Goal: Transaction & Acquisition: Book appointment/travel/reservation

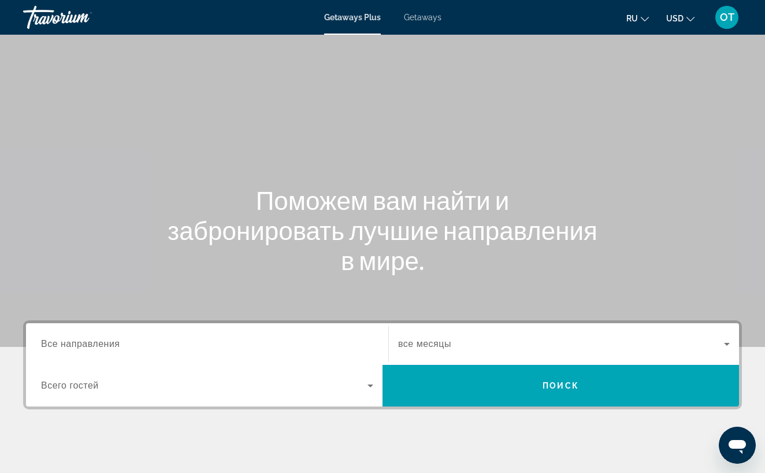
click at [429, 22] on div "Getaways Plus Getaways ru English Español Français Italiano Português русский U…" at bounding box center [382, 17] width 765 height 30
click at [430, 20] on span "Getaways" at bounding box center [423, 17] width 38 height 9
click at [151, 343] on input "Destination Все направления" at bounding box center [207, 344] width 332 height 14
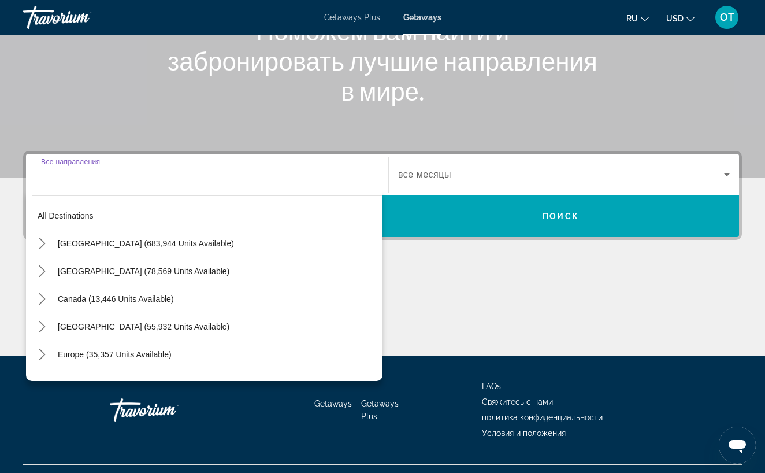
scroll to position [194, 0]
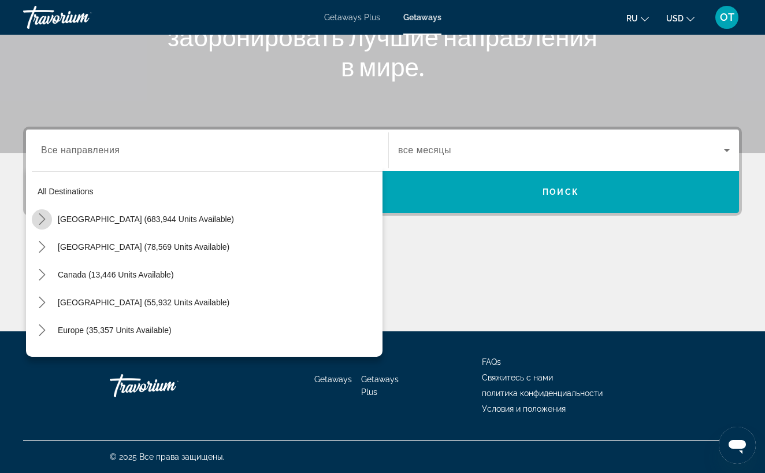
click at [43, 218] on icon "Toggle United States (683,944 units available) submenu" at bounding box center [42, 219] width 6 height 12
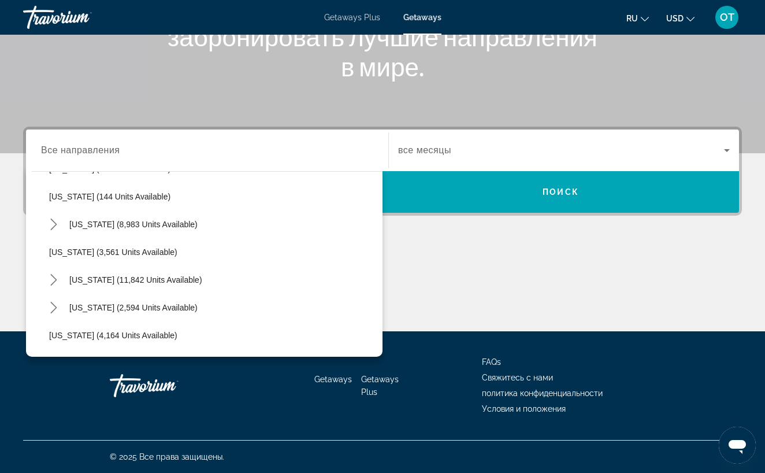
scroll to position [581, 0]
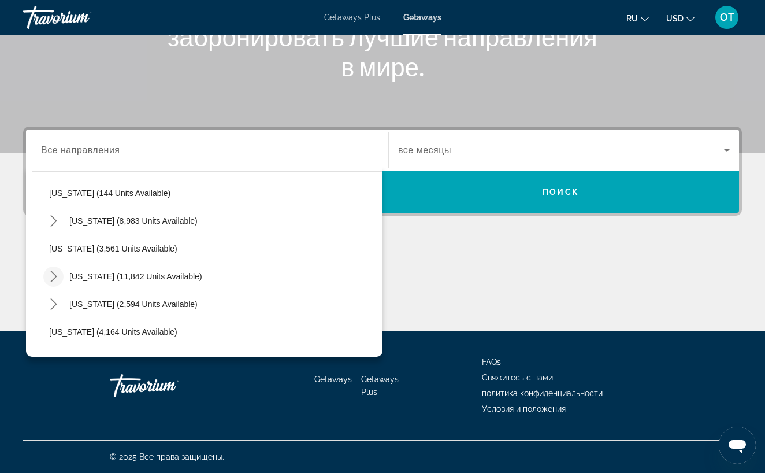
click at [55, 277] on icon "Toggle Nevada (11,842 units available) submenu" at bounding box center [53, 276] width 6 height 12
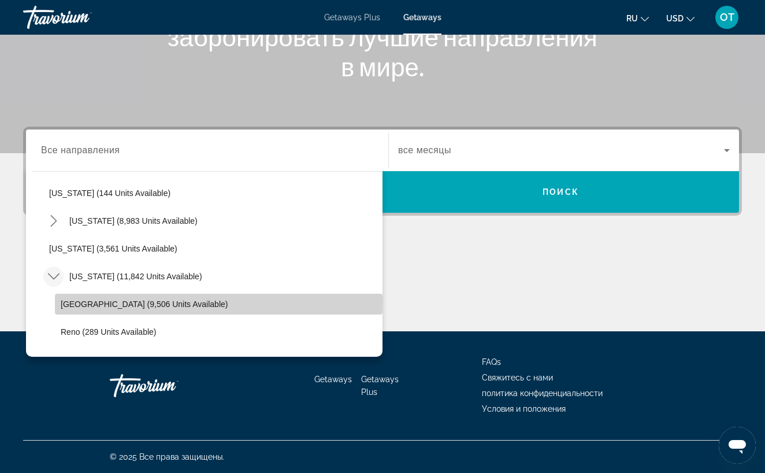
click at [86, 302] on span "Las Vegas (9,506 units available)" at bounding box center [144, 303] width 167 height 9
type input "**********"
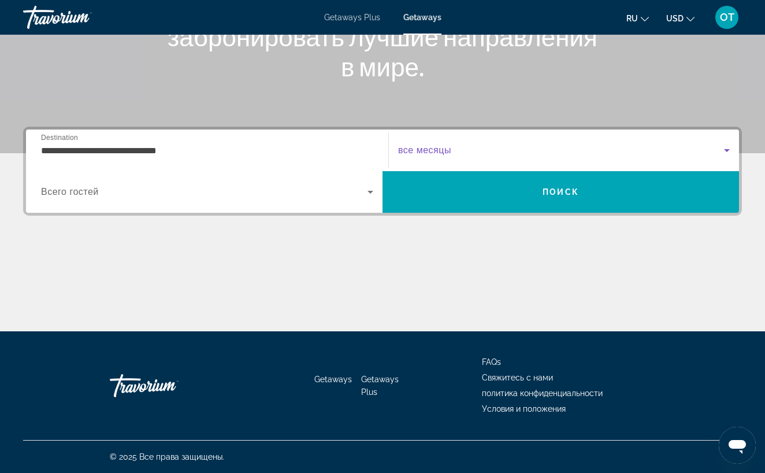
click at [729, 152] on icon "Search widget" at bounding box center [727, 150] width 14 height 14
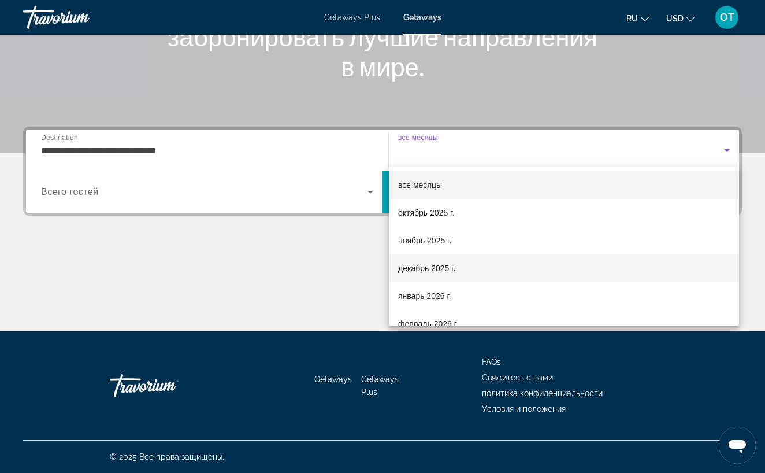
click at [574, 274] on mat-option "декабрь 2025 г." at bounding box center [564, 268] width 350 height 28
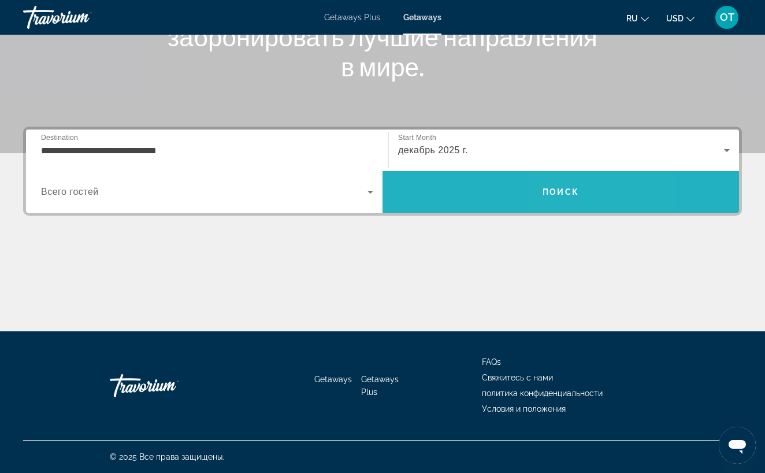
click at [586, 200] on span "Search" at bounding box center [560, 192] width 356 height 28
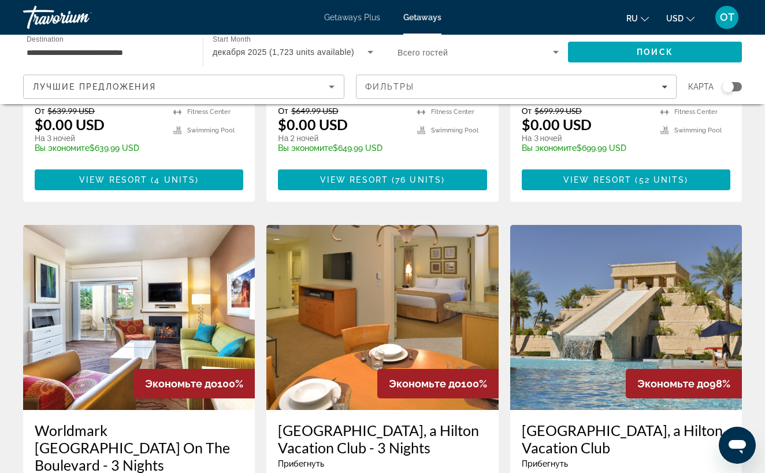
scroll to position [1297, 0]
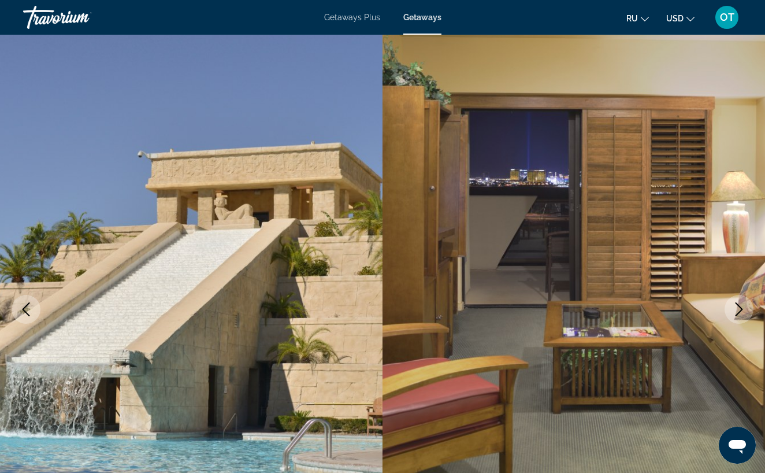
click at [741, 307] on icon "Next image" at bounding box center [739, 309] width 8 height 14
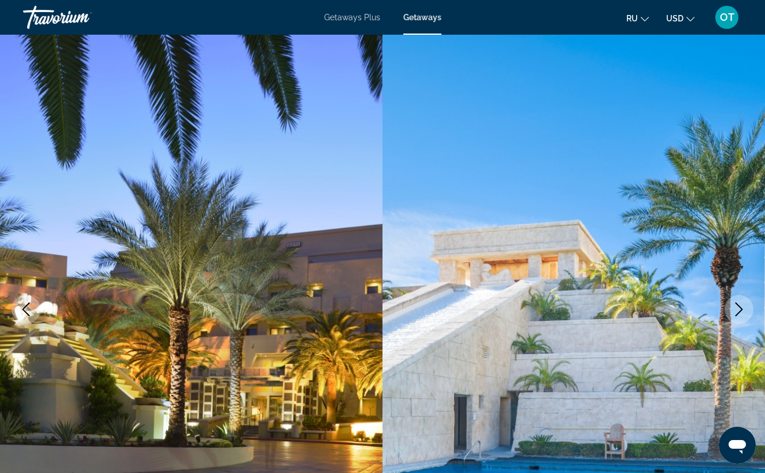
click at [741, 307] on icon "Next image" at bounding box center [739, 309] width 8 height 14
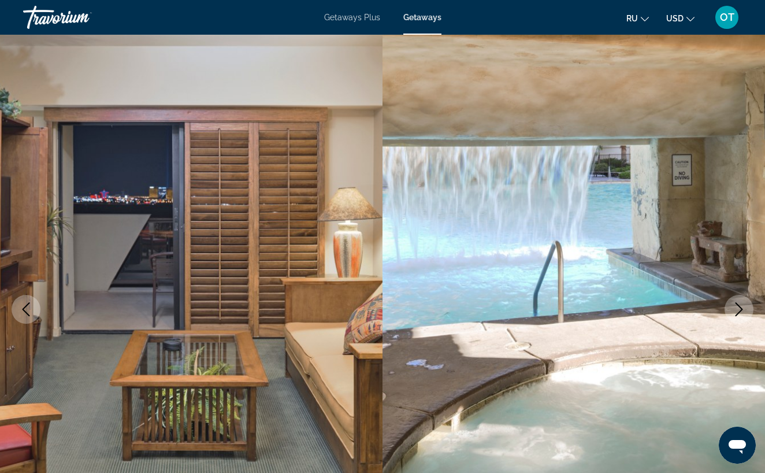
click at [741, 308] on icon "Next image" at bounding box center [739, 309] width 8 height 14
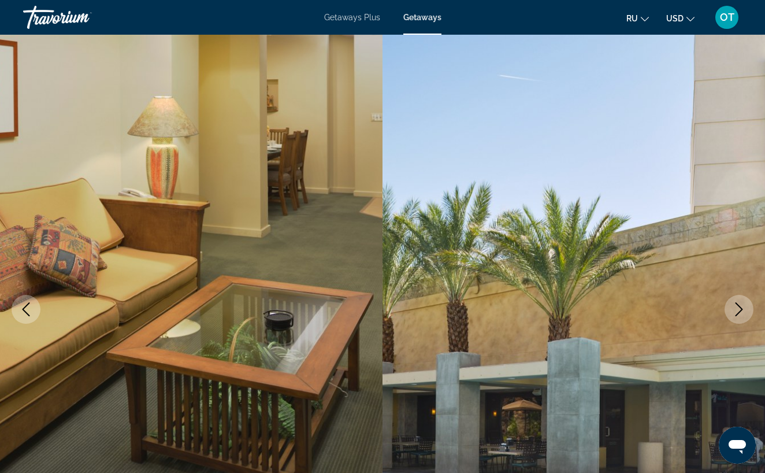
click at [741, 308] on icon "Next image" at bounding box center [739, 309] width 8 height 14
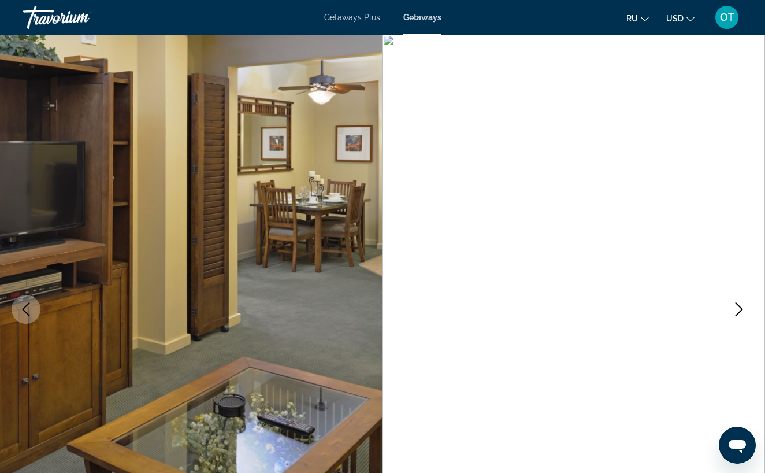
click at [741, 308] on icon "Next image" at bounding box center [739, 309] width 8 height 14
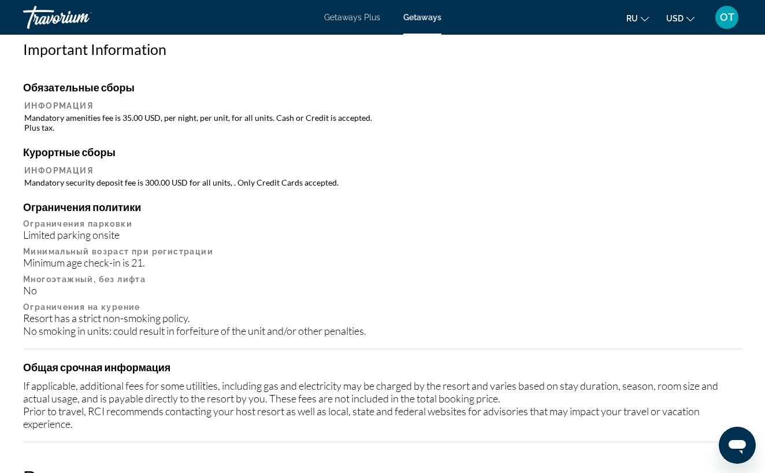
scroll to position [1272, 0]
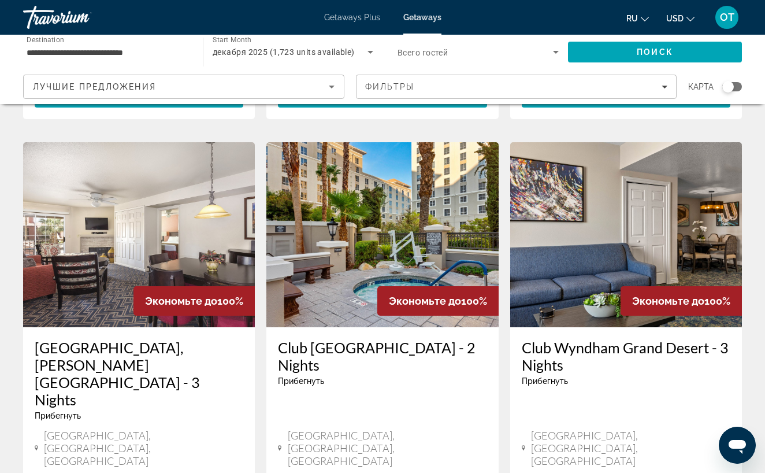
scroll to position [914, 0]
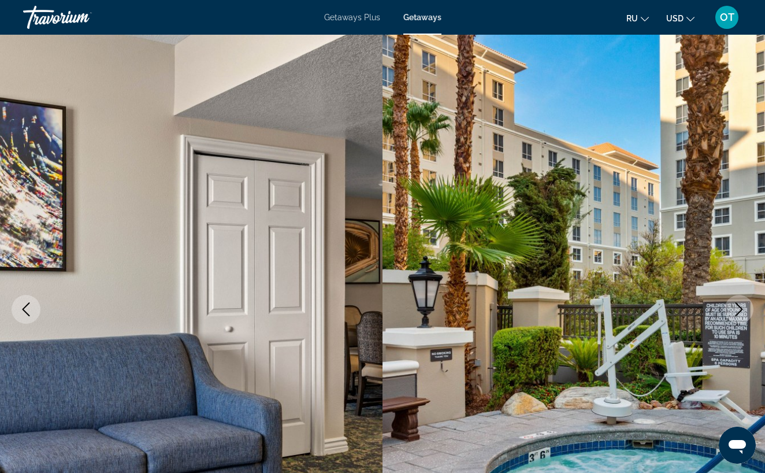
click at [742, 307] on icon "Next image" at bounding box center [739, 309] width 14 height 14
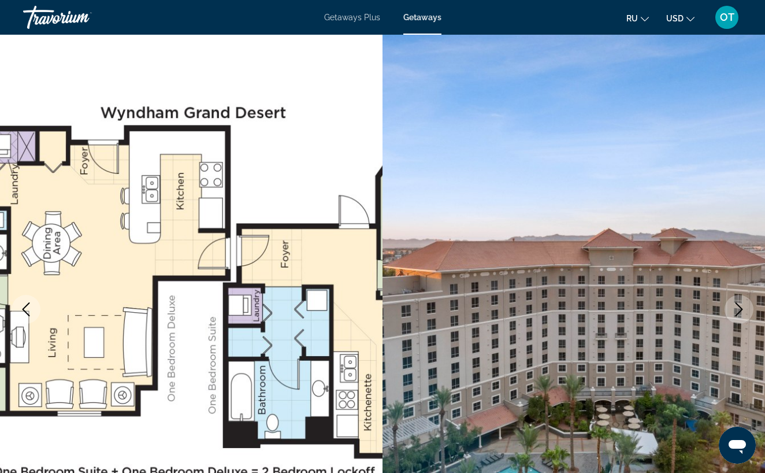
click at [742, 307] on icon "Next image" at bounding box center [739, 309] width 14 height 14
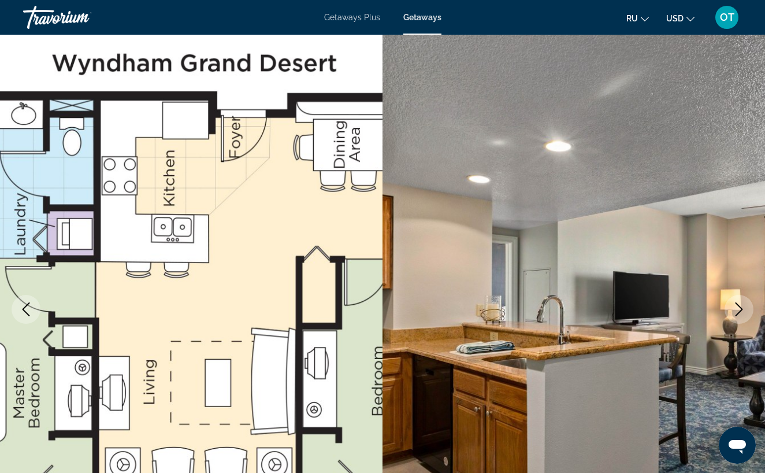
click at [742, 307] on icon "Next image" at bounding box center [739, 309] width 14 height 14
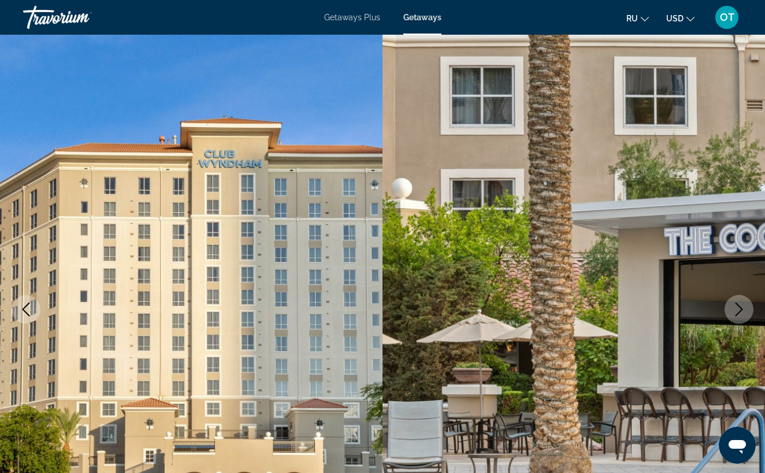
click at [742, 309] on icon "Next image" at bounding box center [739, 309] width 8 height 14
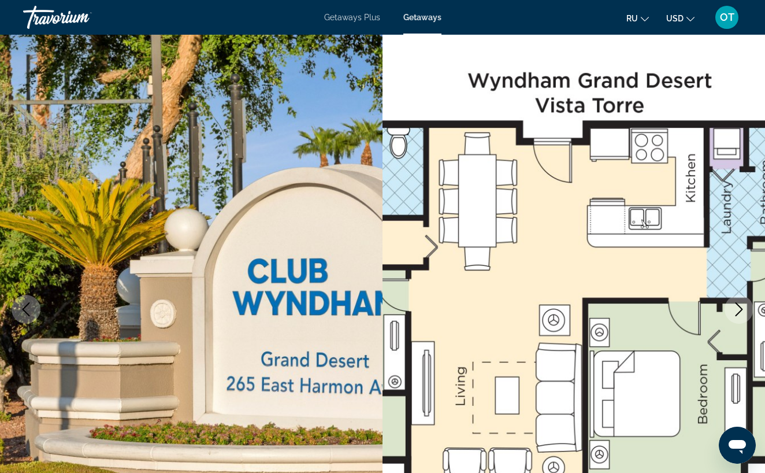
click at [742, 309] on icon "Next image" at bounding box center [739, 309] width 8 height 14
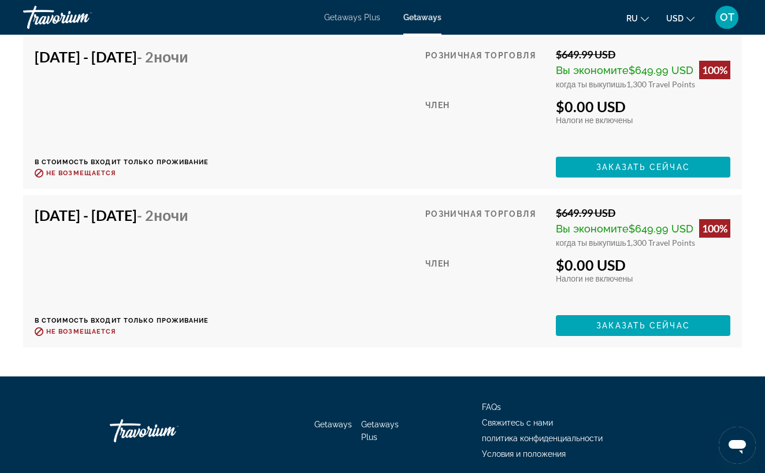
scroll to position [5609, 0]
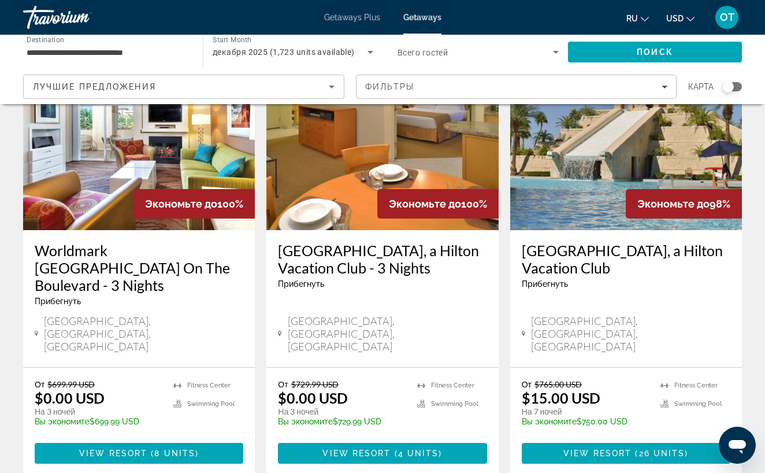
scroll to position [1477, 0]
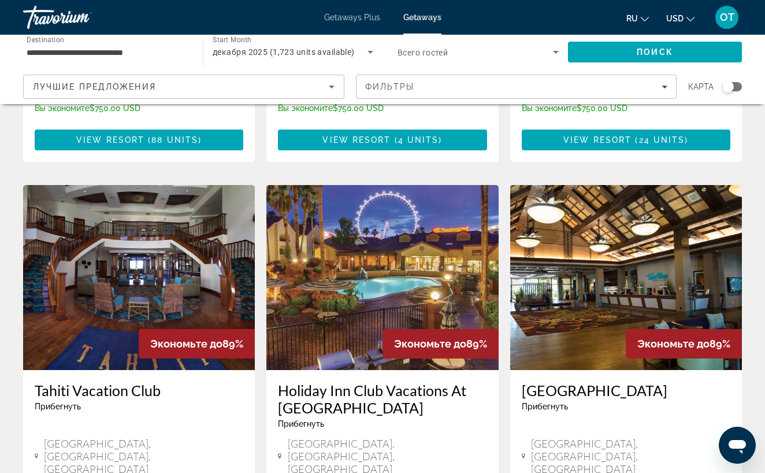
scroll to position [906, 0]
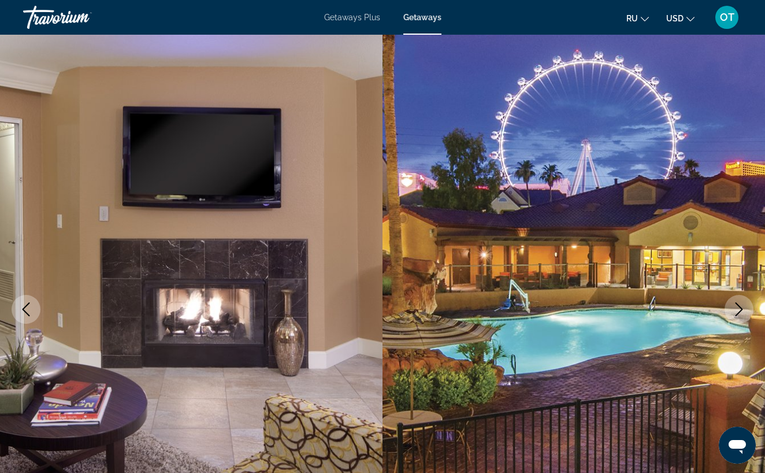
click at [736, 310] on icon "Next image" at bounding box center [739, 309] width 14 height 14
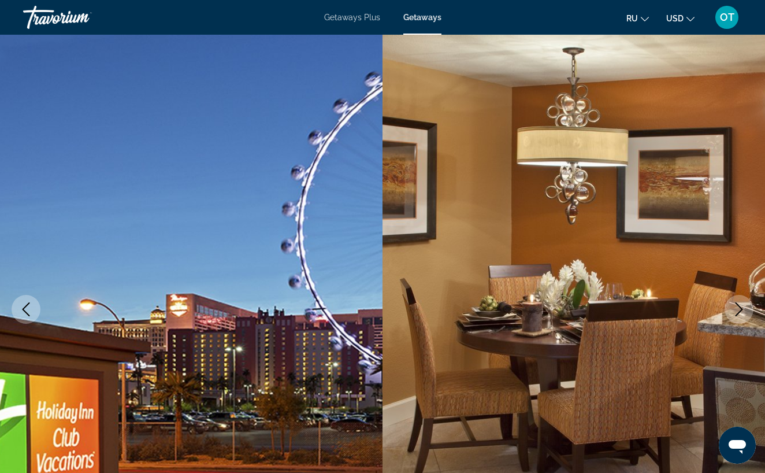
click at [736, 311] on icon "Next image" at bounding box center [739, 309] width 14 height 14
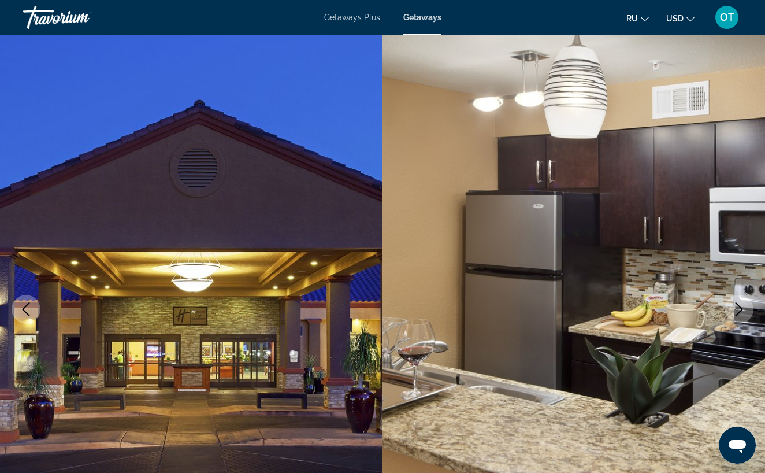
click at [736, 311] on icon "Next image" at bounding box center [739, 309] width 14 height 14
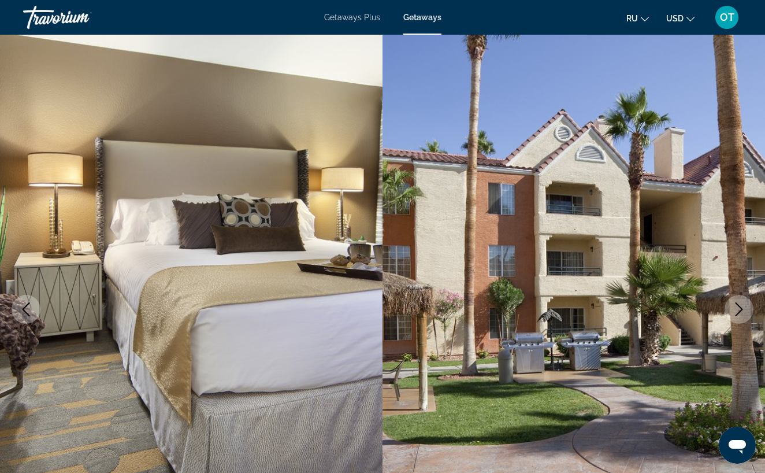
click at [736, 311] on icon "Next image" at bounding box center [739, 309] width 14 height 14
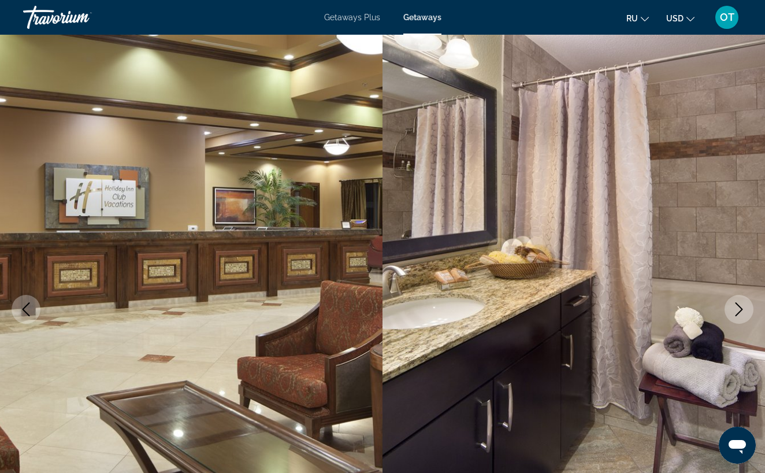
click at [736, 311] on icon "Next image" at bounding box center [739, 309] width 14 height 14
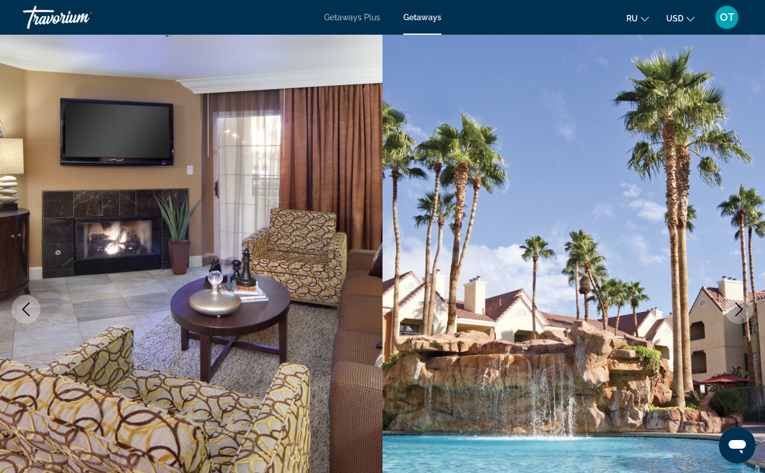
click at [736, 311] on icon "Next image" at bounding box center [739, 309] width 14 height 14
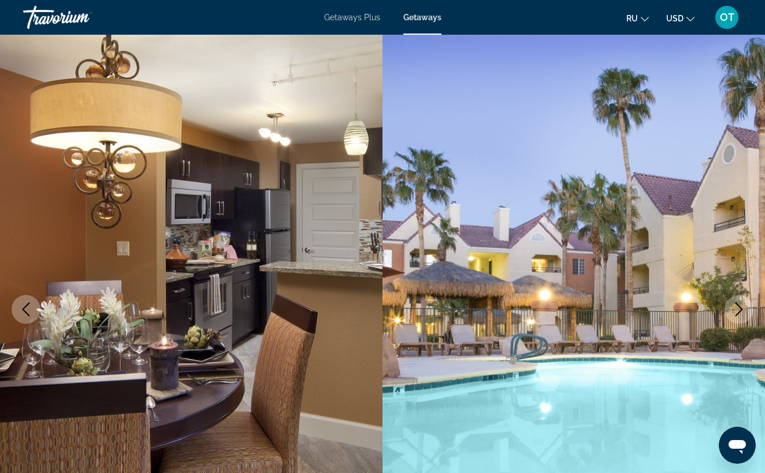
click at [736, 311] on icon "Next image" at bounding box center [739, 309] width 14 height 14
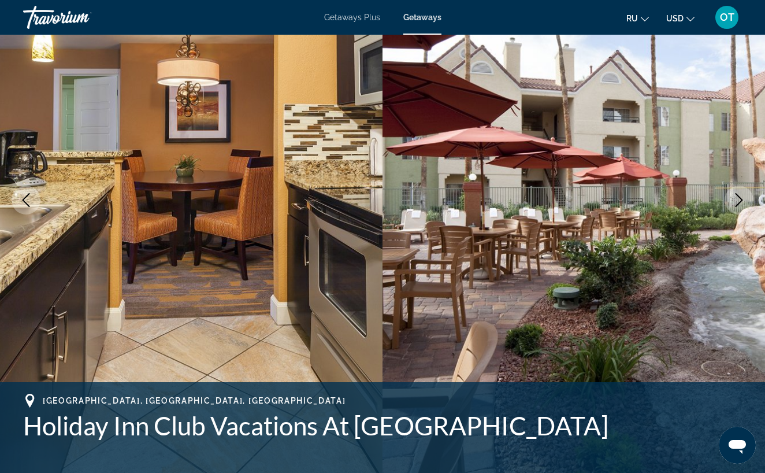
scroll to position [95, 0]
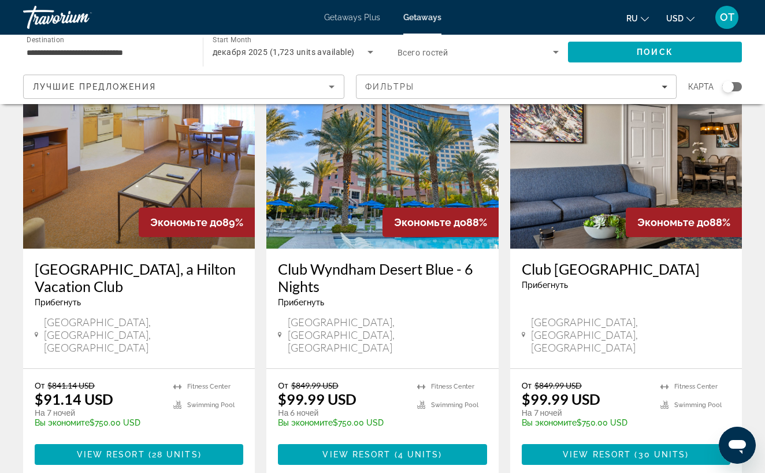
scroll to position [1501, 0]
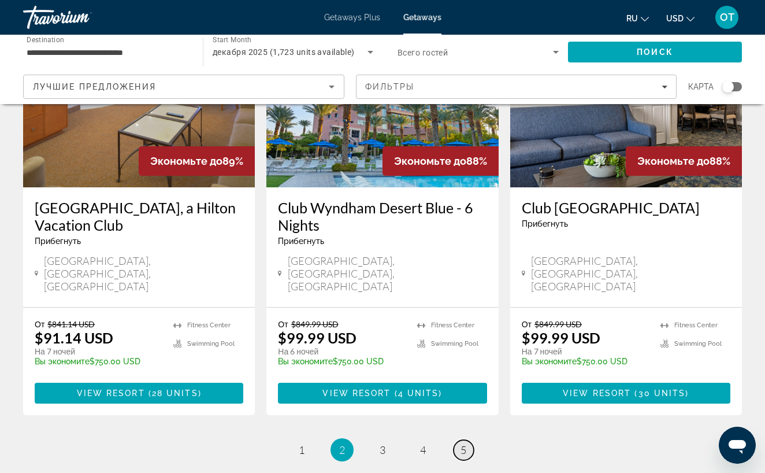
click at [464, 443] on span "5" at bounding box center [463, 449] width 6 height 13
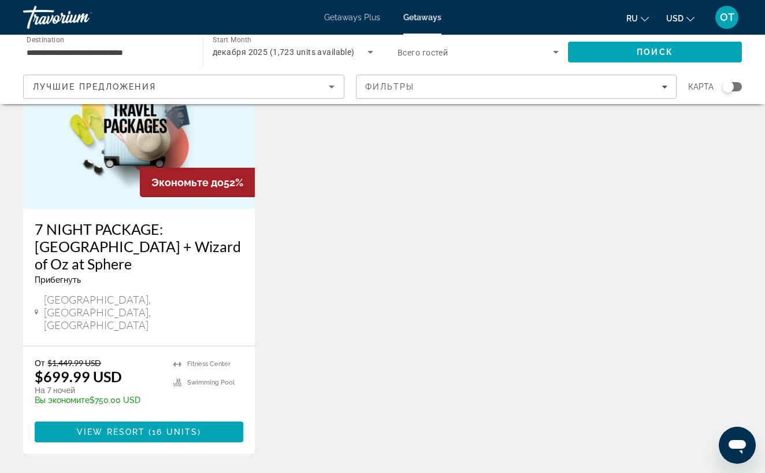
scroll to position [120, 0]
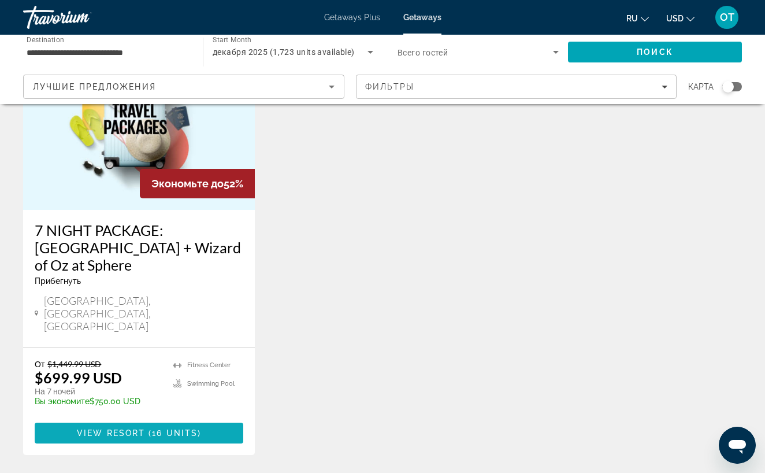
click at [153, 428] on span "16 units" at bounding box center [175, 432] width 46 height 9
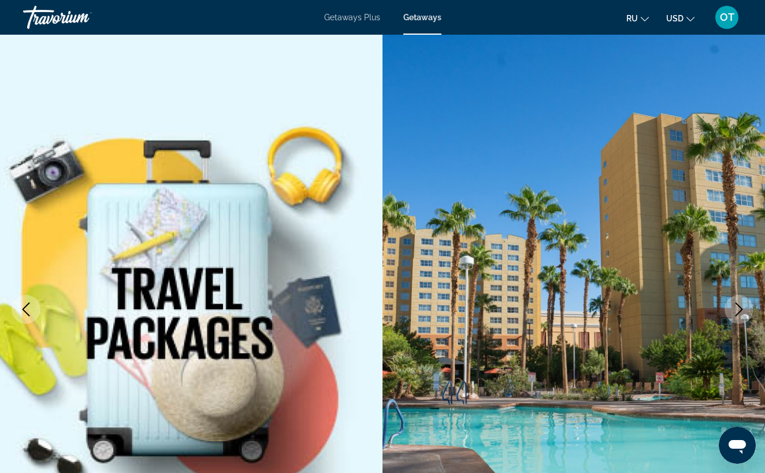
click at [741, 310] on icon "Next image" at bounding box center [739, 309] width 8 height 14
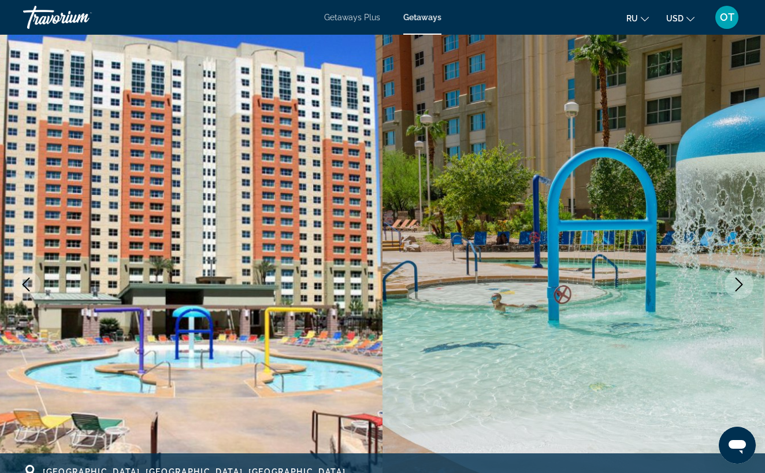
scroll to position [19, 0]
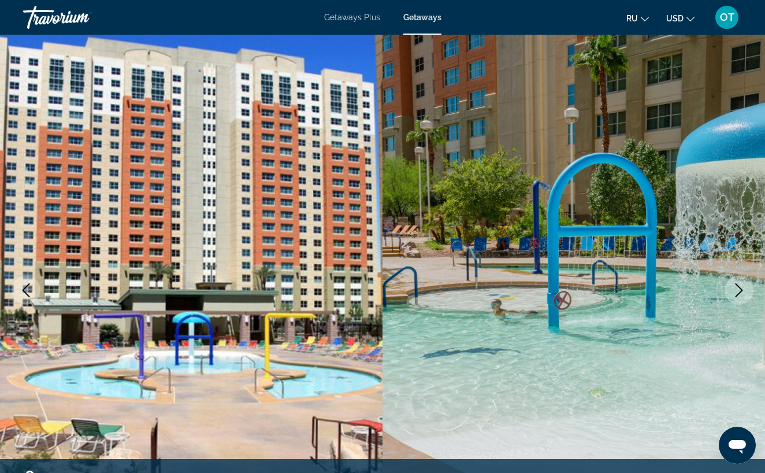
click at [742, 286] on icon "Next image" at bounding box center [739, 290] width 14 height 14
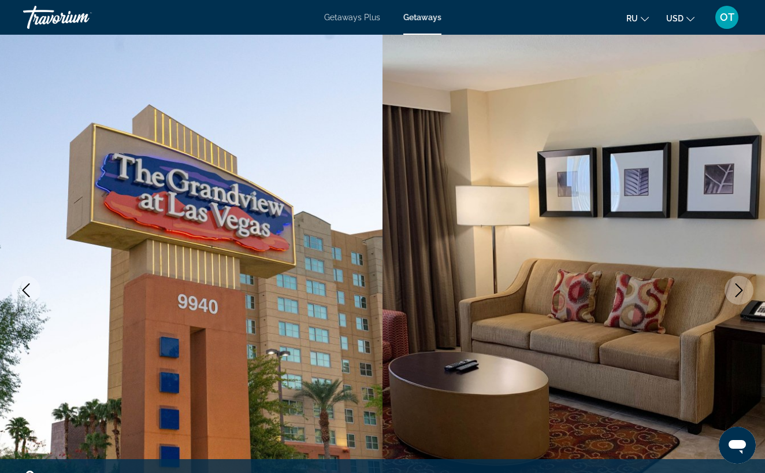
click at [742, 286] on icon "Next image" at bounding box center [739, 290] width 14 height 14
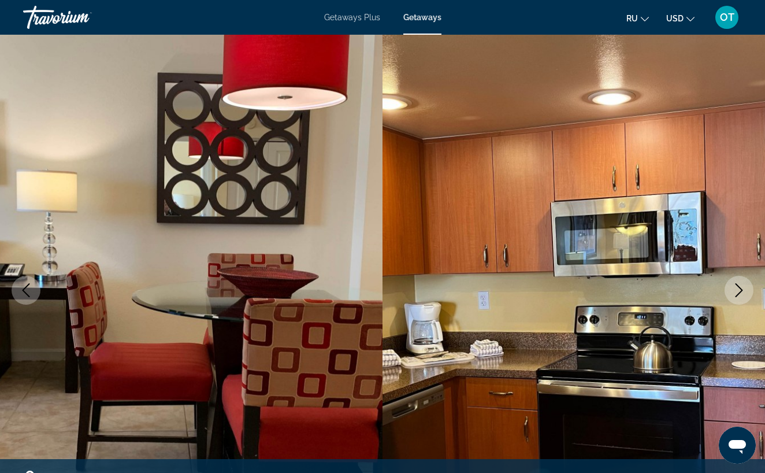
click at [742, 286] on icon "Next image" at bounding box center [739, 290] width 14 height 14
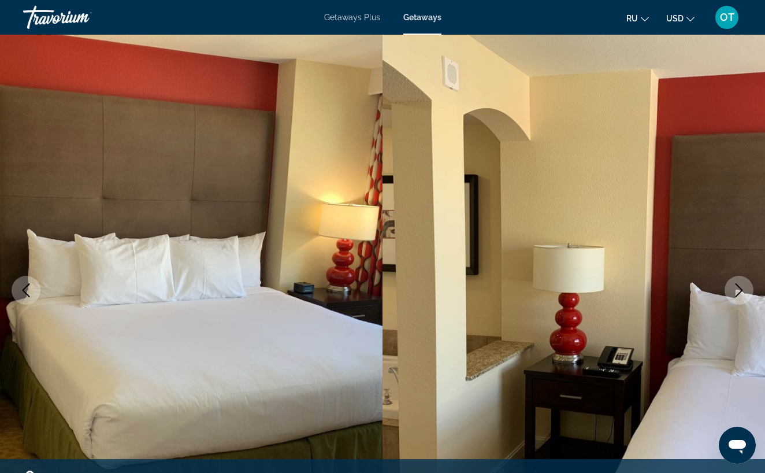
click at [742, 287] on icon "Next image" at bounding box center [739, 290] width 14 height 14
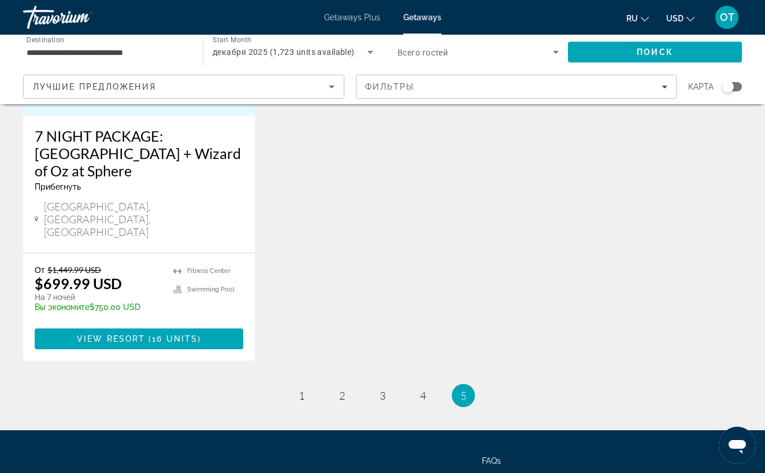
scroll to position [270, 0]
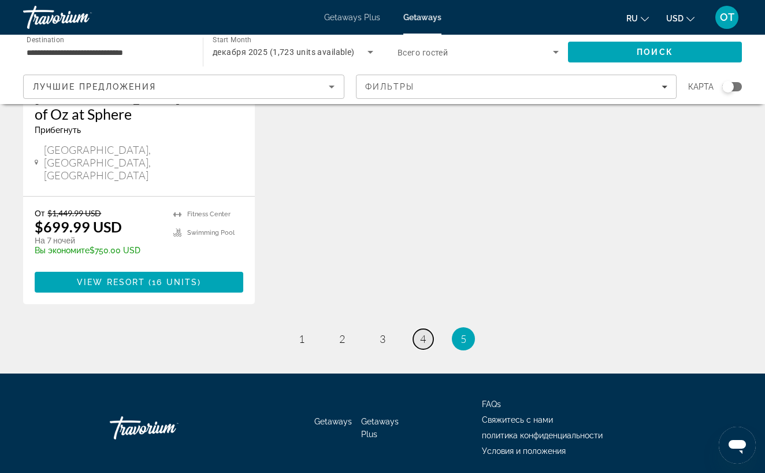
click at [421, 332] on span "4" at bounding box center [423, 338] width 6 height 13
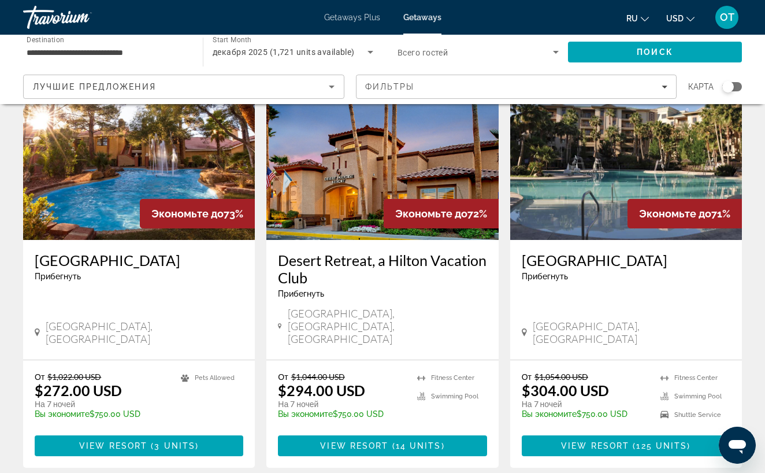
scroll to position [92, 0]
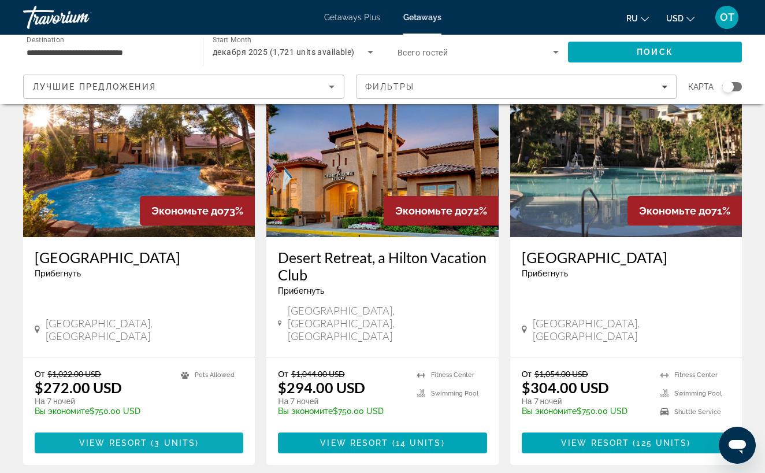
click at [122, 438] on span "View Resort" at bounding box center [113, 442] width 68 height 9
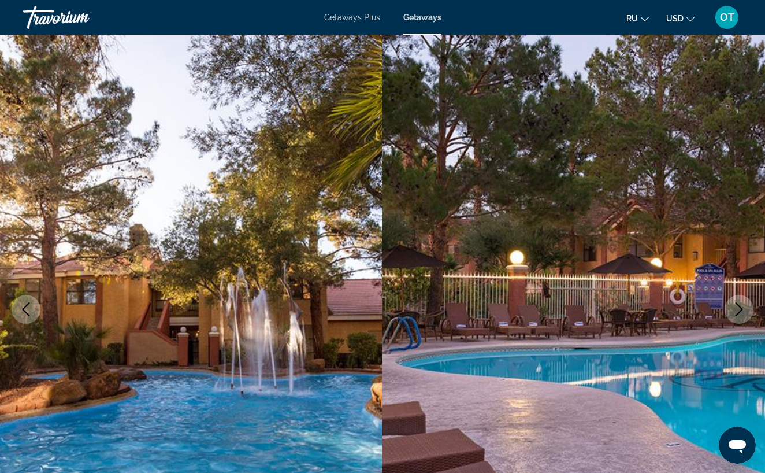
click at [744, 307] on icon "Next image" at bounding box center [739, 309] width 14 height 14
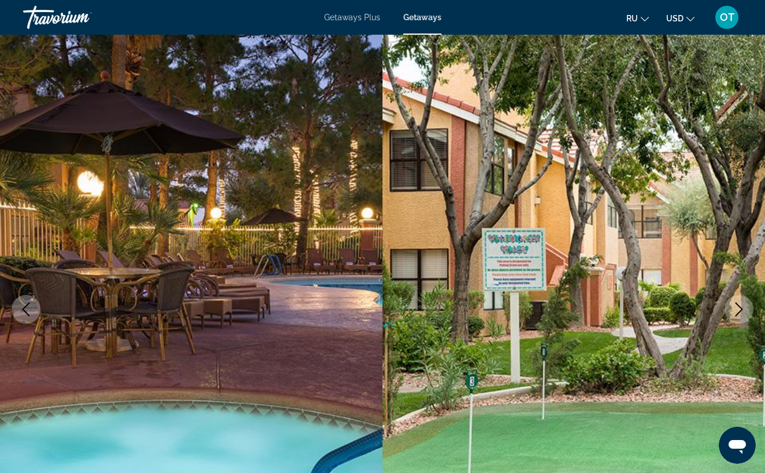
click at [744, 307] on icon "Next image" at bounding box center [739, 309] width 14 height 14
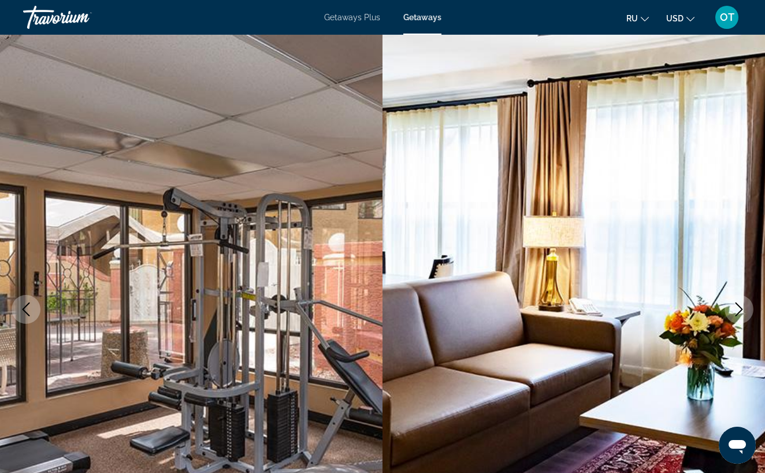
click at [743, 306] on icon "Next image" at bounding box center [739, 309] width 14 height 14
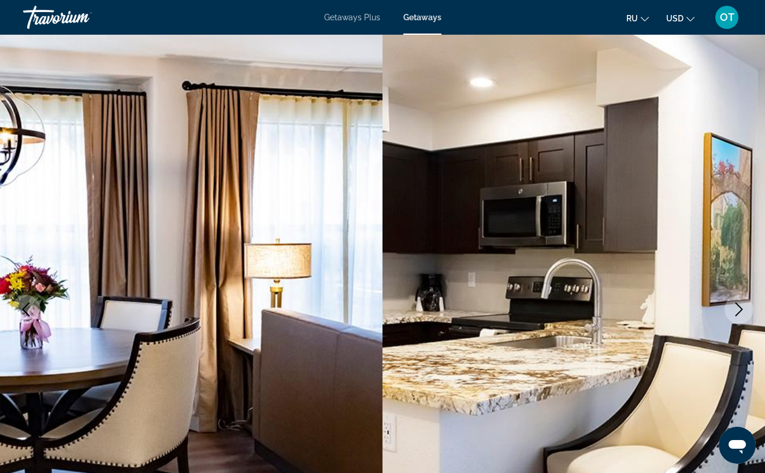
click at [743, 307] on icon "Next image" at bounding box center [739, 309] width 14 height 14
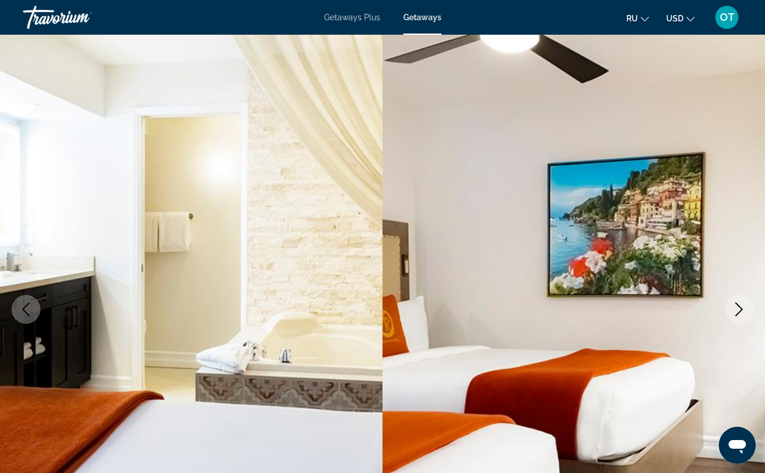
click at [743, 307] on icon "Next image" at bounding box center [739, 309] width 14 height 14
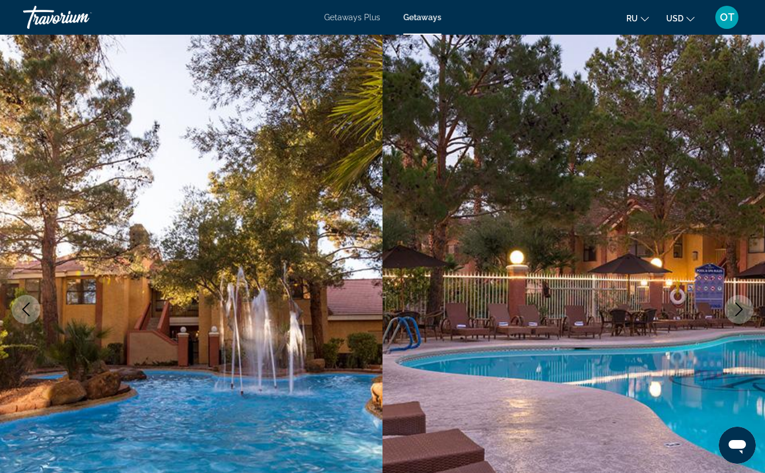
click at [743, 307] on icon "Next image" at bounding box center [739, 309] width 14 height 14
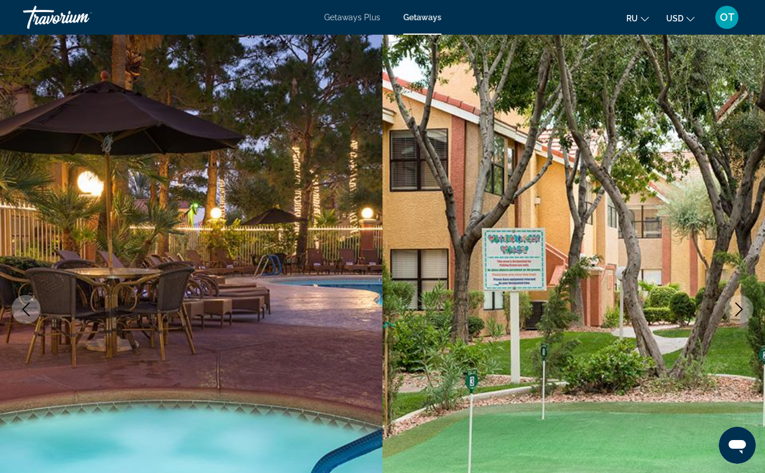
click at [743, 307] on icon "Next image" at bounding box center [739, 309] width 14 height 14
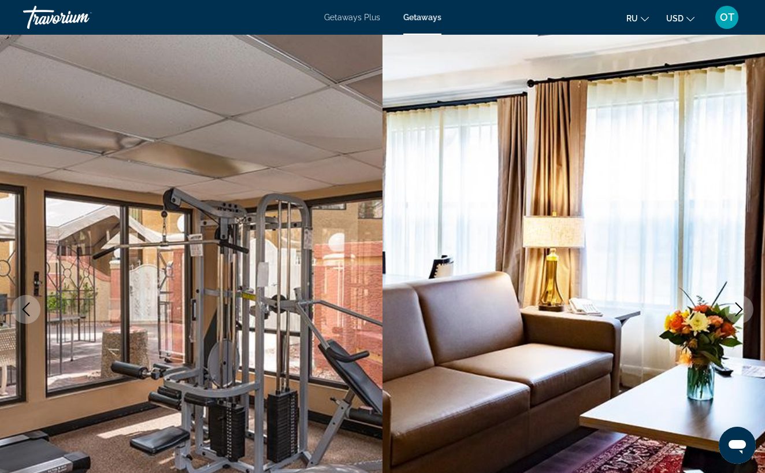
click at [743, 307] on icon "Next image" at bounding box center [739, 309] width 14 height 14
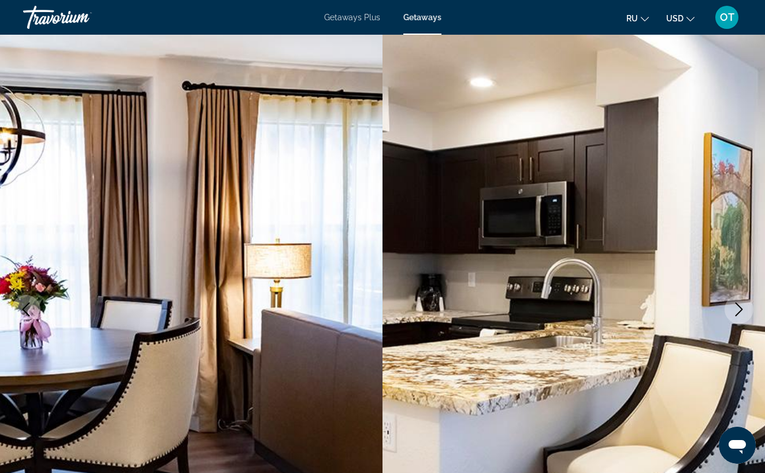
click at [743, 307] on icon "Next image" at bounding box center [739, 309] width 14 height 14
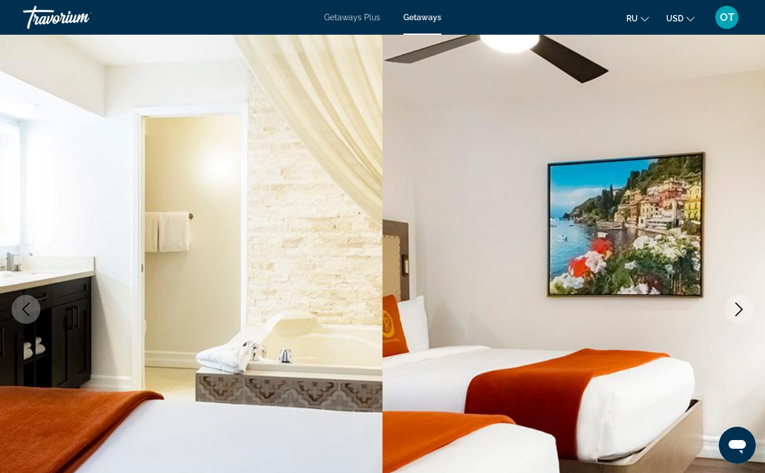
click at [743, 307] on icon "Next image" at bounding box center [739, 309] width 14 height 14
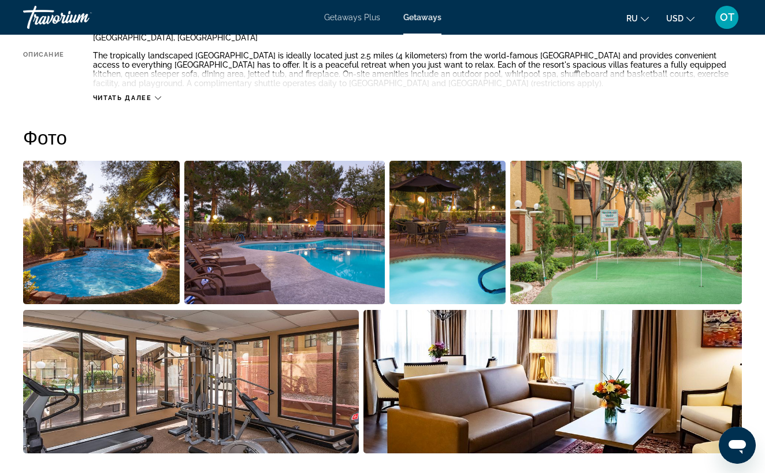
scroll to position [589, 0]
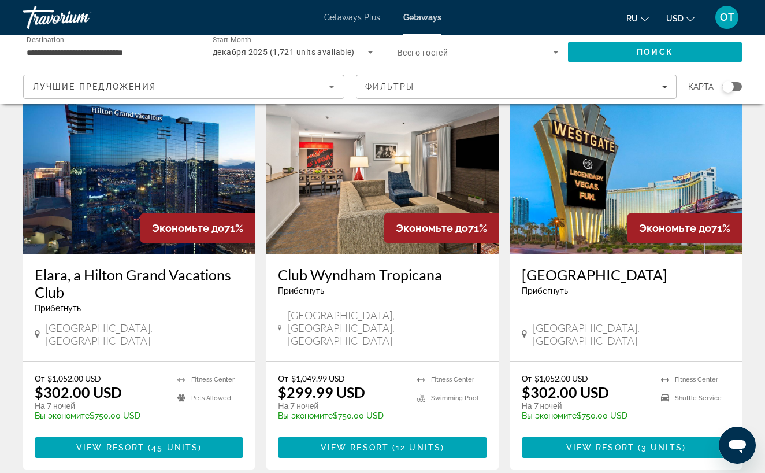
scroll to position [518, 0]
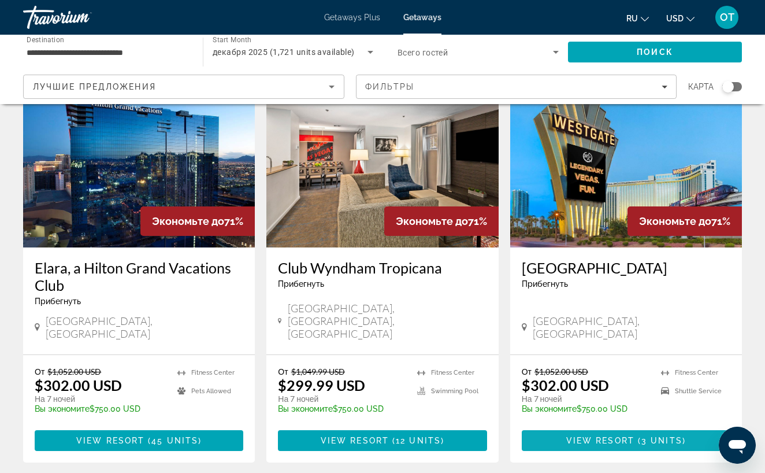
click at [615, 436] on span "View Resort" at bounding box center [600, 440] width 68 height 9
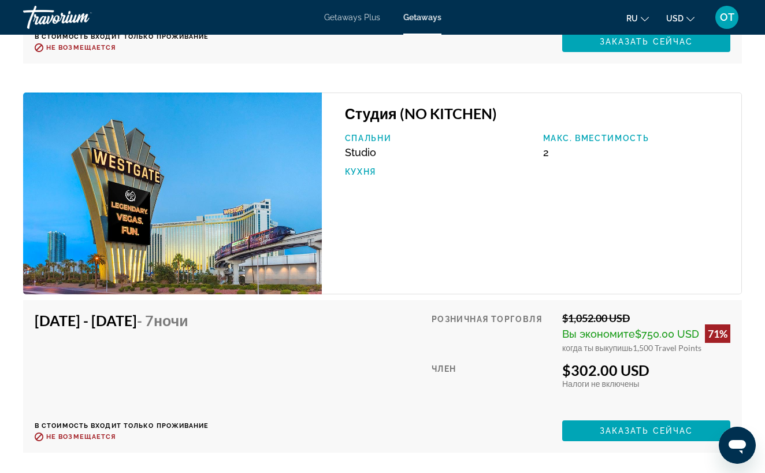
scroll to position [2500, 0]
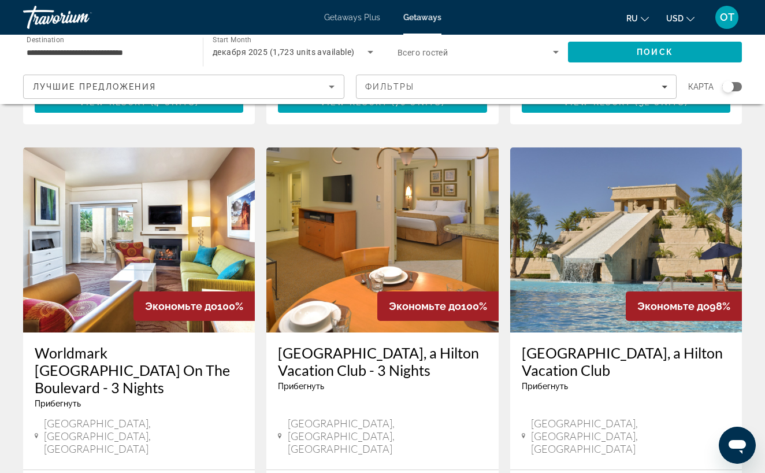
scroll to position [1375, 0]
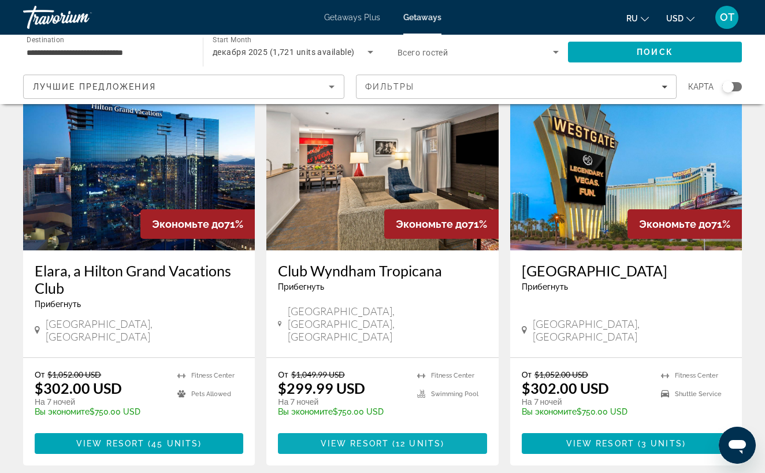
scroll to position [514, 0]
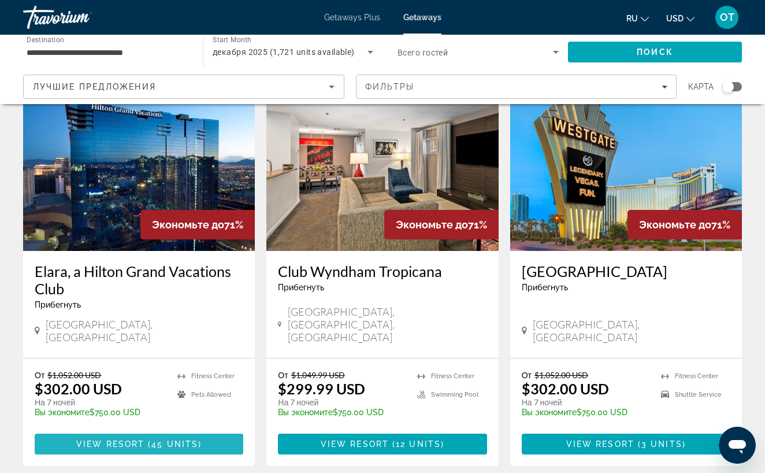
click at [133, 439] on span "View Resort" at bounding box center [110, 443] width 68 height 9
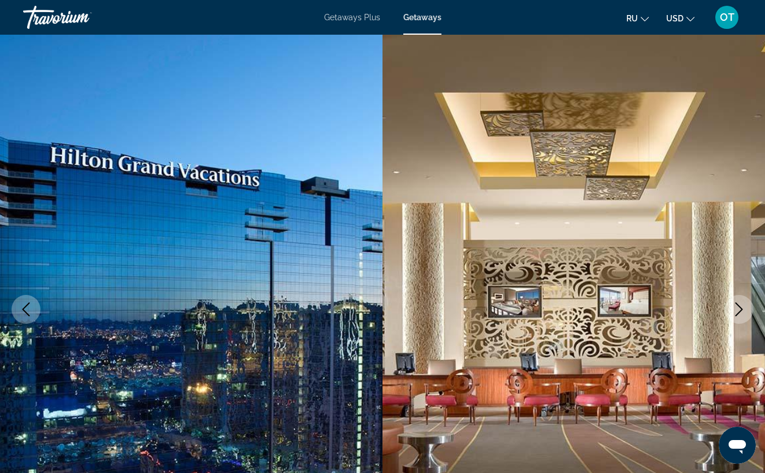
click at [741, 310] on icon "Next image" at bounding box center [739, 309] width 8 height 14
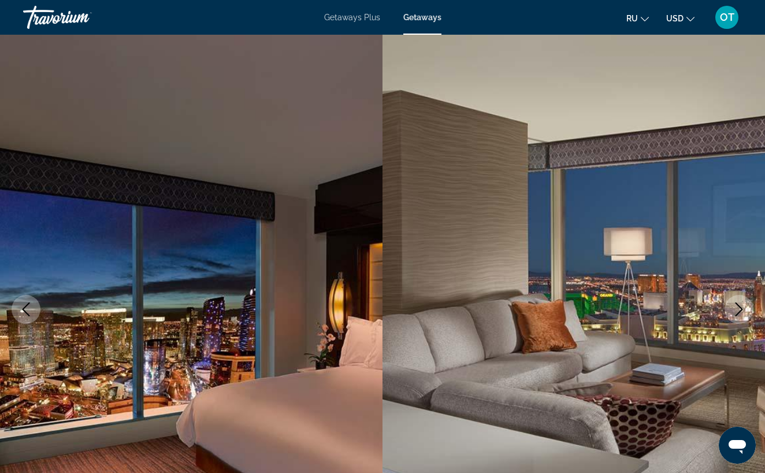
click at [741, 311] on icon "Next image" at bounding box center [739, 309] width 8 height 14
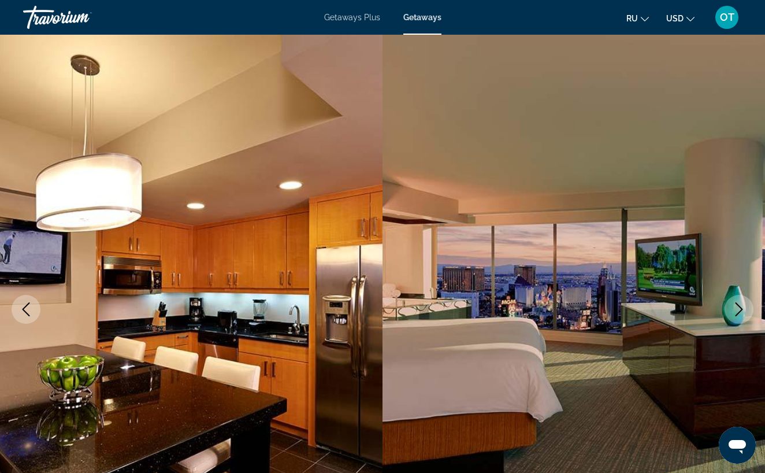
click at [741, 311] on icon "Next image" at bounding box center [739, 309] width 8 height 14
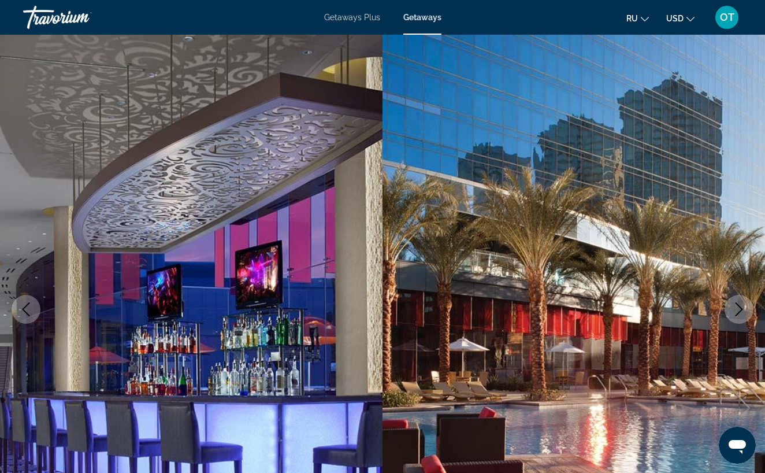
click at [741, 311] on icon "Next image" at bounding box center [739, 309] width 14 height 14
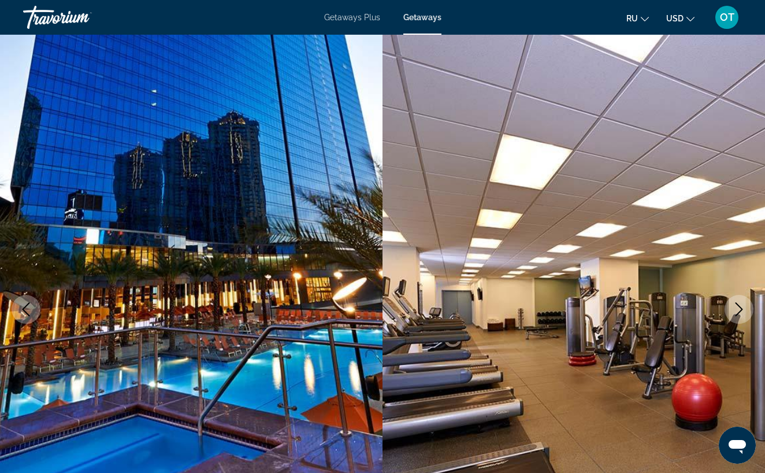
click at [741, 311] on icon "Next image" at bounding box center [739, 309] width 14 height 14
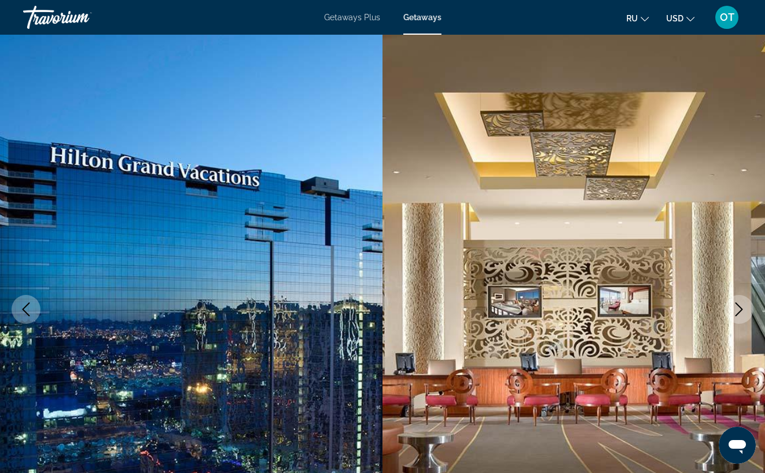
click at [741, 312] on icon "Next image" at bounding box center [739, 309] width 14 height 14
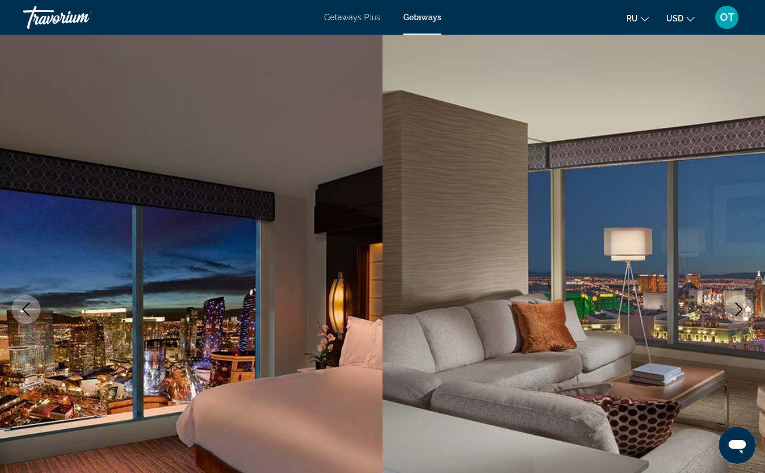
click at [741, 312] on icon "Next image" at bounding box center [739, 309] width 14 height 14
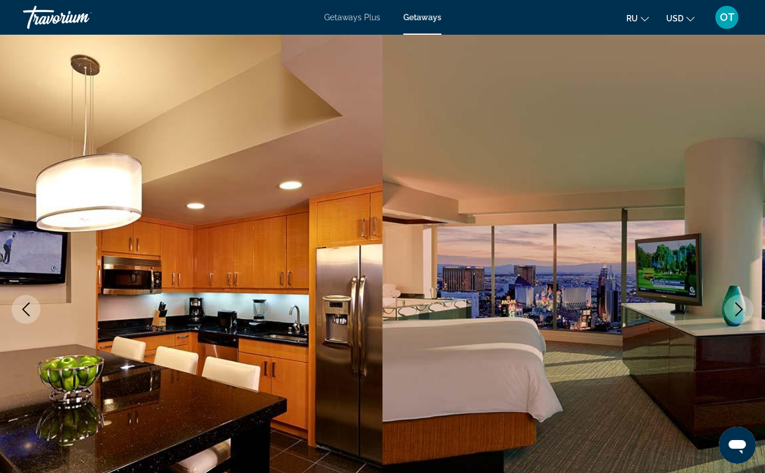
click at [741, 312] on icon "Next image" at bounding box center [739, 309] width 14 height 14
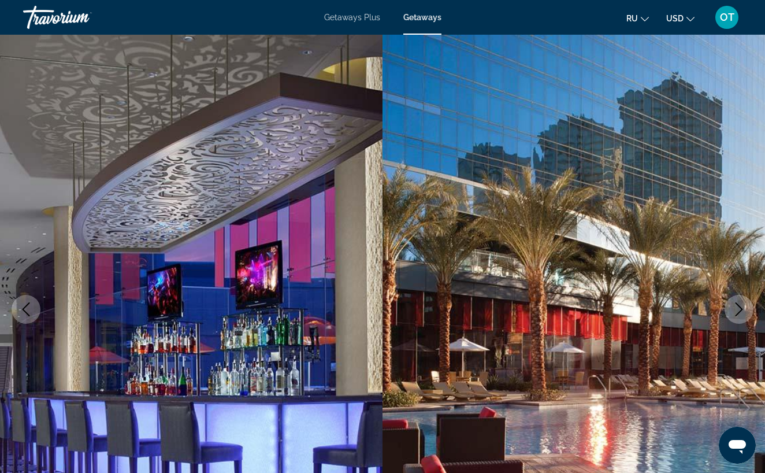
click at [741, 312] on icon "Next image" at bounding box center [739, 309] width 14 height 14
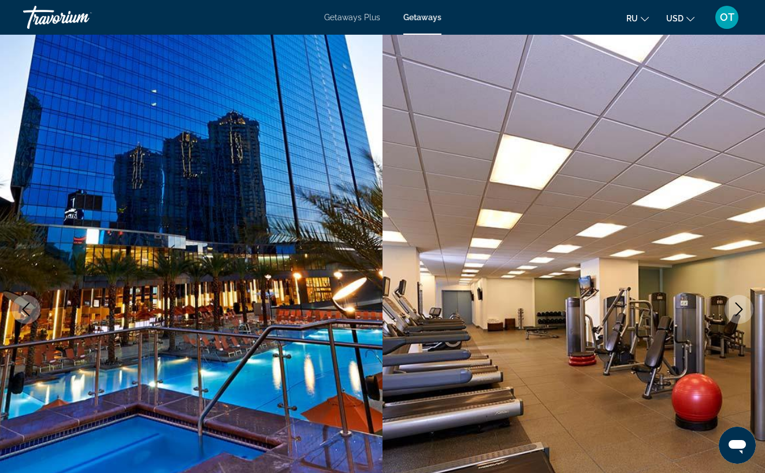
click at [741, 312] on icon "Next image" at bounding box center [739, 309] width 14 height 14
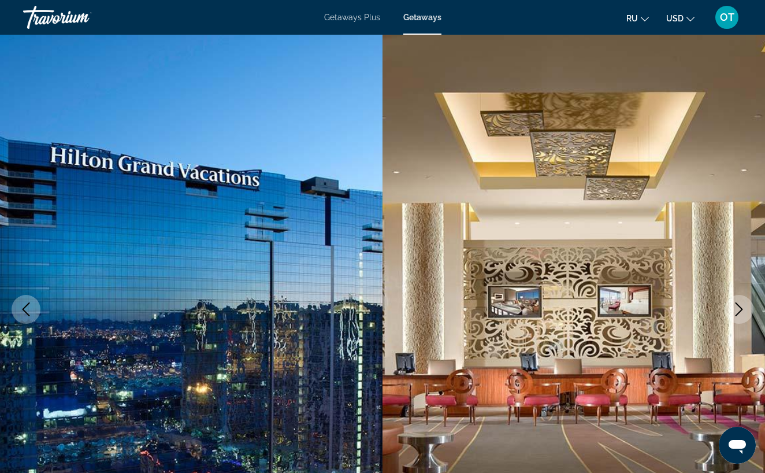
click at [741, 312] on icon "Next image" at bounding box center [739, 309] width 14 height 14
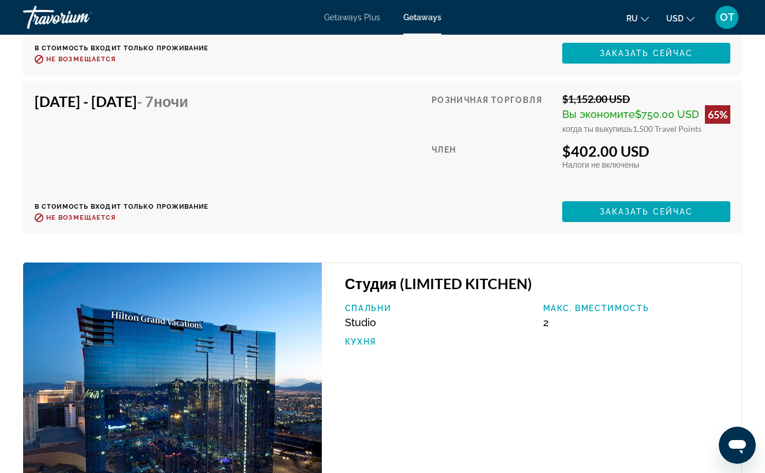
scroll to position [2544, 0]
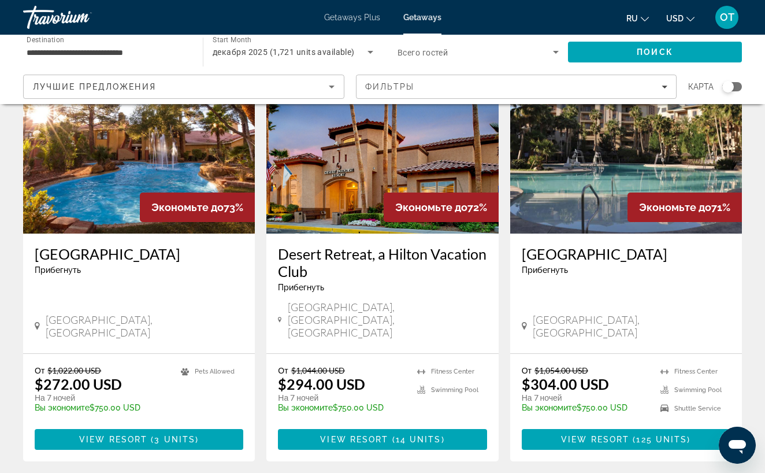
scroll to position [99, 0]
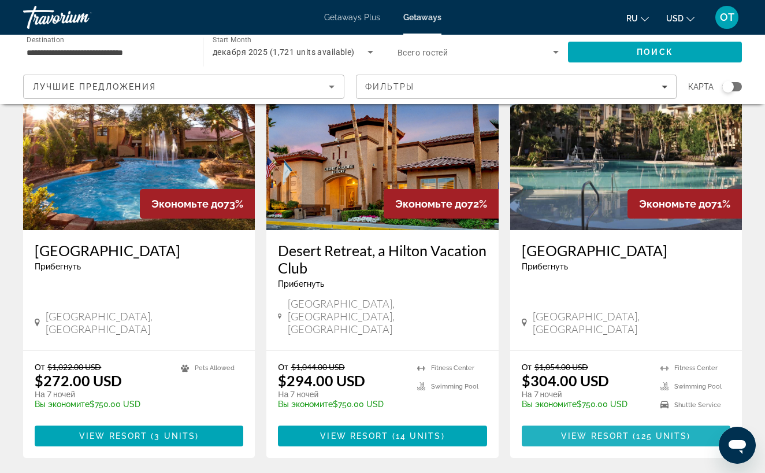
click at [630, 431] on span "Main content" at bounding box center [630, 435] width 3 height 9
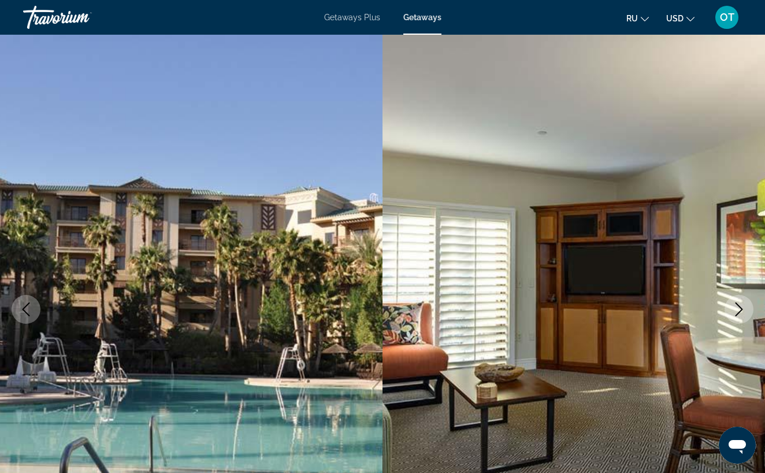
click at [739, 307] on icon "Next image" at bounding box center [739, 309] width 14 height 14
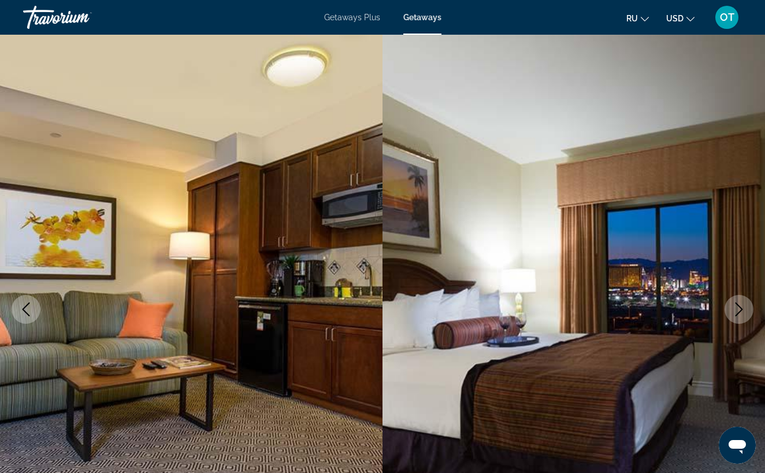
click at [739, 307] on icon "Next image" at bounding box center [739, 309] width 14 height 14
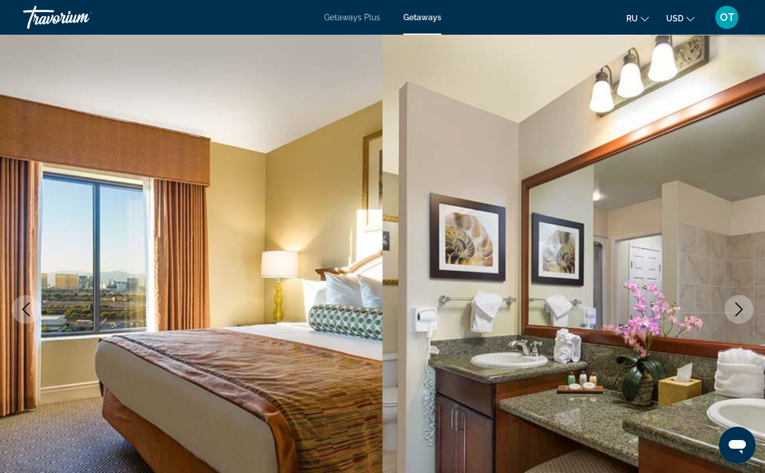
click at [739, 307] on icon "Next image" at bounding box center [739, 309] width 14 height 14
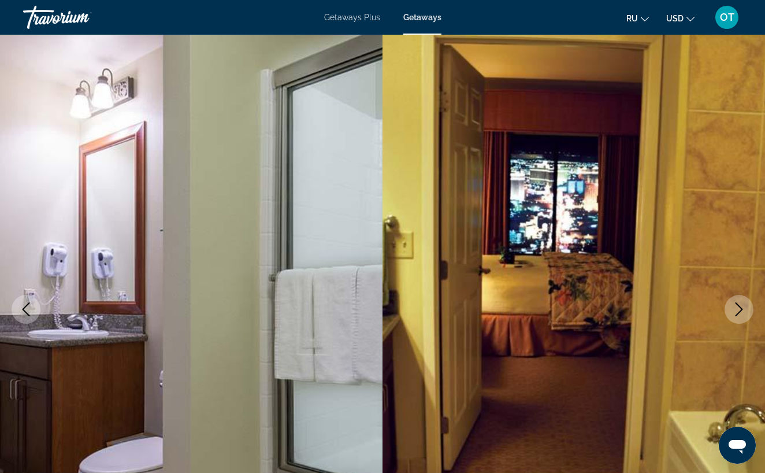
click at [739, 307] on icon "Next image" at bounding box center [739, 309] width 14 height 14
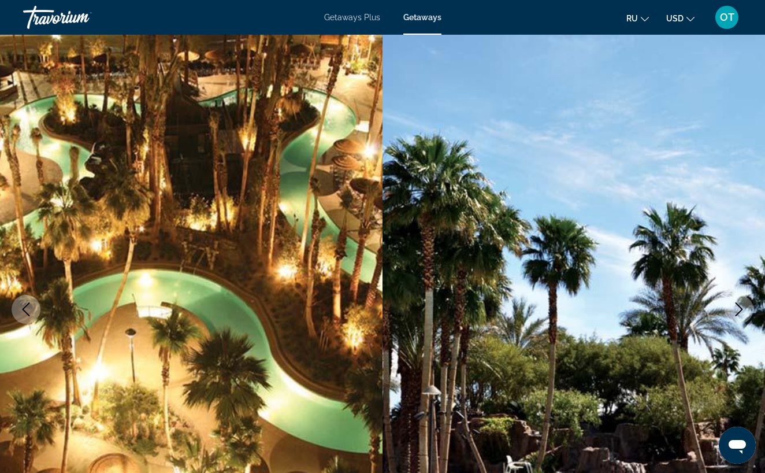
click at [739, 307] on icon "Next image" at bounding box center [739, 309] width 14 height 14
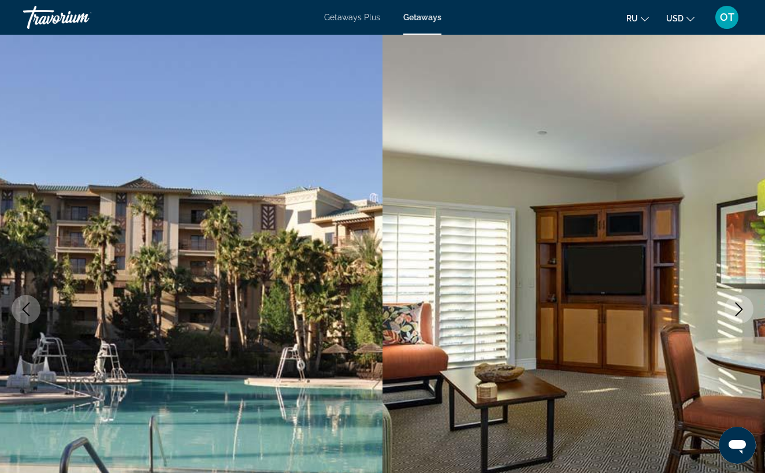
click at [739, 308] on icon "Next image" at bounding box center [739, 309] width 14 height 14
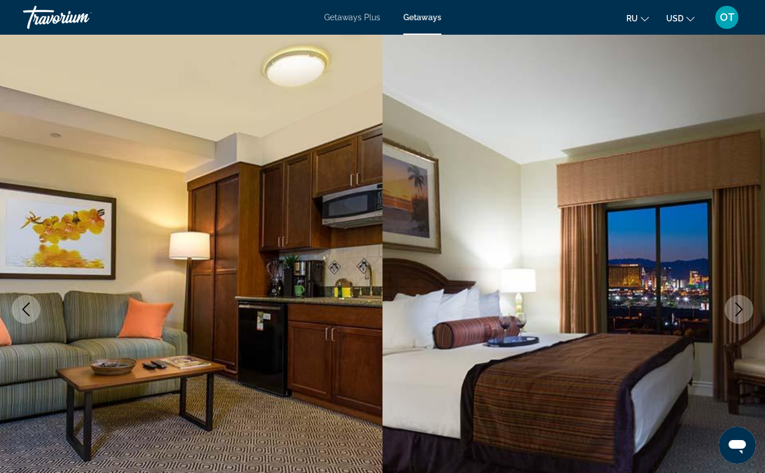
click at [739, 308] on icon "Next image" at bounding box center [739, 309] width 14 height 14
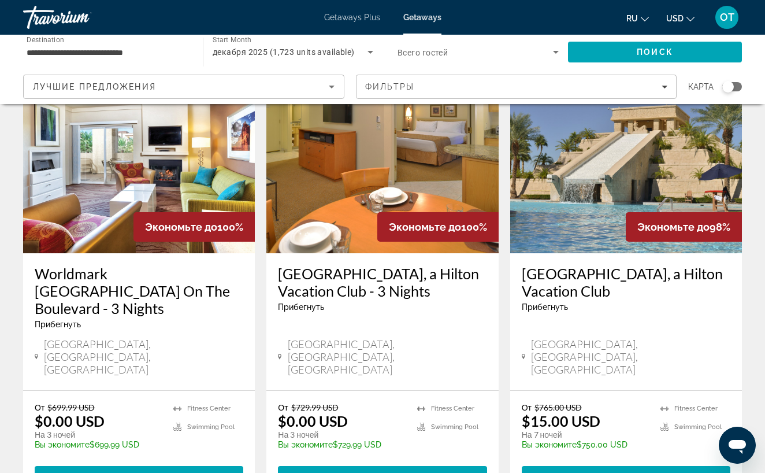
scroll to position [1459, 0]
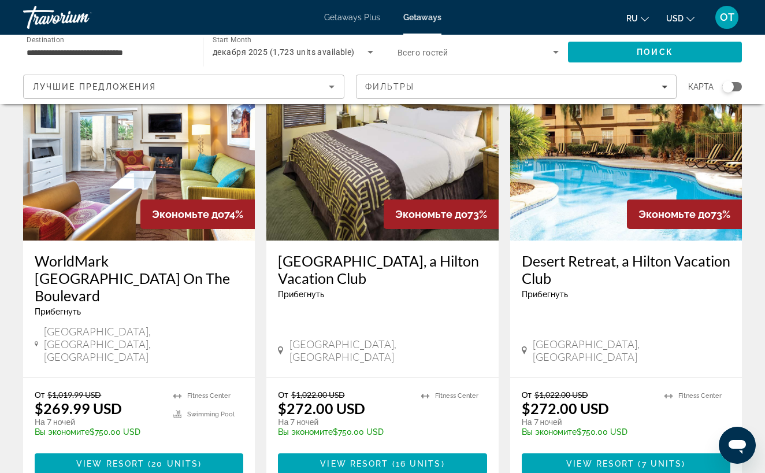
scroll to position [1389, 0]
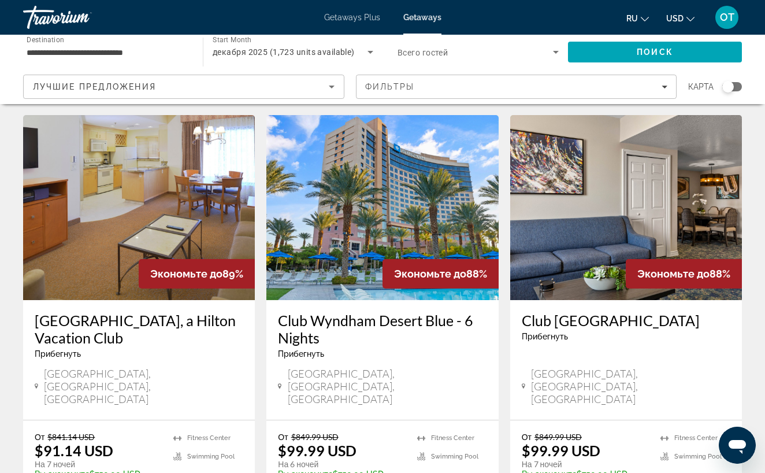
scroll to position [1381, 0]
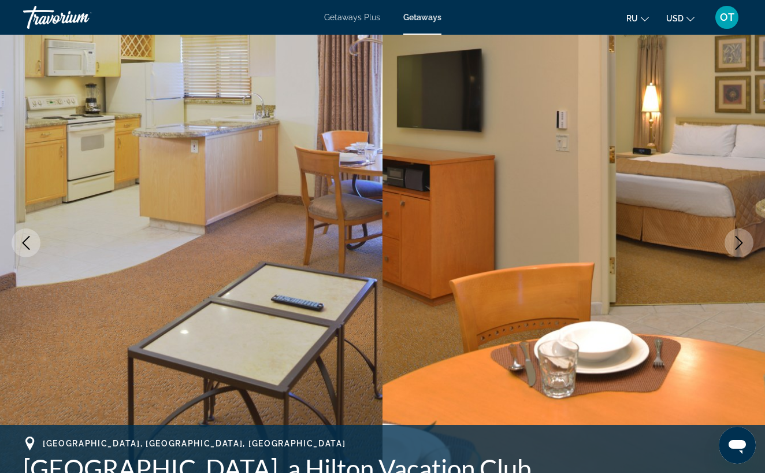
scroll to position [67, 0]
click at [738, 241] on icon "Next image" at bounding box center [739, 242] width 14 height 14
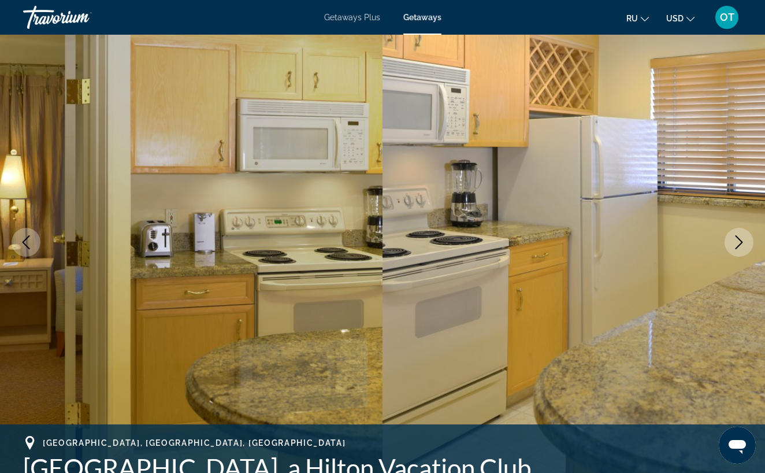
click at [738, 241] on icon "Next image" at bounding box center [739, 242] width 14 height 14
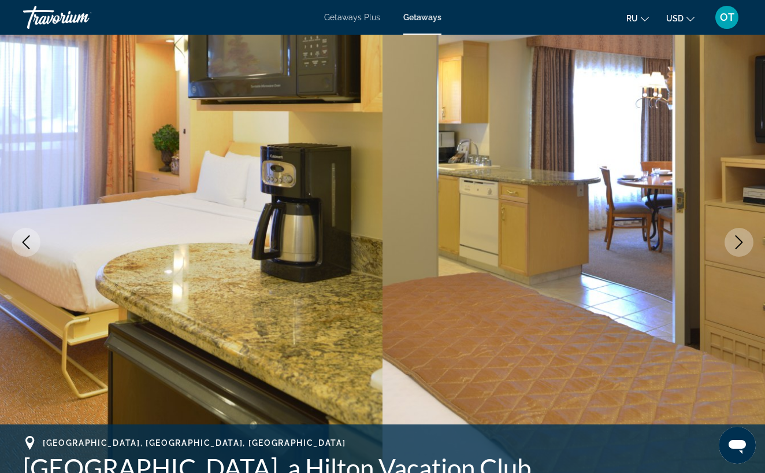
click at [738, 241] on icon "Next image" at bounding box center [739, 242] width 14 height 14
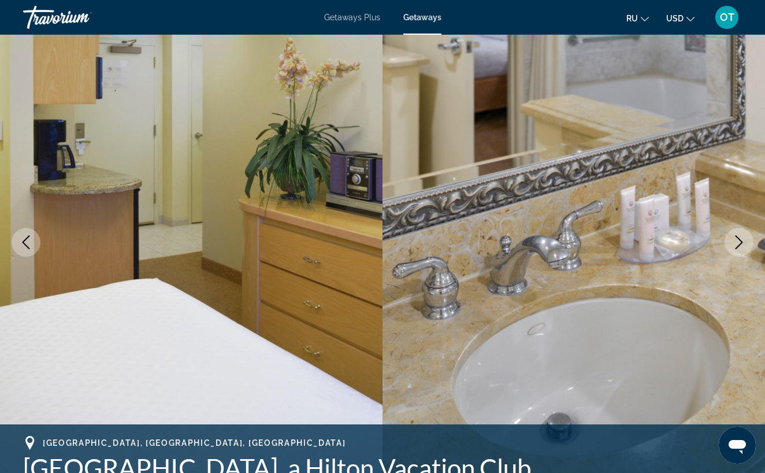
click at [738, 241] on icon "Next image" at bounding box center [739, 242] width 14 height 14
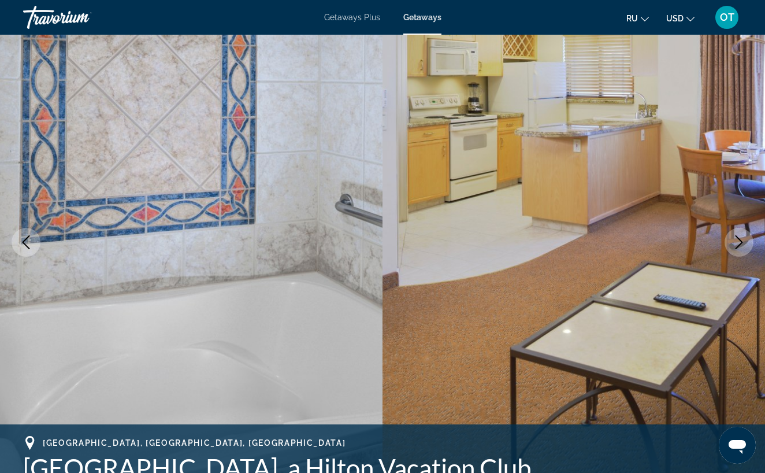
click at [738, 241] on icon "Next image" at bounding box center [739, 242] width 14 height 14
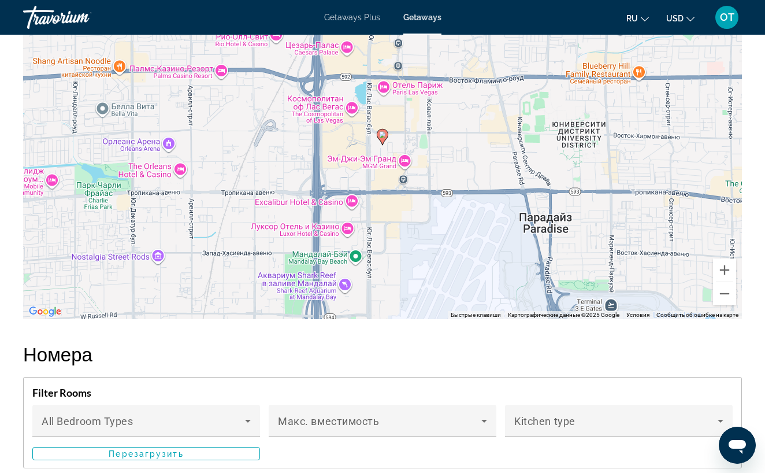
scroll to position [1865, 0]
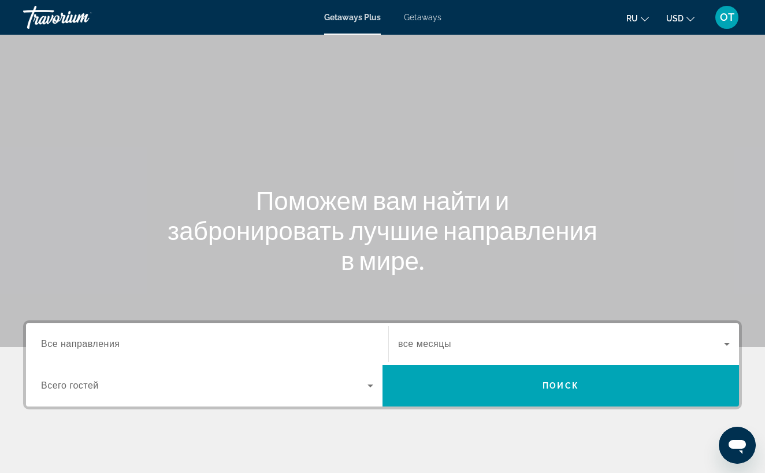
click at [176, 337] on input "Destination Все направления" at bounding box center [207, 344] width 332 height 14
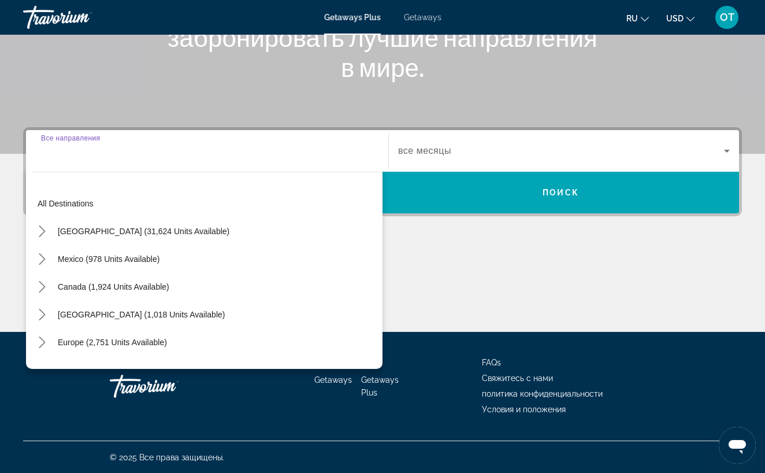
scroll to position [194, 0]
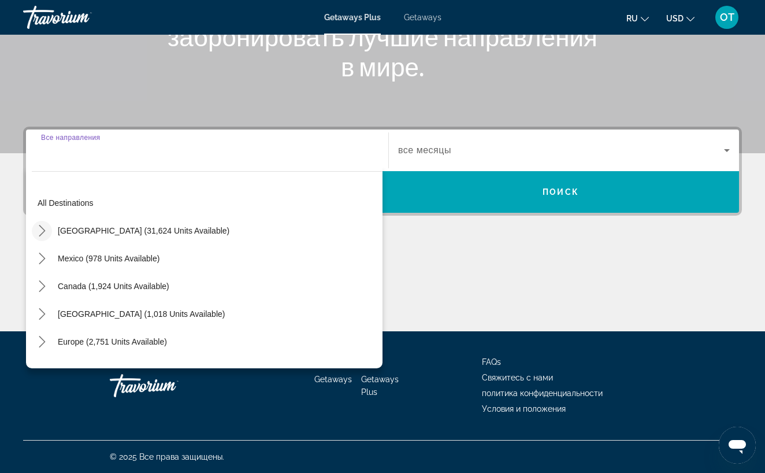
click at [43, 232] on icon "Toggle United States (31,624 units available) submenu" at bounding box center [42, 231] width 12 height 12
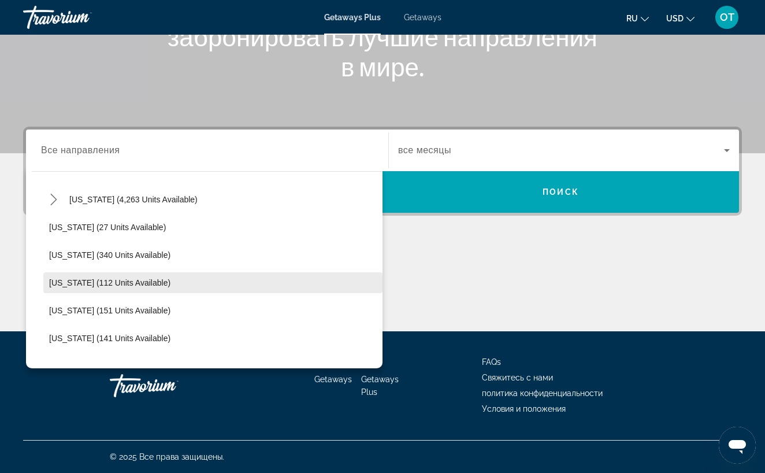
scroll to position [207, 0]
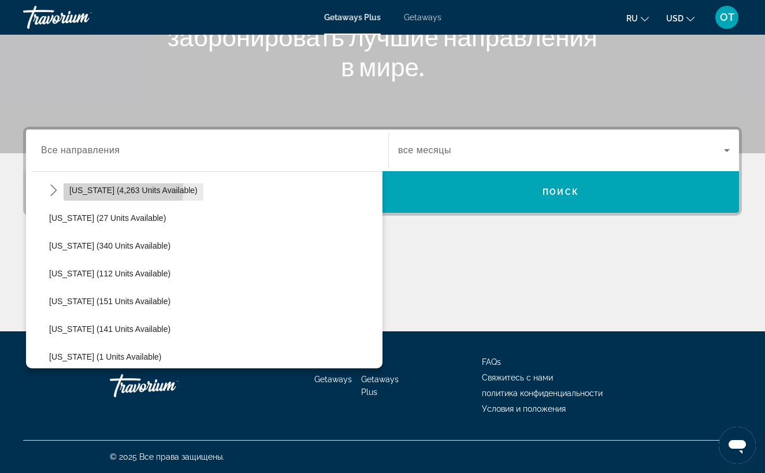
click at [113, 190] on span "Florida (4,263 units available)" at bounding box center [133, 189] width 128 height 9
type input "**********"
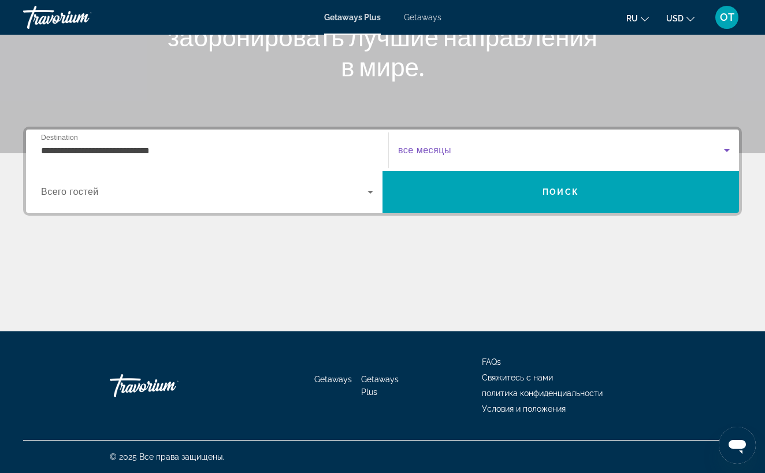
click at [731, 149] on icon "Search widget" at bounding box center [727, 150] width 14 height 14
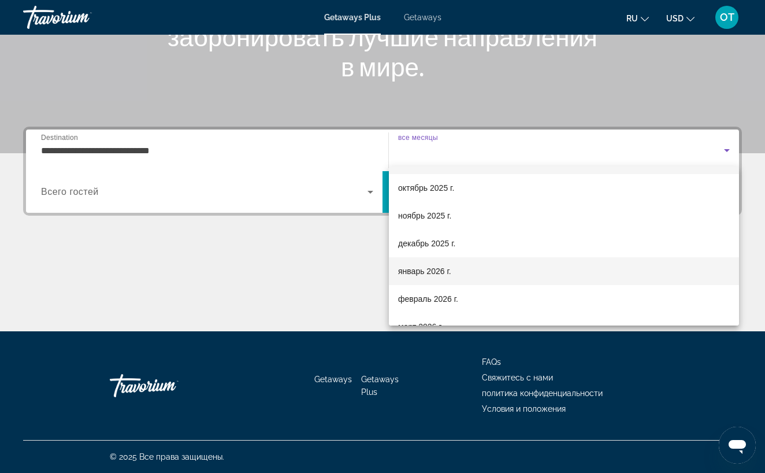
scroll to position [29, 0]
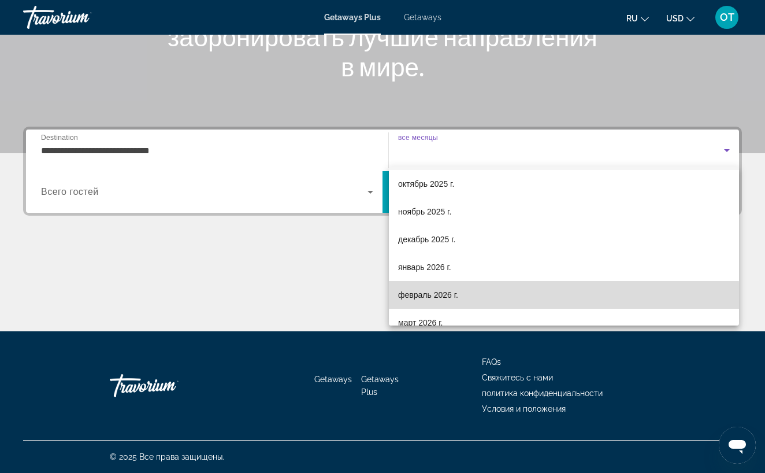
click at [549, 297] on mat-option "февраль 2026 г." at bounding box center [564, 295] width 350 height 28
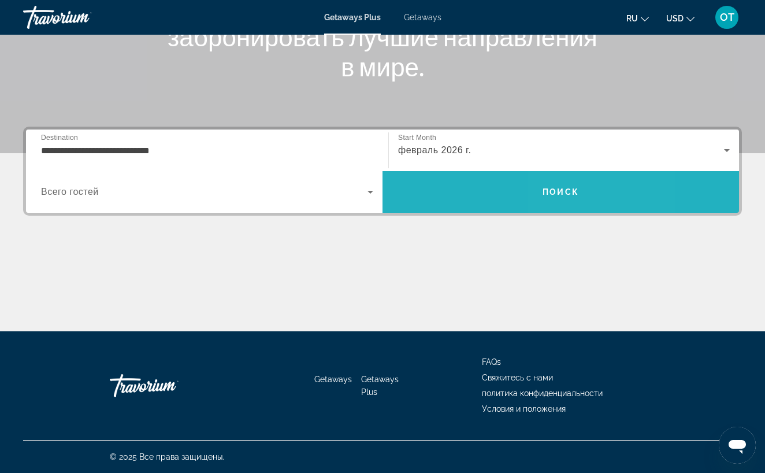
click at [573, 195] on span "Поиск" at bounding box center [560, 191] width 36 height 9
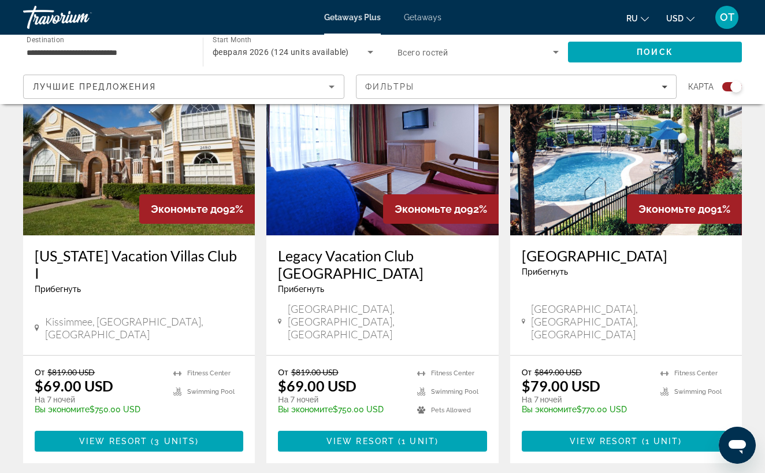
scroll to position [437, 0]
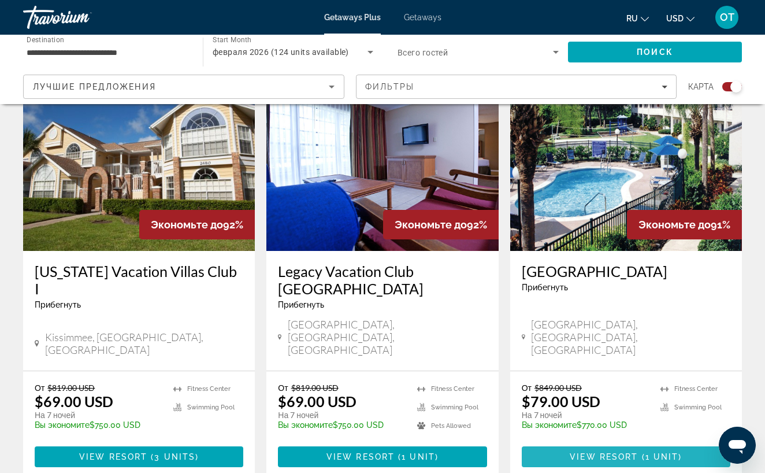
click at [594, 443] on span "Main content" at bounding box center [626, 457] width 209 height 28
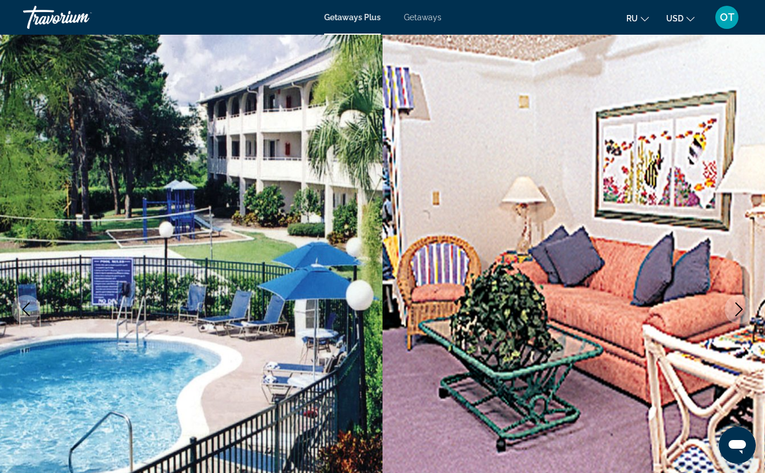
click at [738, 307] on icon "Next image" at bounding box center [739, 309] width 14 height 14
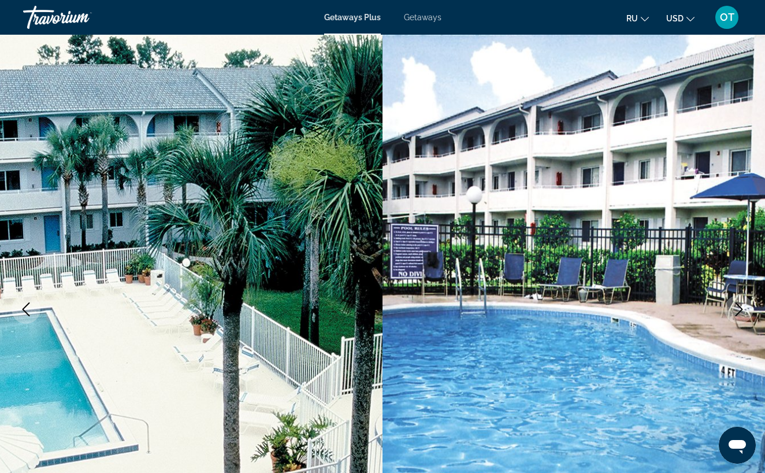
click at [738, 307] on icon "Next image" at bounding box center [739, 309] width 14 height 14
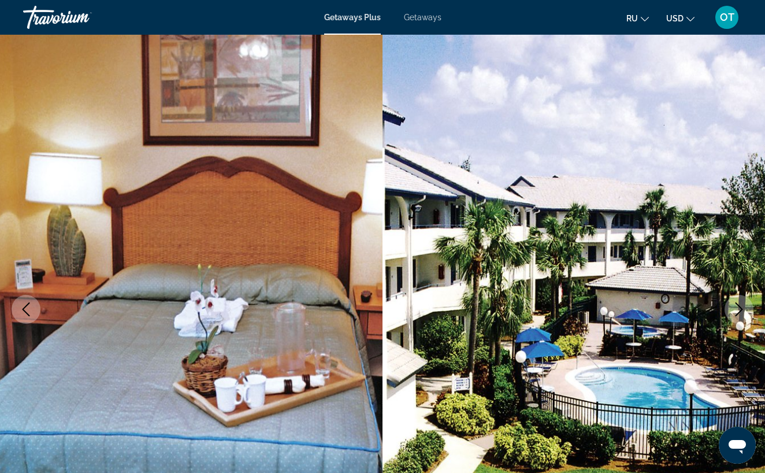
click at [738, 307] on icon "Next image" at bounding box center [739, 309] width 14 height 14
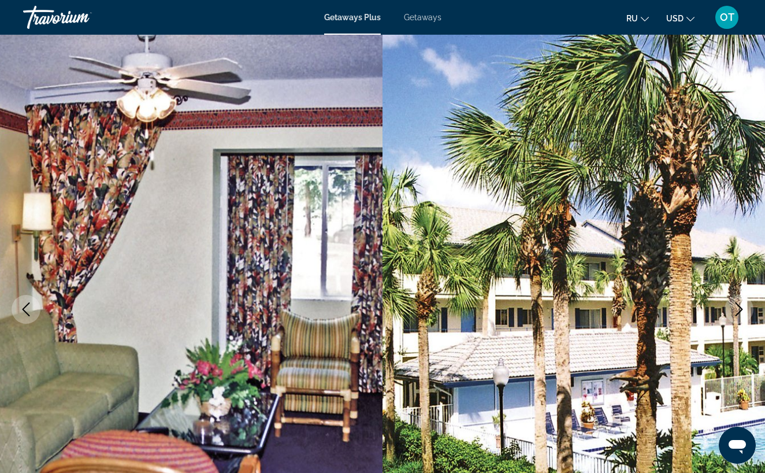
click at [738, 307] on icon "Next image" at bounding box center [739, 309] width 14 height 14
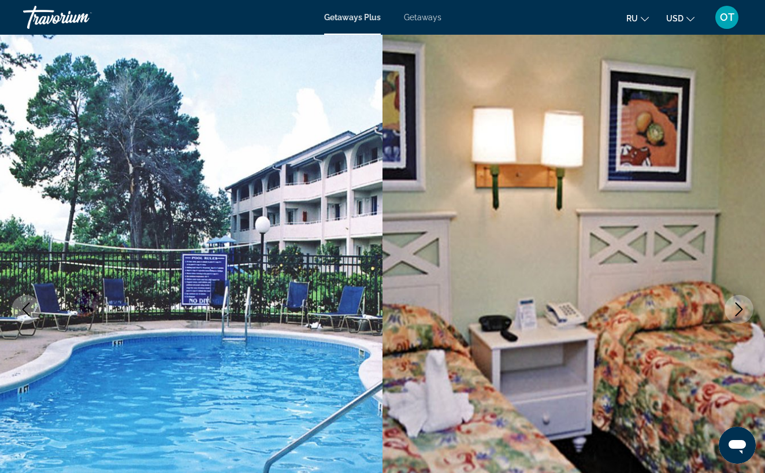
click at [738, 307] on icon "Next image" at bounding box center [739, 309] width 14 height 14
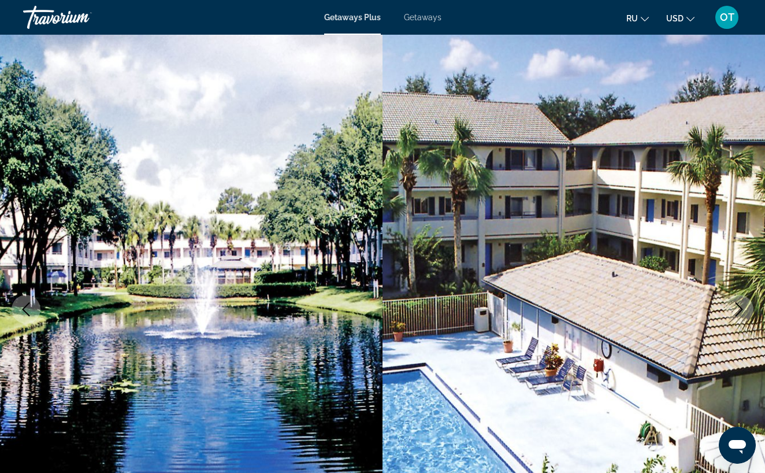
click at [738, 307] on icon "Next image" at bounding box center [739, 309] width 14 height 14
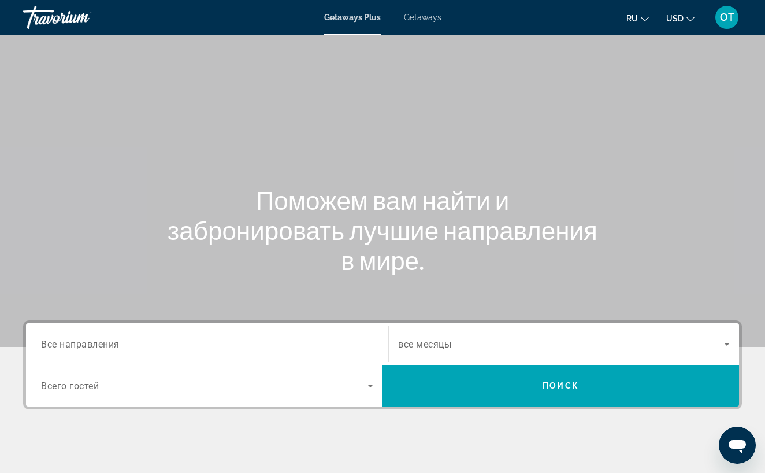
click at [422, 13] on span "Getaways" at bounding box center [423, 17] width 38 height 9
click at [101, 344] on span "Все направления" at bounding box center [80, 343] width 79 height 11
click at [101, 344] on input "Destination Все направления" at bounding box center [207, 344] width 332 height 14
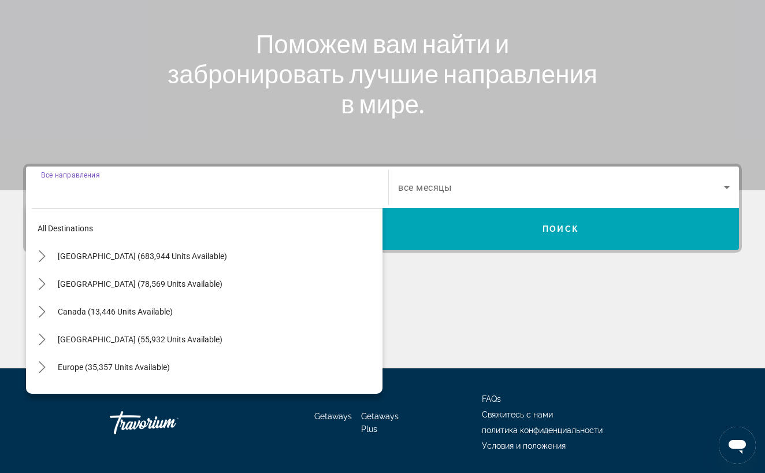
scroll to position [194, 0]
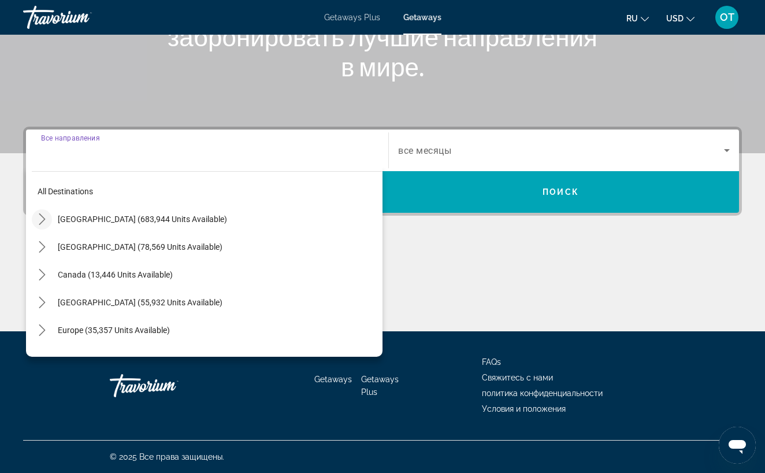
click at [41, 221] on icon "Toggle United States (683,944 units available) submenu" at bounding box center [42, 219] width 12 height 12
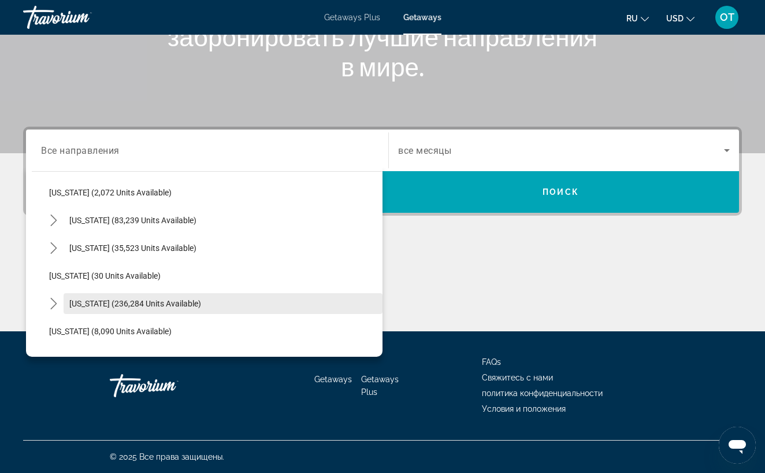
scroll to position [81, 0]
click at [72, 304] on span "[US_STATE] (236,284 units available)" at bounding box center [135, 303] width 132 height 9
type input "**********"
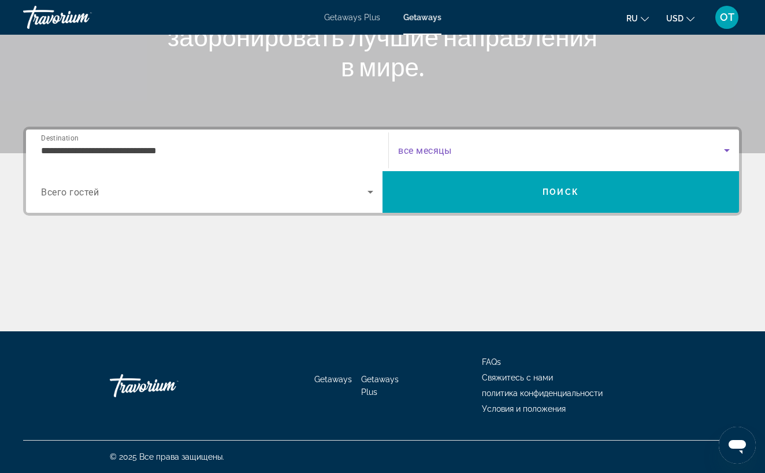
click at [727, 148] on icon "Search widget" at bounding box center [727, 150] width 14 height 14
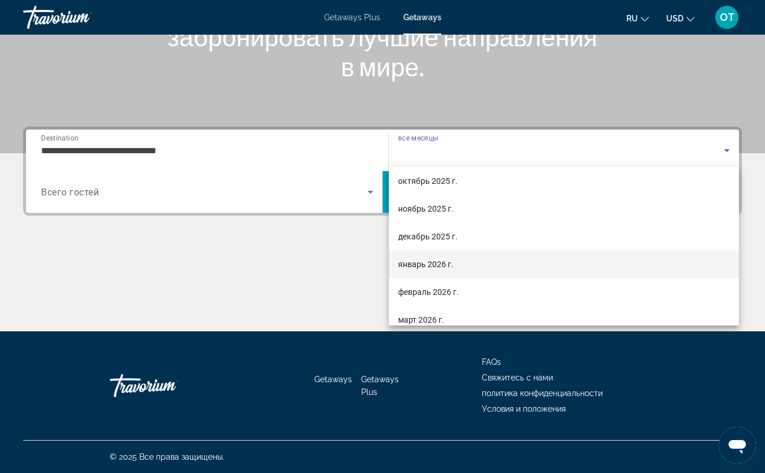
scroll to position [35, 0]
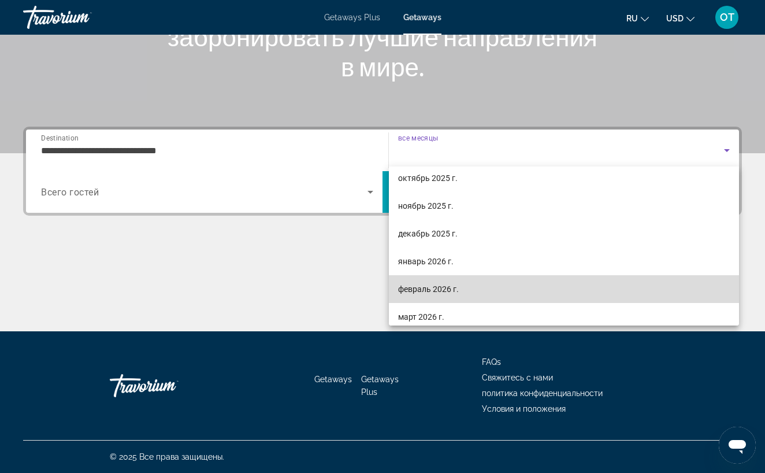
click at [547, 289] on mat-option "февраль 2026 г." at bounding box center [564, 289] width 350 height 28
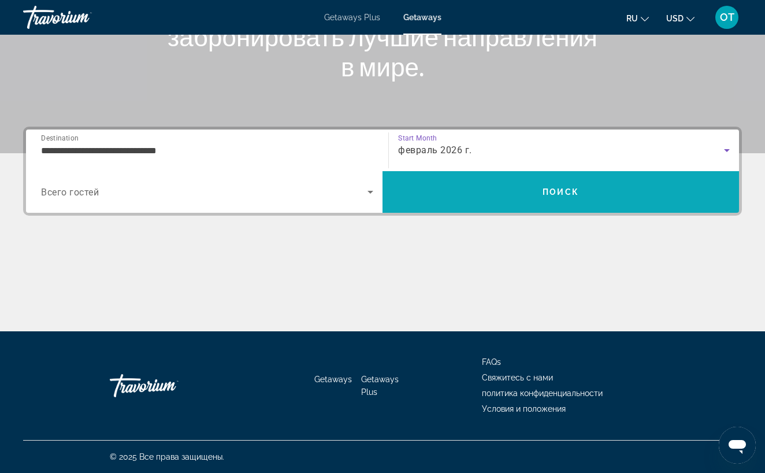
click at [564, 197] on span "Search" at bounding box center [560, 192] width 356 height 28
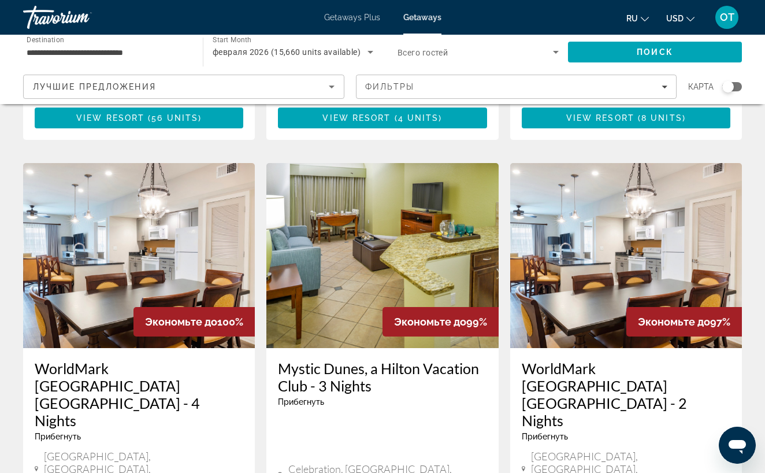
scroll to position [904, 0]
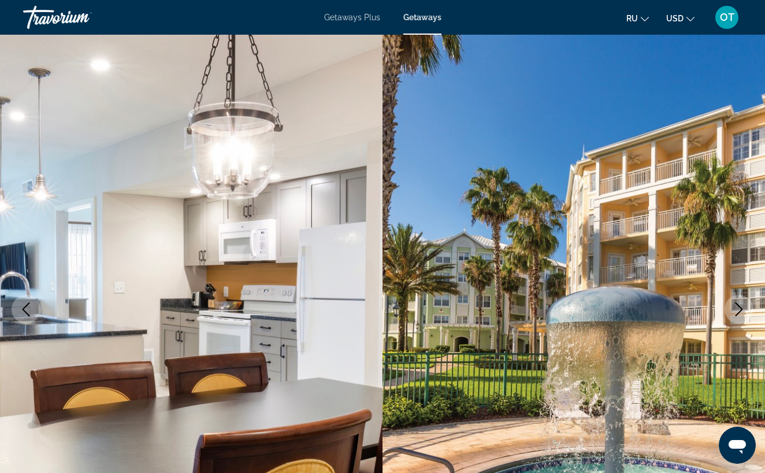
click at [741, 308] on icon "Next image" at bounding box center [739, 309] width 8 height 14
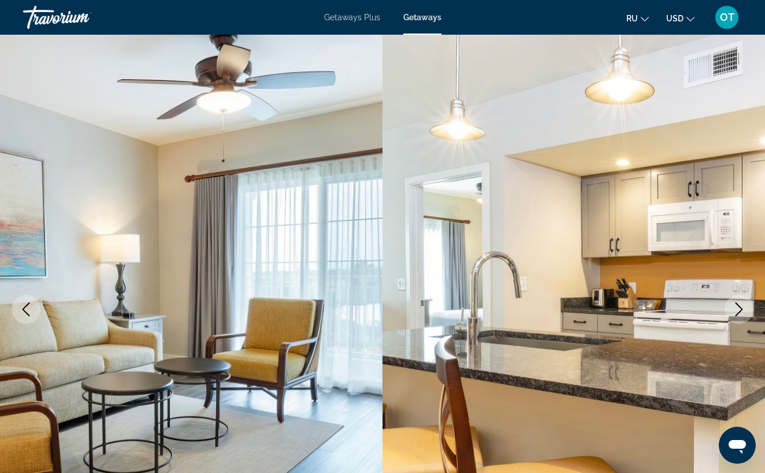
click at [741, 308] on icon "Next image" at bounding box center [739, 309] width 8 height 14
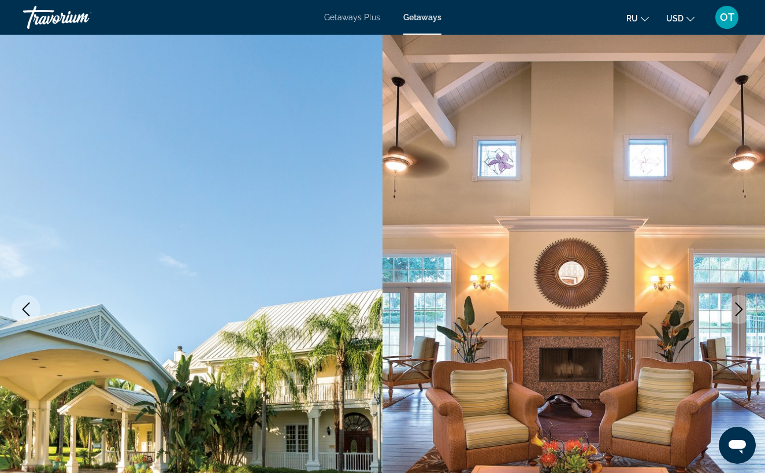
click at [741, 308] on icon "Next image" at bounding box center [739, 309] width 8 height 14
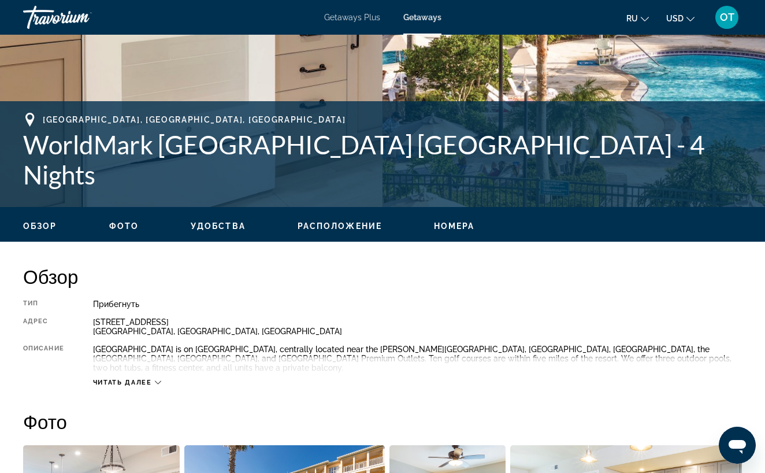
scroll to position [362, 0]
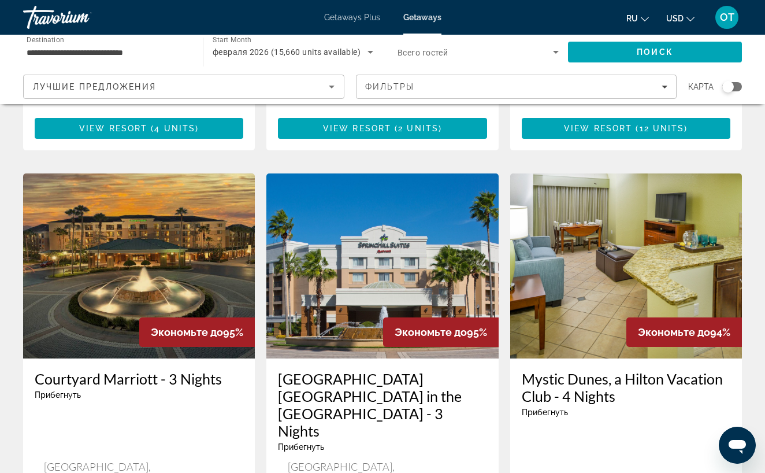
scroll to position [1372, 0]
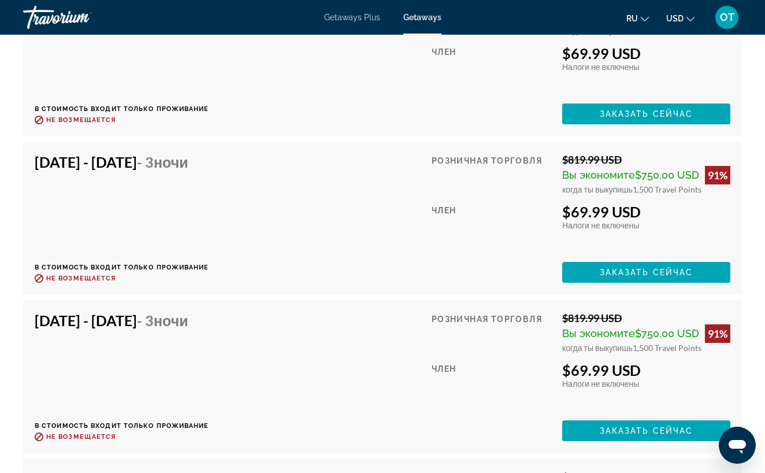
scroll to position [5926, 0]
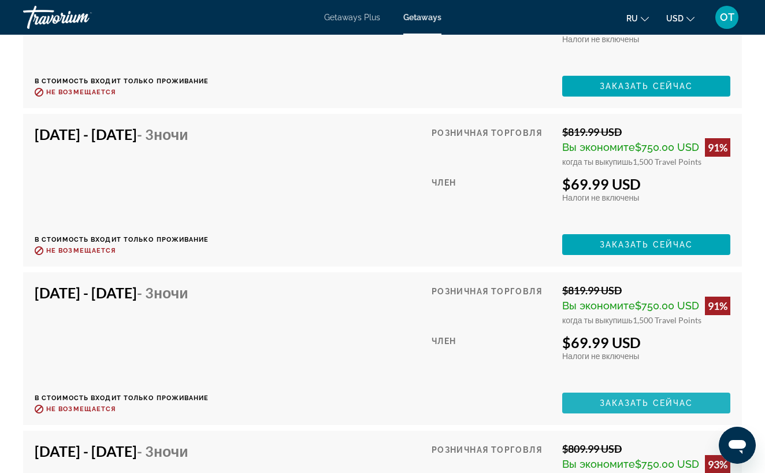
click at [681, 400] on span "Заказать сейчас" at bounding box center [647, 402] width 94 height 9
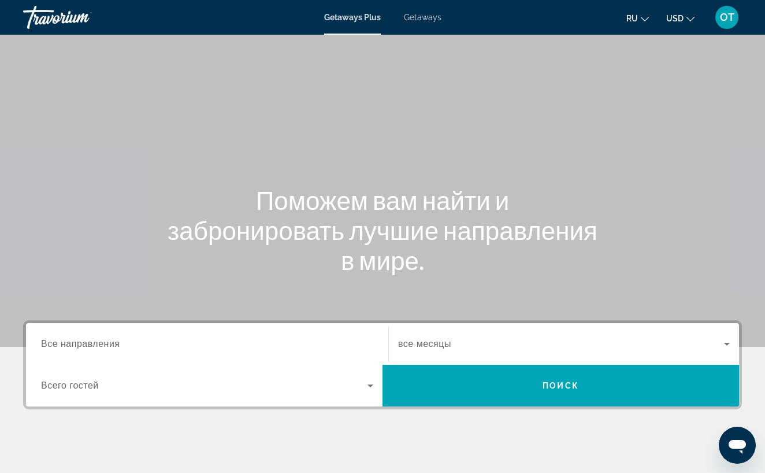
click at [429, 18] on span "Getaways" at bounding box center [423, 17] width 38 height 9
click at [132, 344] on input "Destination Все направления" at bounding box center [207, 344] width 332 height 14
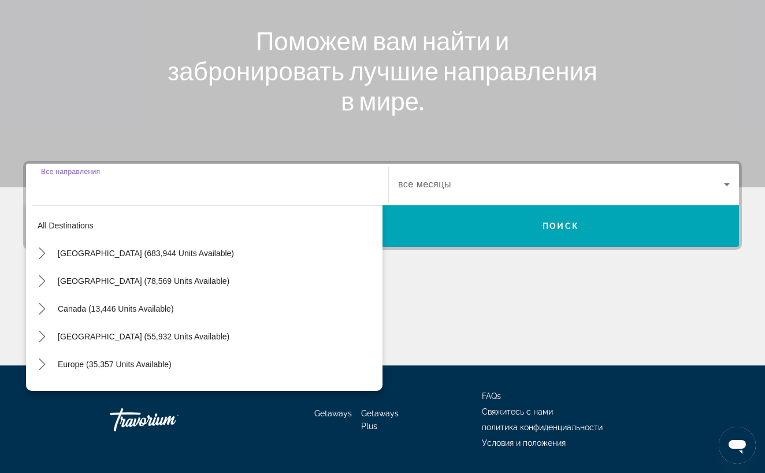
scroll to position [194, 0]
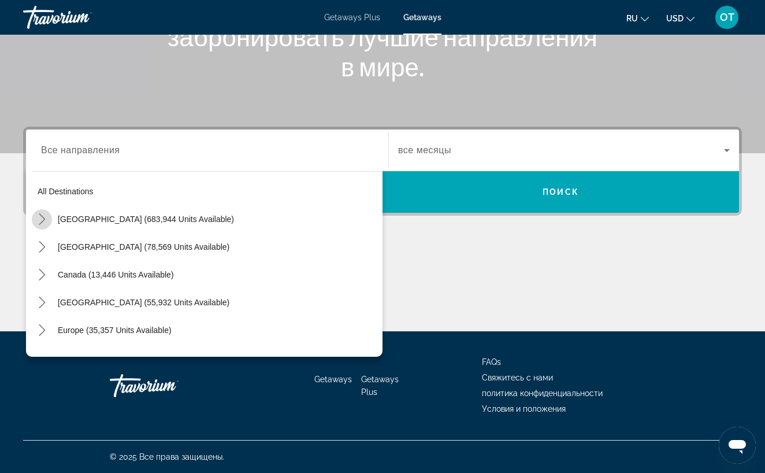
click at [40, 218] on icon "Toggle United States (683,944 units available) submenu" at bounding box center [42, 219] width 12 height 12
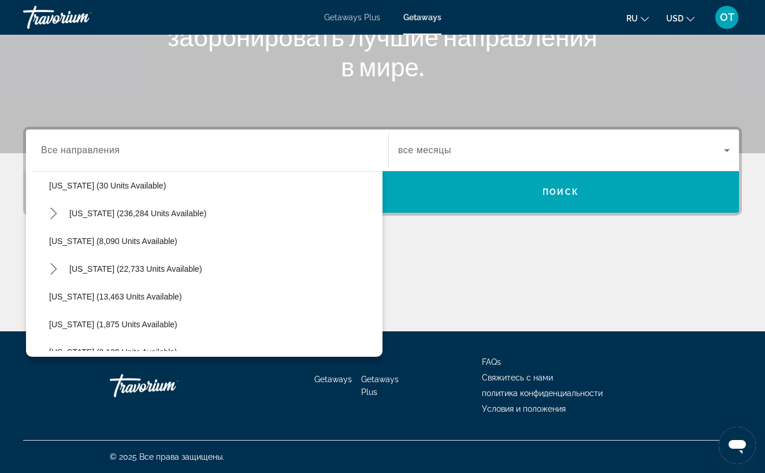
scroll to position [173, 0]
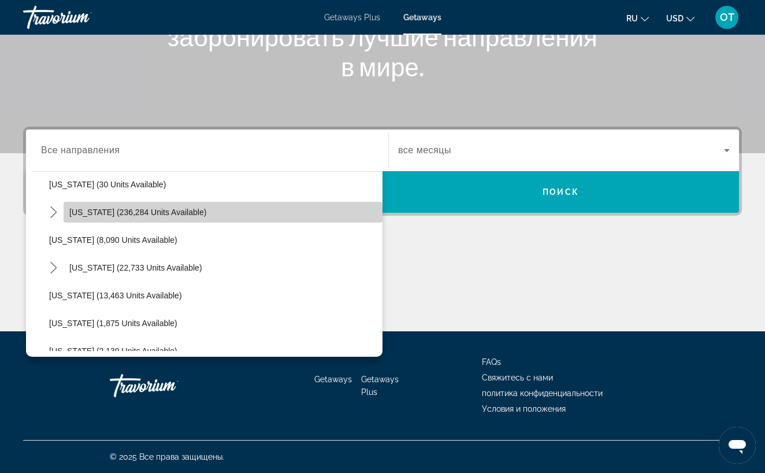
click at [97, 210] on span "[US_STATE] (236,284 units available)" at bounding box center [137, 211] width 137 height 9
type input "**********"
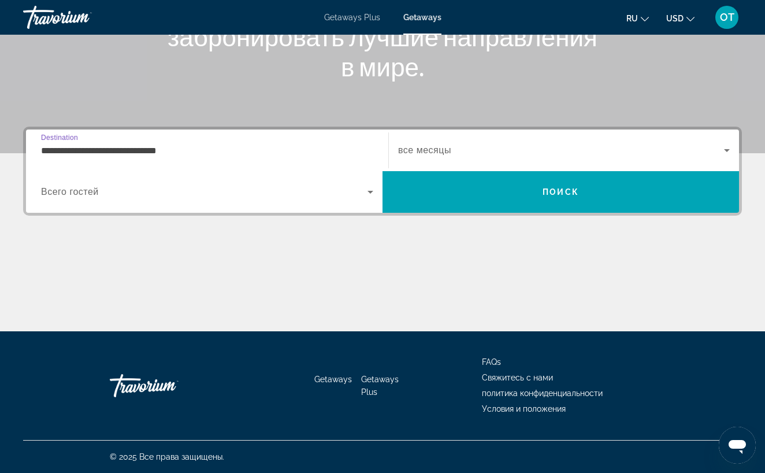
click at [726, 150] on icon "Search widget" at bounding box center [727, 150] width 6 height 3
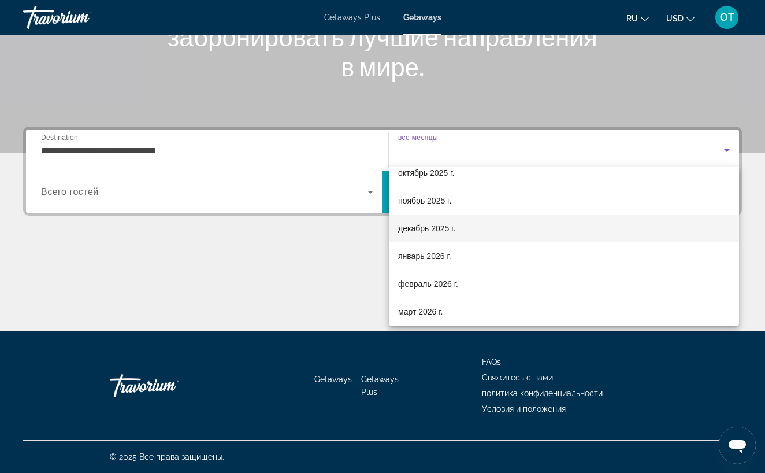
scroll to position [44, 0]
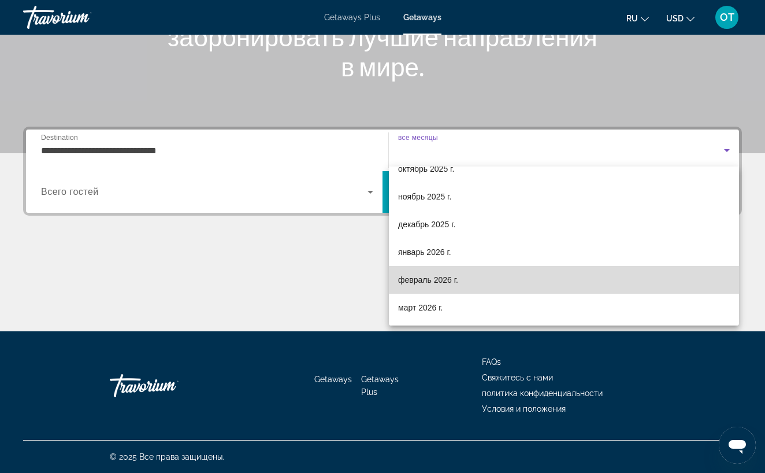
click at [556, 279] on mat-option "февраль 2026 г." at bounding box center [564, 280] width 350 height 28
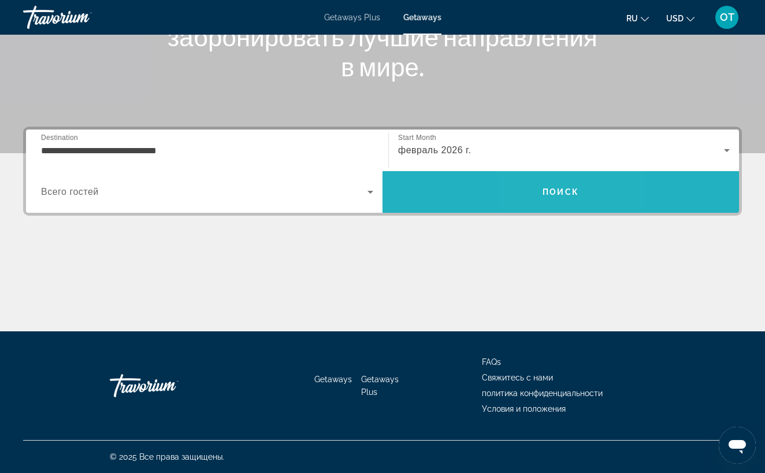
click at [546, 200] on span "Search" at bounding box center [560, 192] width 356 height 28
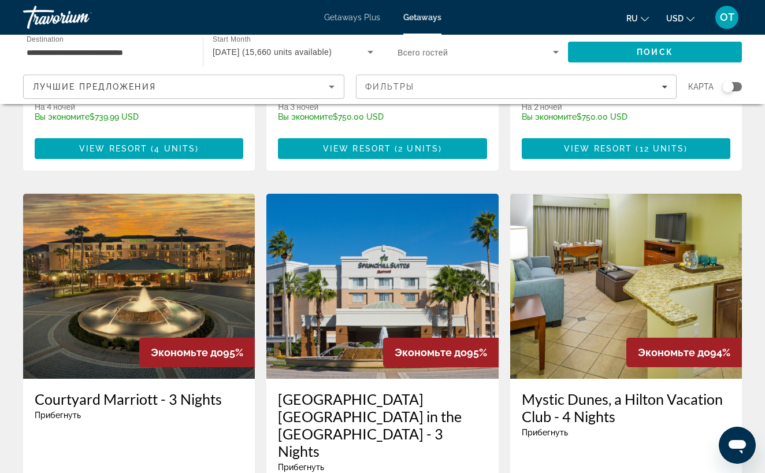
scroll to position [1362, 0]
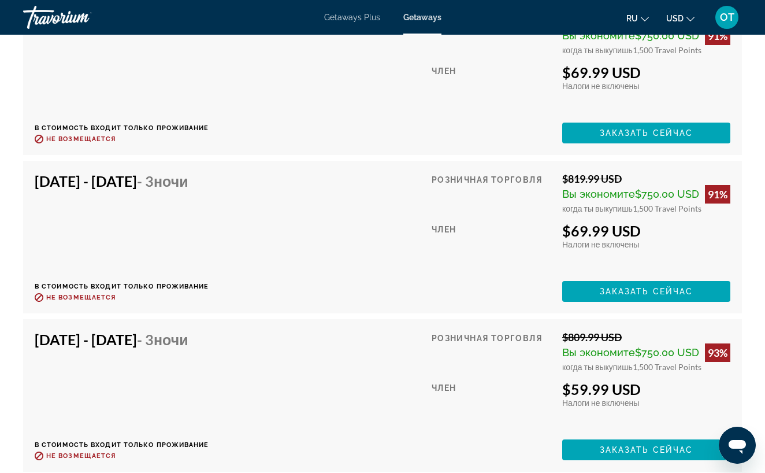
scroll to position [6038, 0]
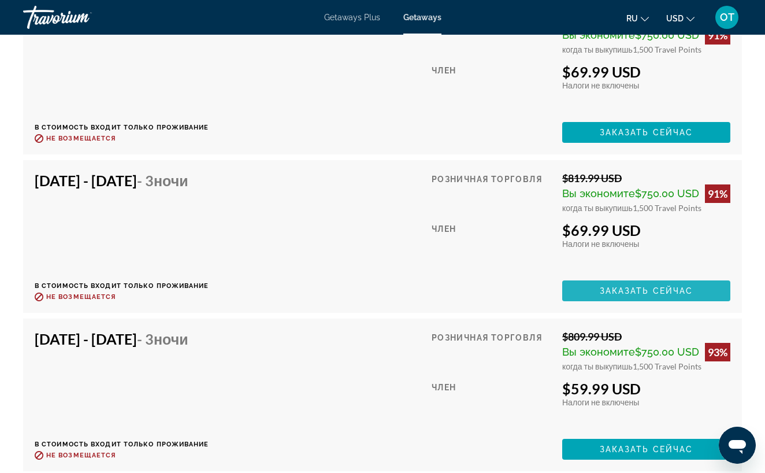
click at [626, 289] on span "Заказать сейчас" at bounding box center [647, 290] width 94 height 9
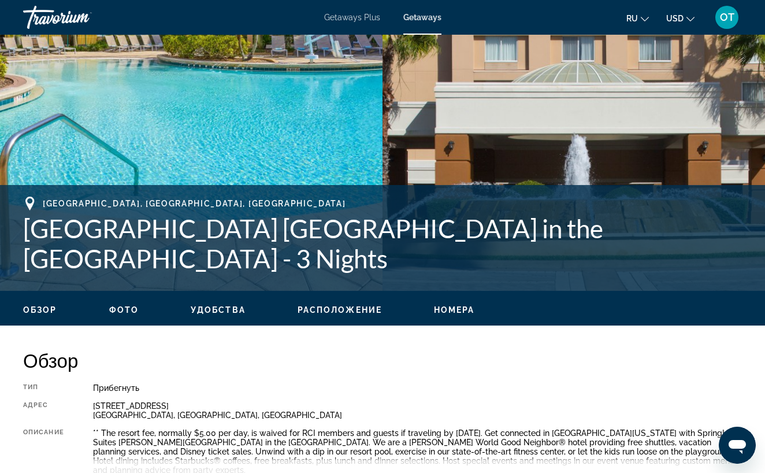
scroll to position [301, 0]
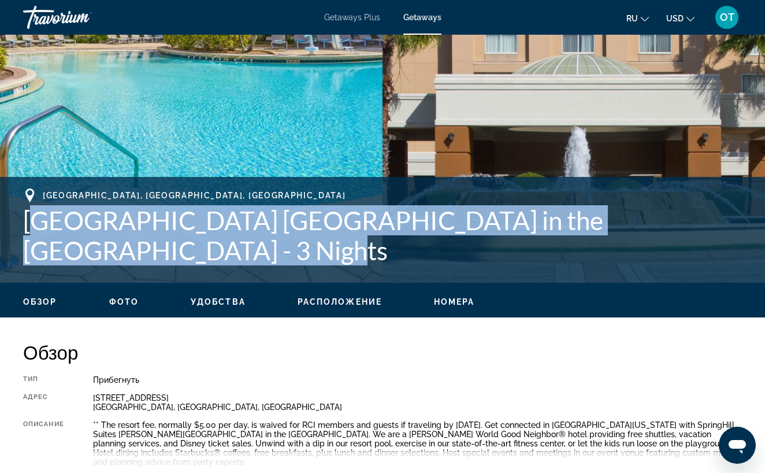
drag, startPoint x: 34, startPoint y: 220, endPoint x: 419, endPoint y: 235, distance: 385.6
click at [419, 235] on h1 "[GEOGRAPHIC_DATA] [GEOGRAPHIC_DATA] in the [GEOGRAPHIC_DATA] - 3 Nights" at bounding box center [382, 235] width 719 height 60
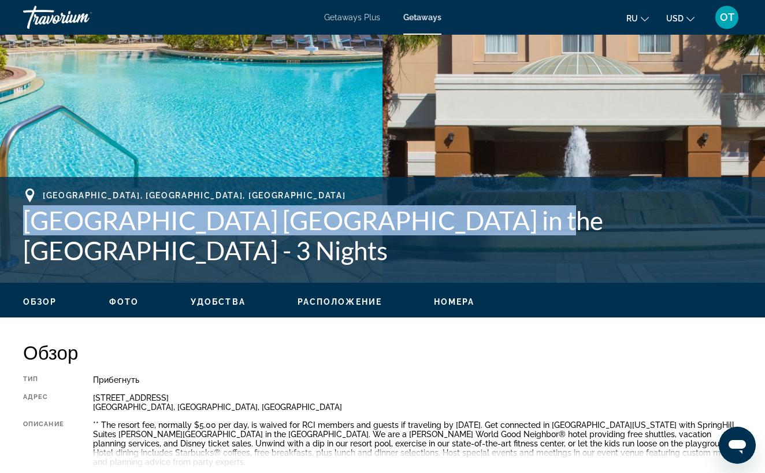
drag, startPoint x: 27, startPoint y: 215, endPoint x: 456, endPoint y: 221, distance: 428.7
click at [456, 221] on h1 "[GEOGRAPHIC_DATA] [GEOGRAPHIC_DATA] in the [GEOGRAPHIC_DATA] - 3 Nights" at bounding box center [382, 235] width 719 height 60
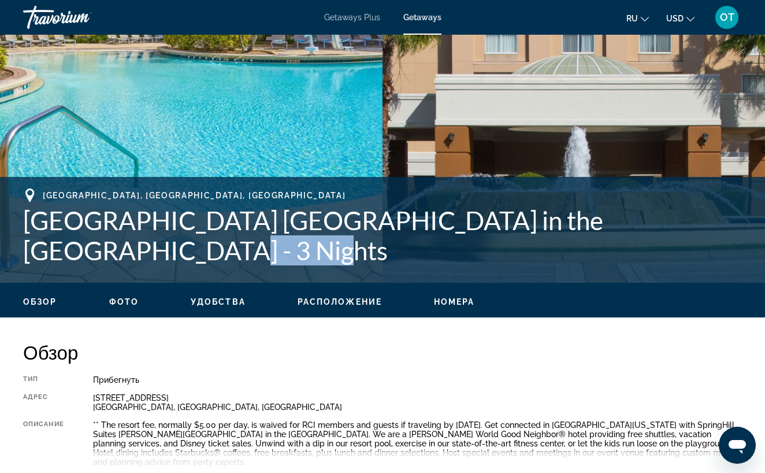
drag, startPoint x: 648, startPoint y: 222, endPoint x: 81, endPoint y: 243, distance: 567.7
click at [81, 243] on h1 "[GEOGRAPHIC_DATA] [GEOGRAPHIC_DATA] in the [GEOGRAPHIC_DATA] - 3 Nights" at bounding box center [382, 235] width 719 height 60
click at [530, 170] on img "Main content" at bounding box center [573, 8] width 382 height 549
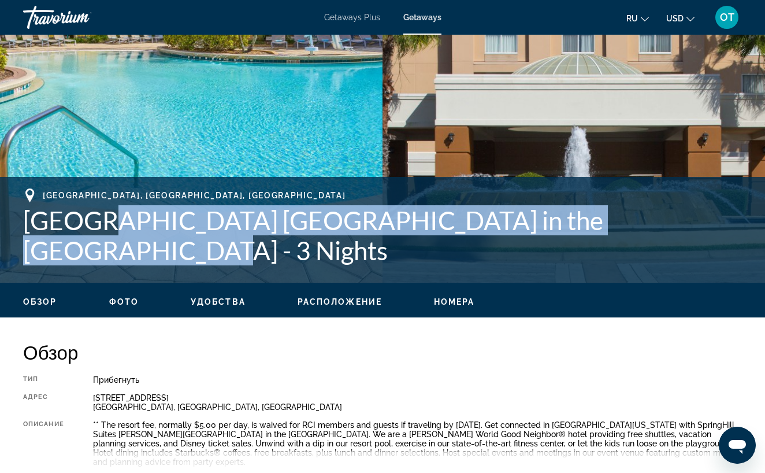
drag, startPoint x: 643, startPoint y: 225, endPoint x: 101, endPoint y: 225, distance: 541.9
click at [101, 225] on h1 "[GEOGRAPHIC_DATA] [GEOGRAPHIC_DATA] in the [GEOGRAPHIC_DATA] - 3 Nights" at bounding box center [382, 235] width 719 height 60
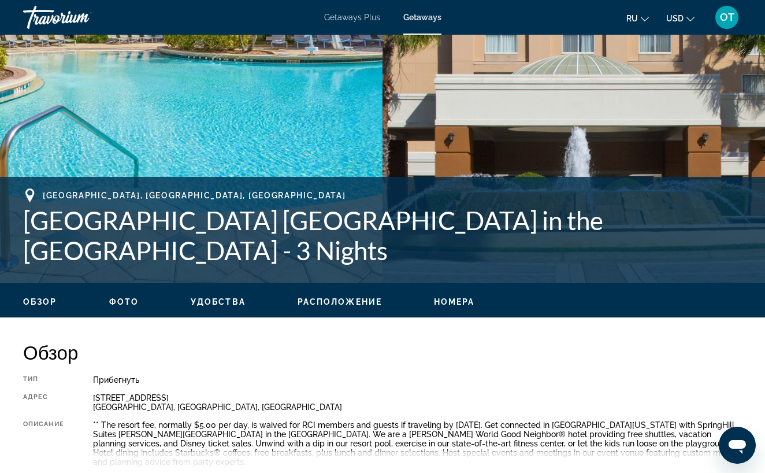
click at [558, 187] on div "[GEOGRAPHIC_DATA], [GEOGRAPHIC_DATA], [GEOGRAPHIC_DATA] [GEOGRAPHIC_DATA] [GEOG…" at bounding box center [382, 230] width 765 height 106
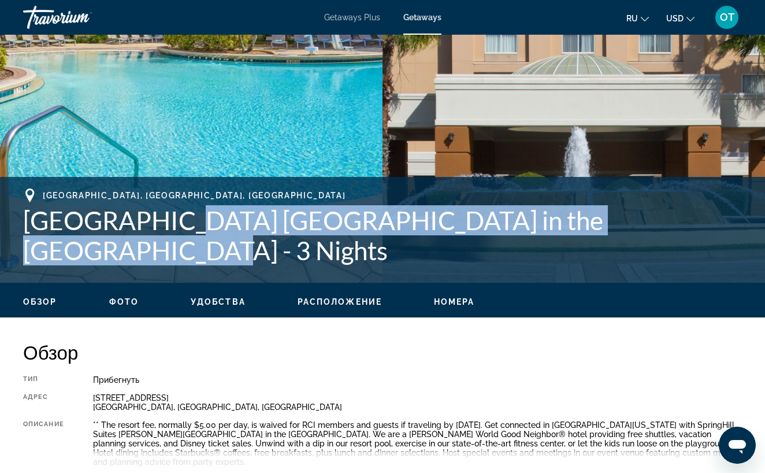
drag, startPoint x: 645, startPoint y: 222, endPoint x: 143, endPoint y: 216, distance: 502.7
click at [143, 216] on h1 "[GEOGRAPHIC_DATA] [GEOGRAPHIC_DATA] in the [GEOGRAPHIC_DATA] - 3 Nights" at bounding box center [382, 235] width 719 height 60
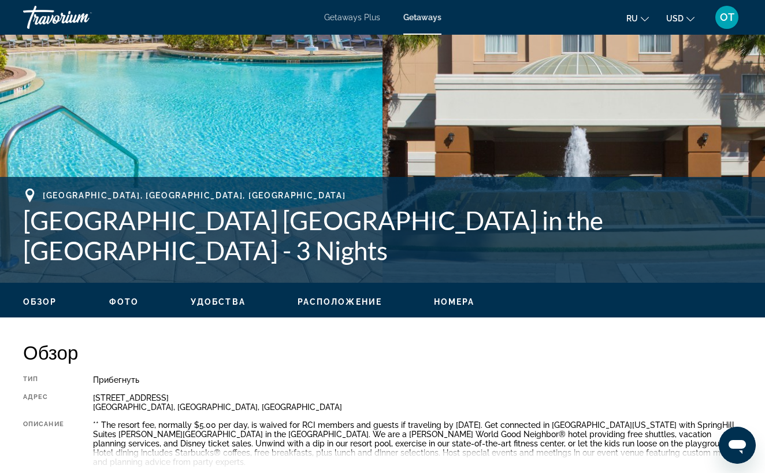
click at [307, 177] on div "[GEOGRAPHIC_DATA], [GEOGRAPHIC_DATA], [GEOGRAPHIC_DATA] [GEOGRAPHIC_DATA] [GEOG…" at bounding box center [382, 230] width 765 height 106
drag, startPoint x: 32, startPoint y: 222, endPoint x: 26, endPoint y: 220, distance: 6.2
click at [26, 220] on h1 "[GEOGRAPHIC_DATA] [GEOGRAPHIC_DATA] in the [GEOGRAPHIC_DATA] - 3 Nights" at bounding box center [382, 235] width 719 height 60
click at [17, 215] on div "[GEOGRAPHIC_DATA], [GEOGRAPHIC_DATA], [GEOGRAPHIC_DATA] [GEOGRAPHIC_DATA] [GEOG…" at bounding box center [382, 229] width 765 height 83
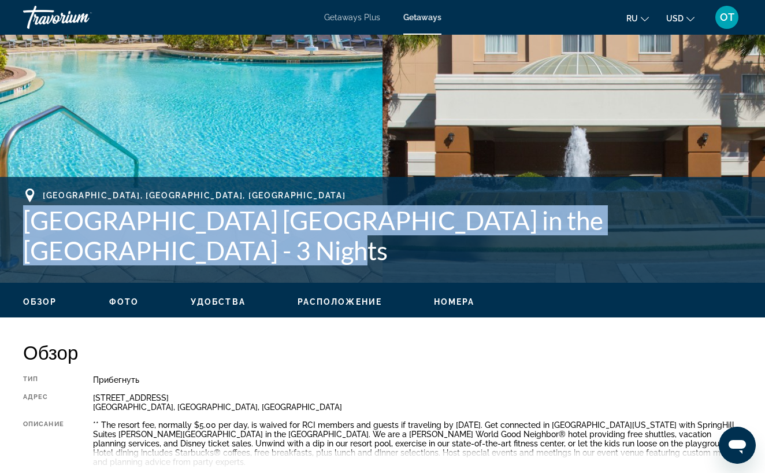
drag, startPoint x: 24, startPoint y: 219, endPoint x: 456, endPoint y: 235, distance: 432.4
click at [456, 235] on h1 "[GEOGRAPHIC_DATA] [GEOGRAPHIC_DATA] in the [GEOGRAPHIC_DATA] - 3 Nights" at bounding box center [382, 235] width 719 height 60
copy h1 "[GEOGRAPHIC_DATA] [GEOGRAPHIC_DATA] in the [GEOGRAPHIC_DATA] - 3 Nights"
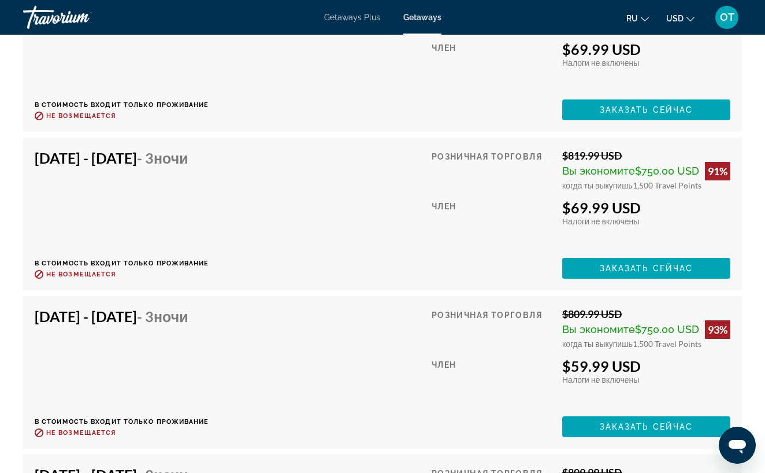
scroll to position [6061, 0]
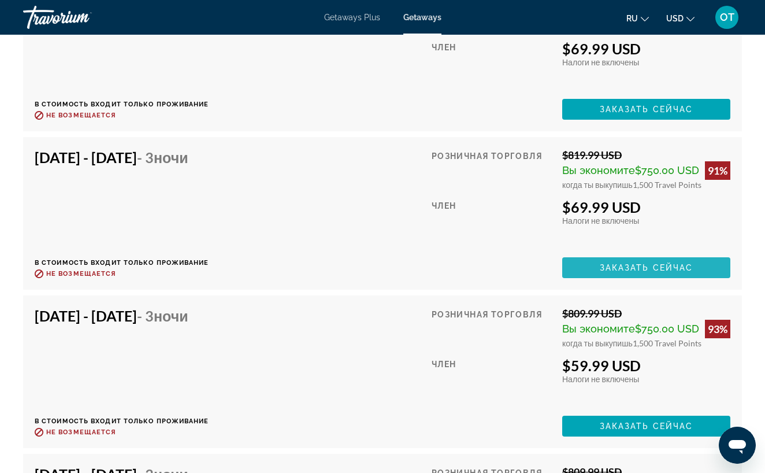
click at [633, 269] on span "Заказать сейчас" at bounding box center [647, 267] width 94 height 9
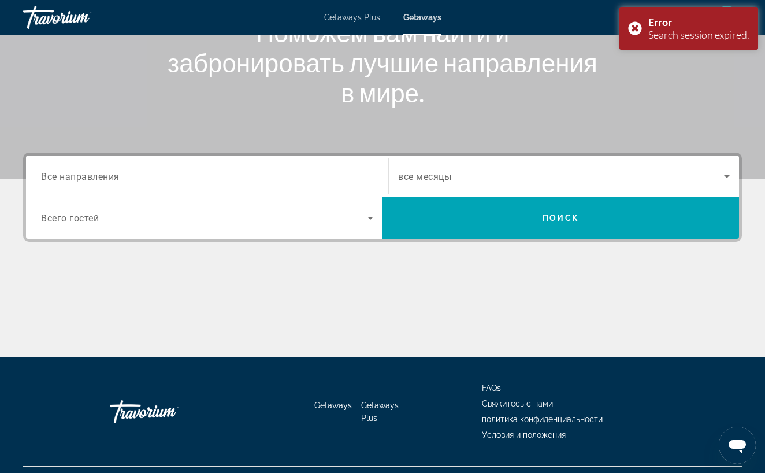
scroll to position [194, 0]
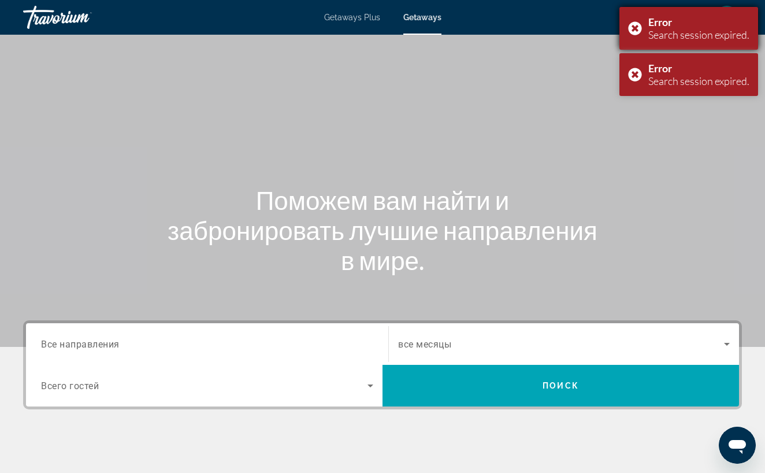
click at [637, 25] on div "Error Search session expired." at bounding box center [688, 28] width 139 height 43
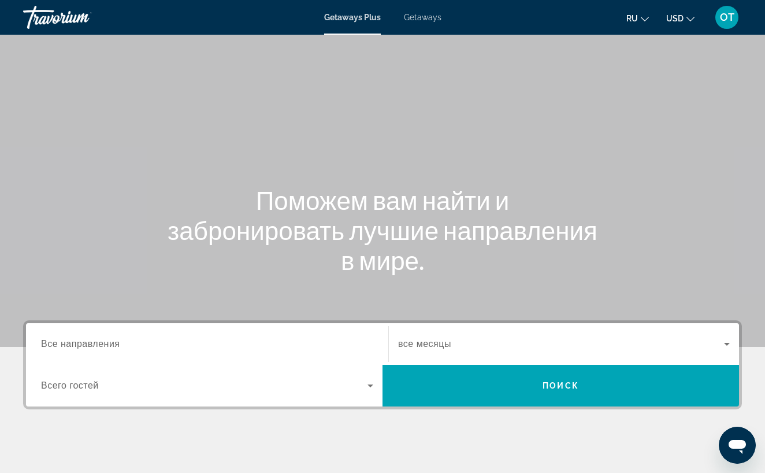
click at [426, 18] on span "Getaways" at bounding box center [423, 17] width 38 height 9
click at [128, 344] on input "Destination Все направления" at bounding box center [207, 344] width 332 height 14
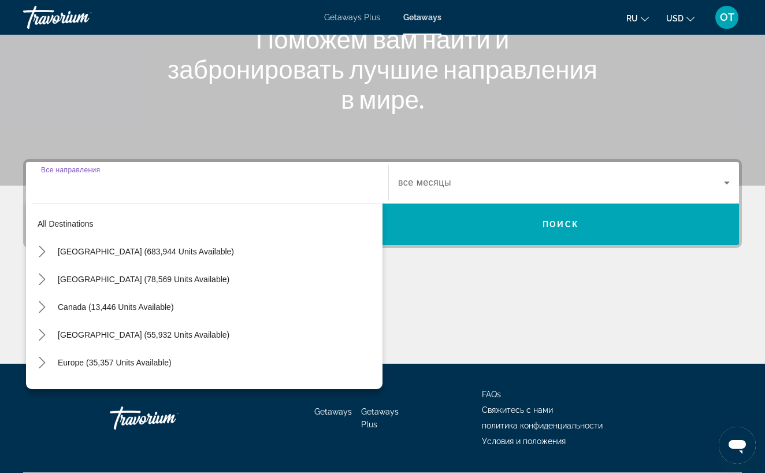
scroll to position [194, 0]
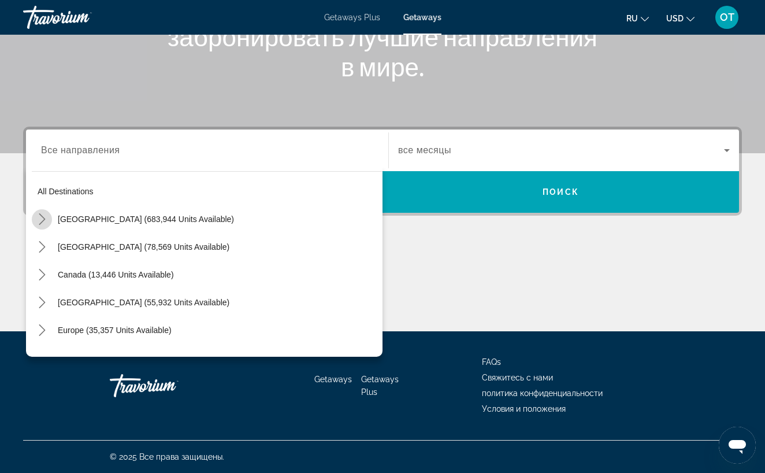
click at [42, 220] on icon "Toggle United States (683,944 units available) submenu" at bounding box center [42, 219] width 12 height 12
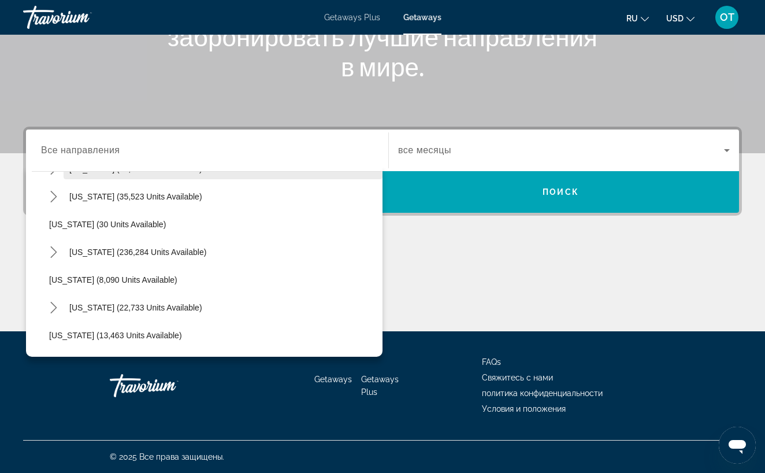
scroll to position [140, 0]
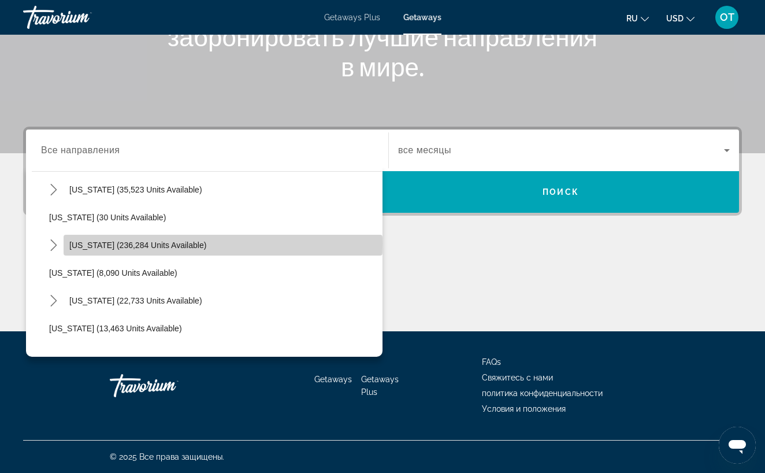
click at [87, 243] on span "[US_STATE] (236,284 units available)" at bounding box center [137, 244] width 137 height 9
type input "**********"
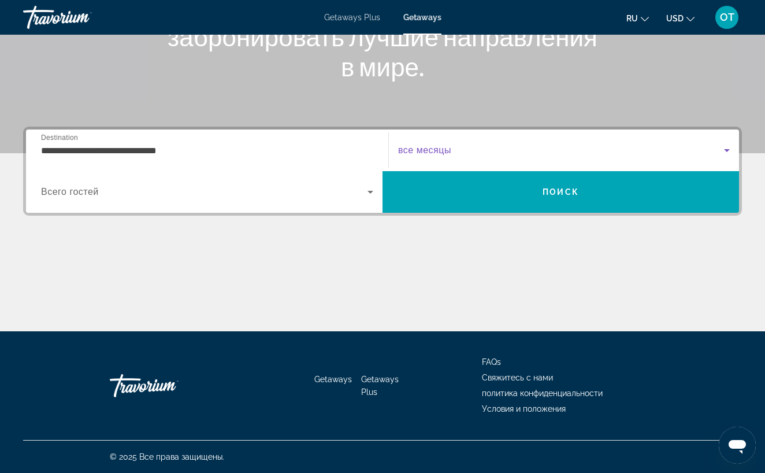
click at [729, 150] on icon "Search widget" at bounding box center [727, 150] width 14 height 14
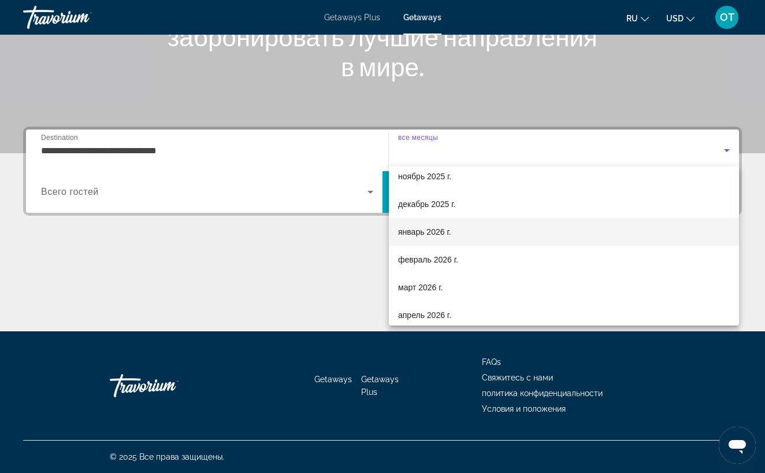
scroll to position [65, 0]
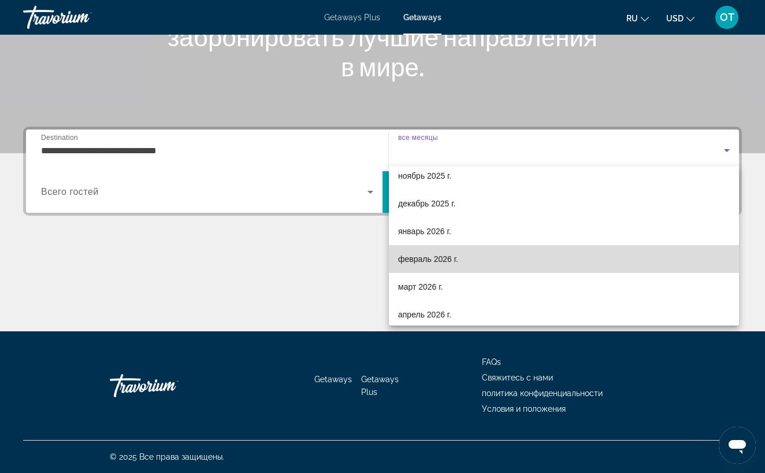
click at [511, 265] on mat-option "февраль 2026 г." at bounding box center [564, 259] width 350 height 28
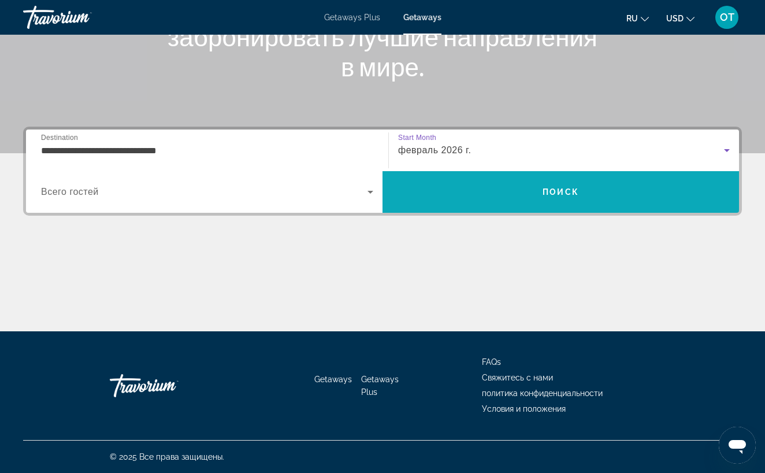
click at [535, 200] on span "Search" at bounding box center [560, 192] width 356 height 28
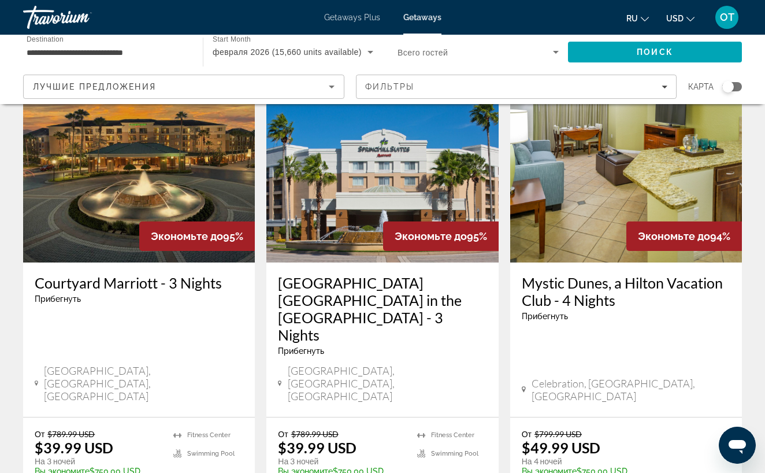
scroll to position [1462, 0]
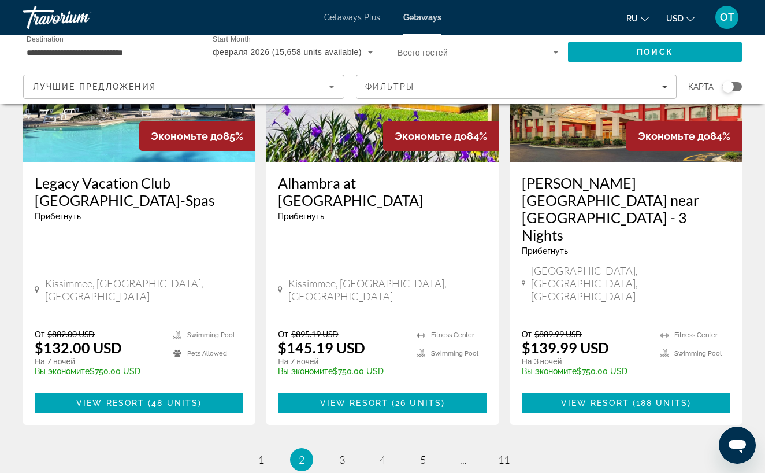
scroll to position [1523, 0]
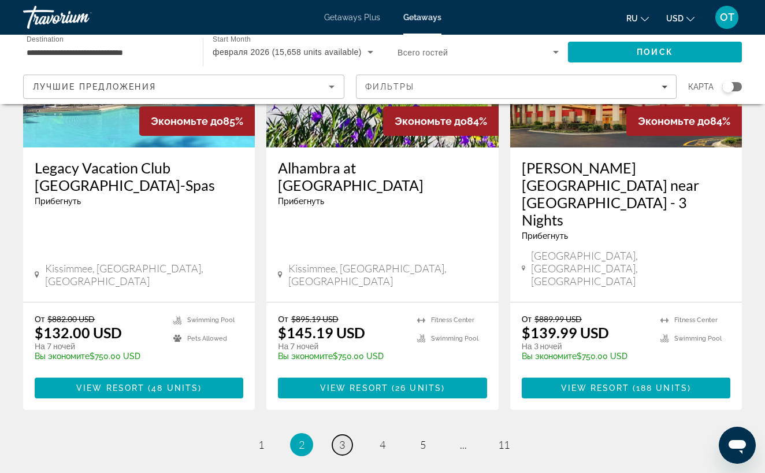
click at [343, 438] on span "3" at bounding box center [342, 444] width 6 height 13
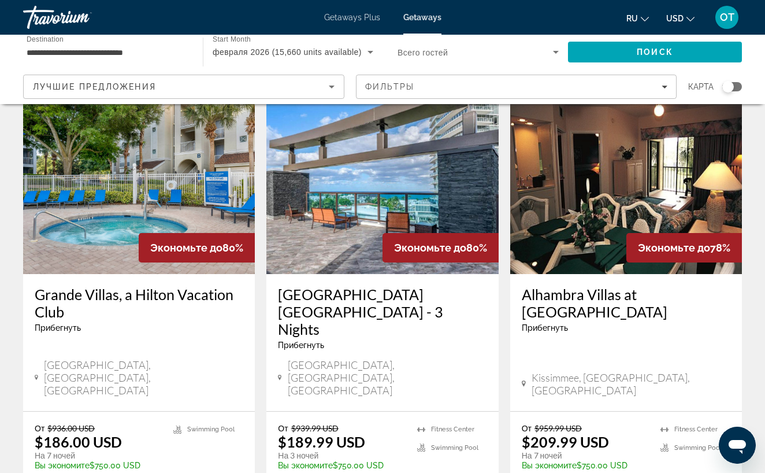
scroll to position [1446, 0]
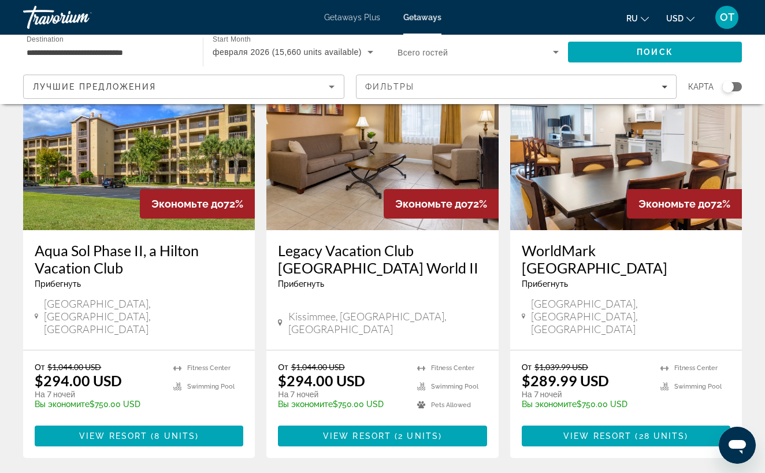
scroll to position [1493, 0]
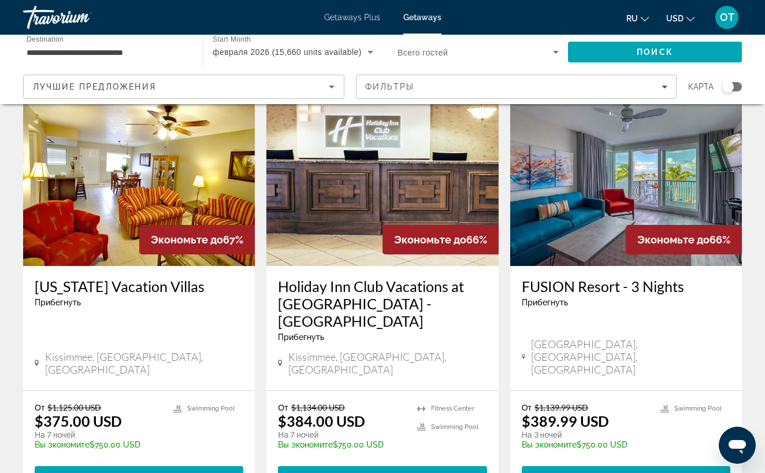
scroll to position [1461, 0]
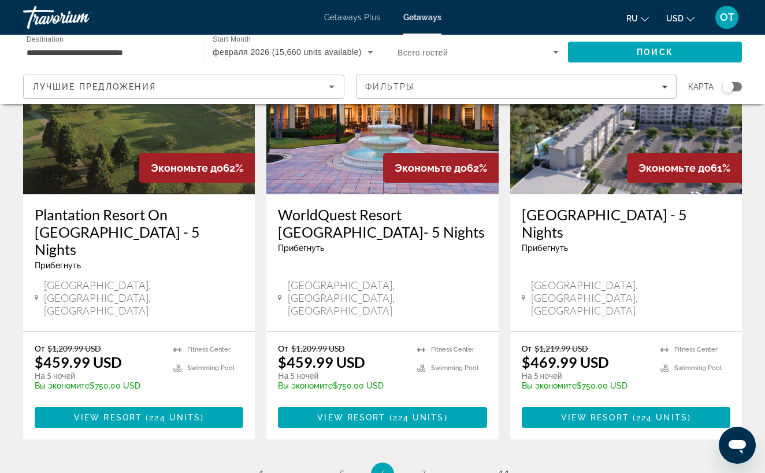
scroll to position [1466, 0]
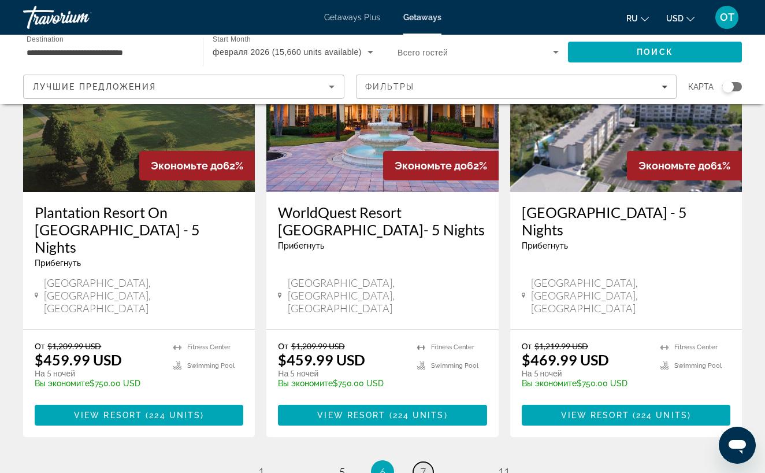
click at [426, 465] on span "7" at bounding box center [423, 471] width 6 height 13
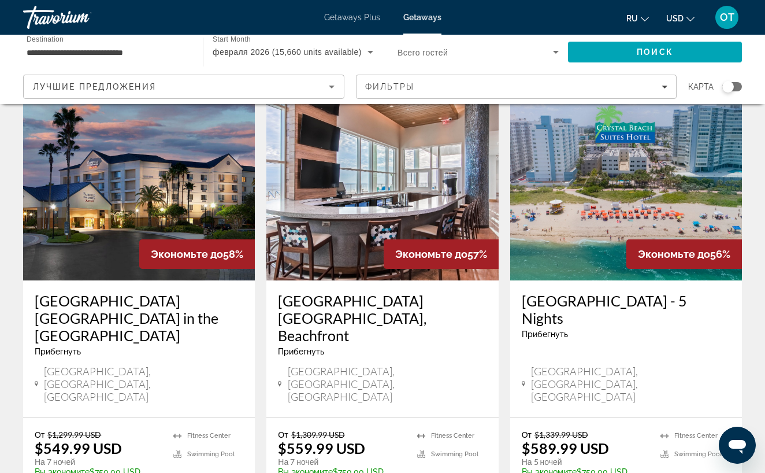
scroll to position [1468, 0]
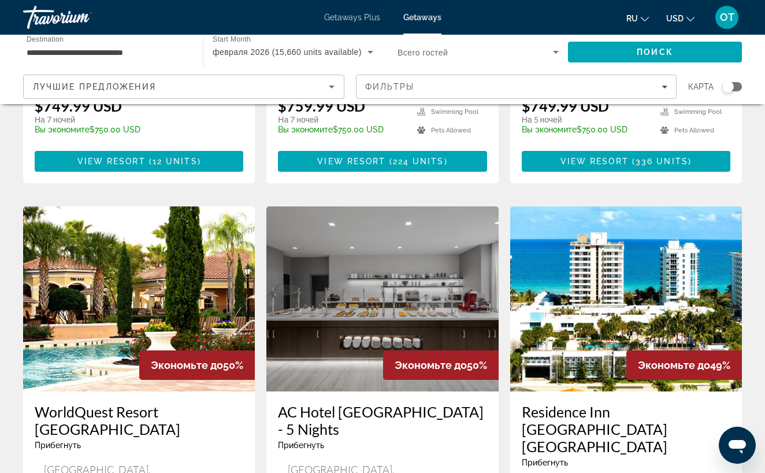
scroll to position [1315, 0]
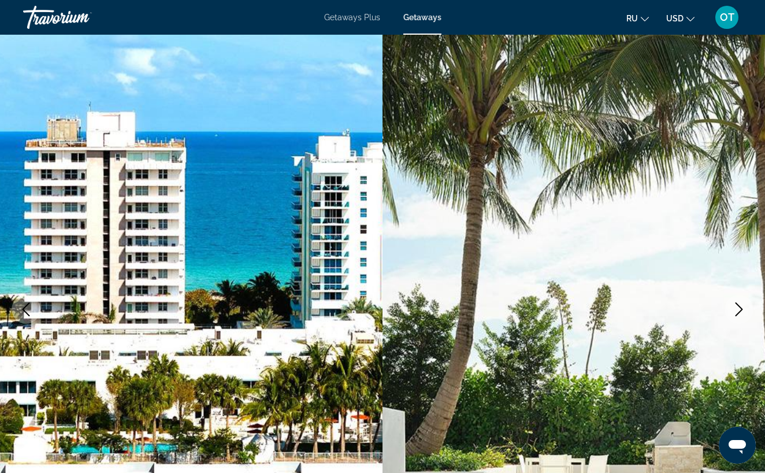
click at [737, 309] on icon "Next image" at bounding box center [739, 309] width 14 height 14
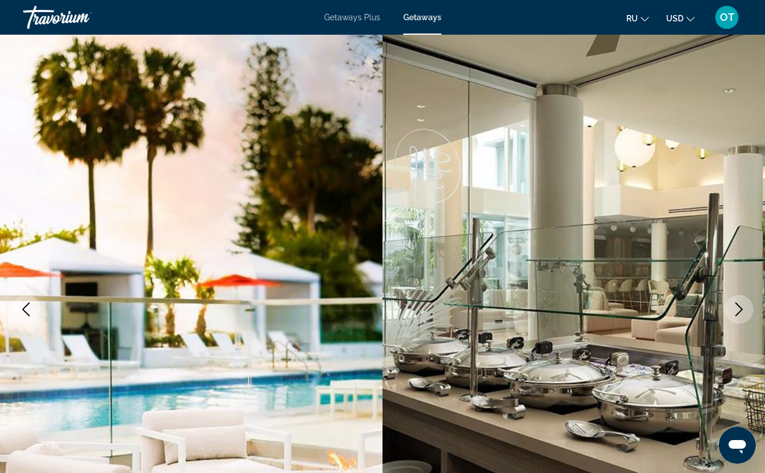
click at [737, 309] on icon "Next image" at bounding box center [739, 309] width 14 height 14
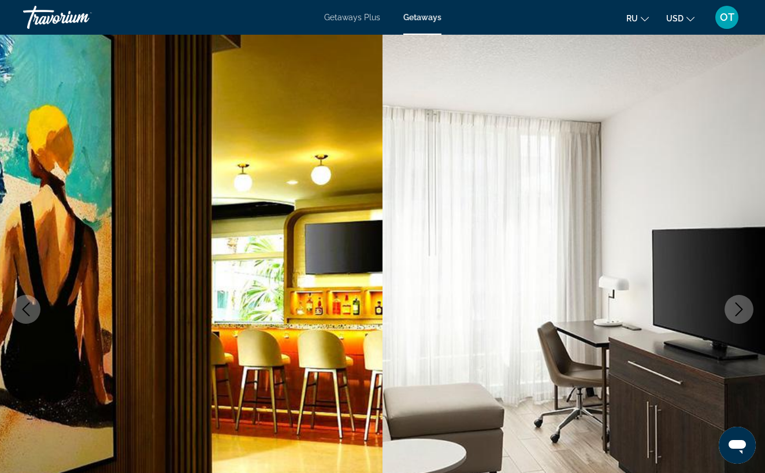
click at [737, 309] on icon "Next image" at bounding box center [739, 309] width 14 height 14
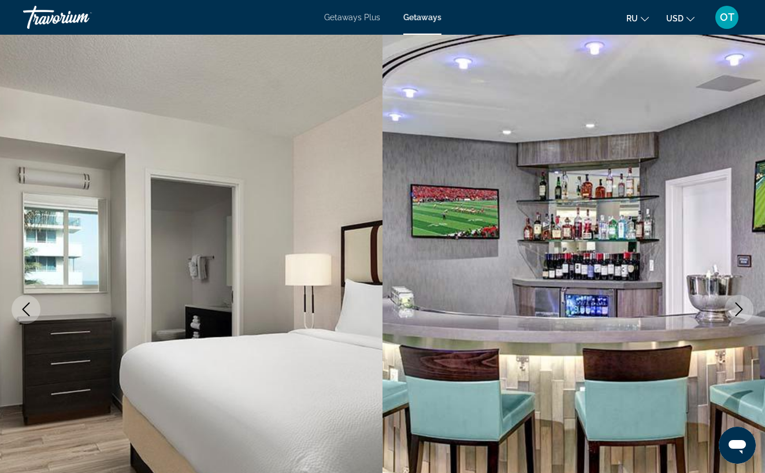
click at [737, 309] on icon "Next image" at bounding box center [739, 309] width 14 height 14
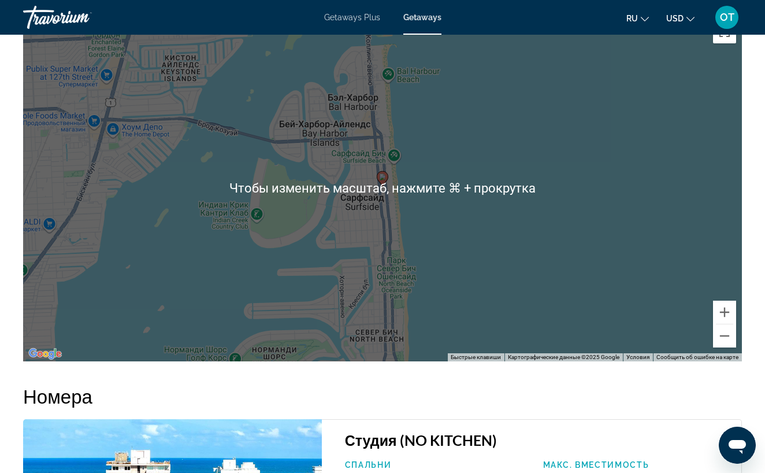
scroll to position [1747, 0]
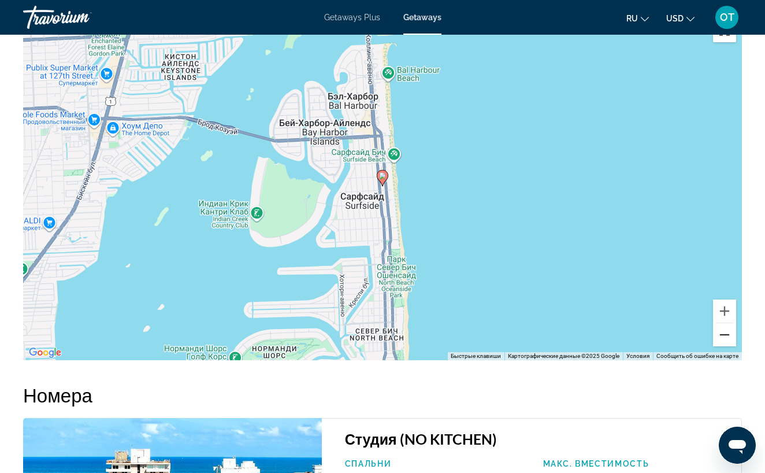
click at [729, 323] on button "Уменьшить" at bounding box center [724, 334] width 23 height 23
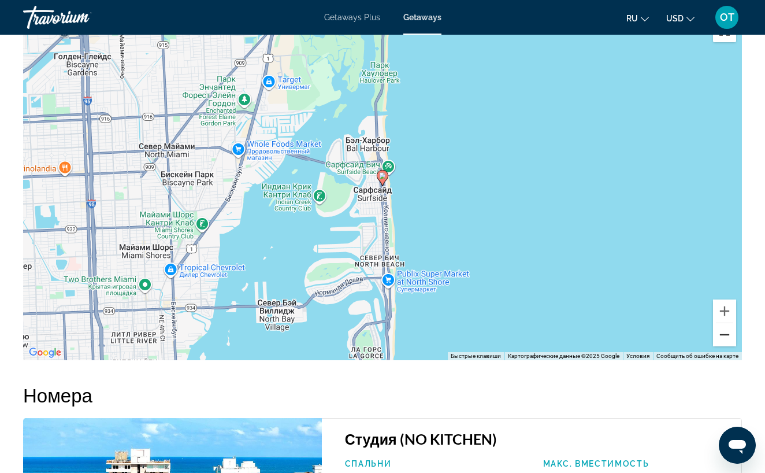
click at [729, 323] on button "Уменьшить" at bounding box center [724, 334] width 23 height 23
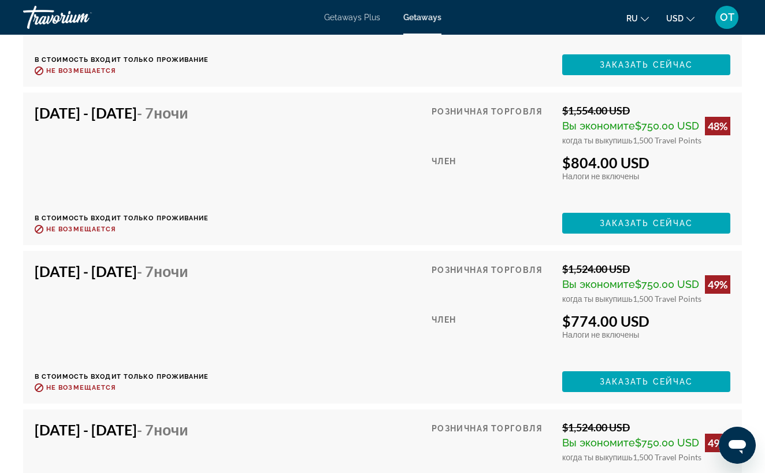
scroll to position [2457, 0]
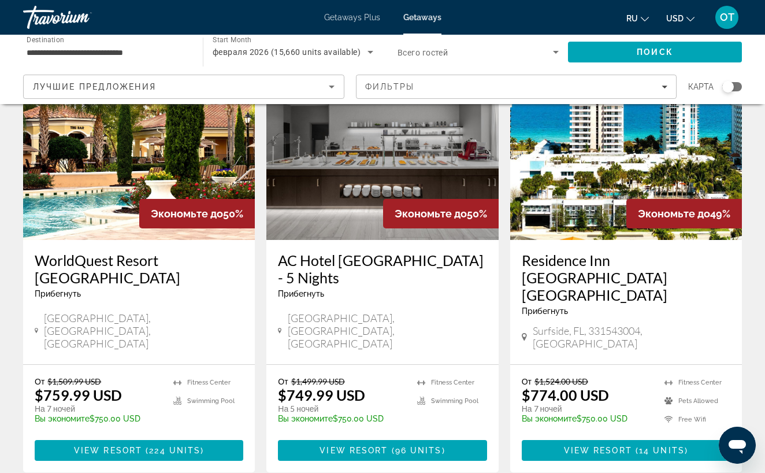
scroll to position [1501, 0]
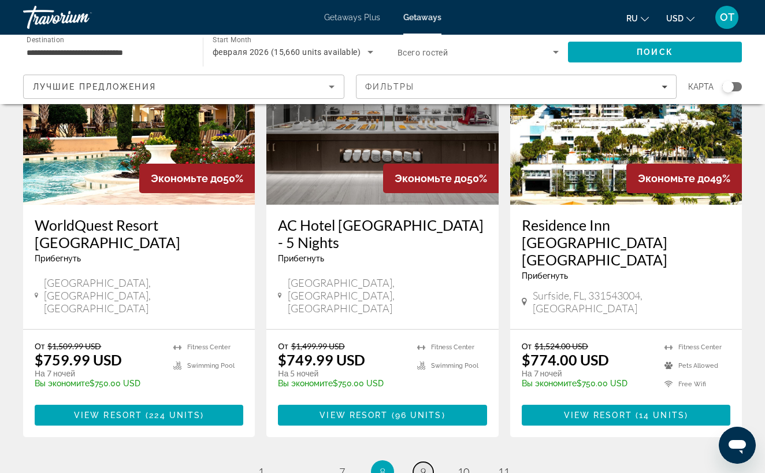
click at [426, 462] on link "page 9" at bounding box center [423, 472] width 20 height 20
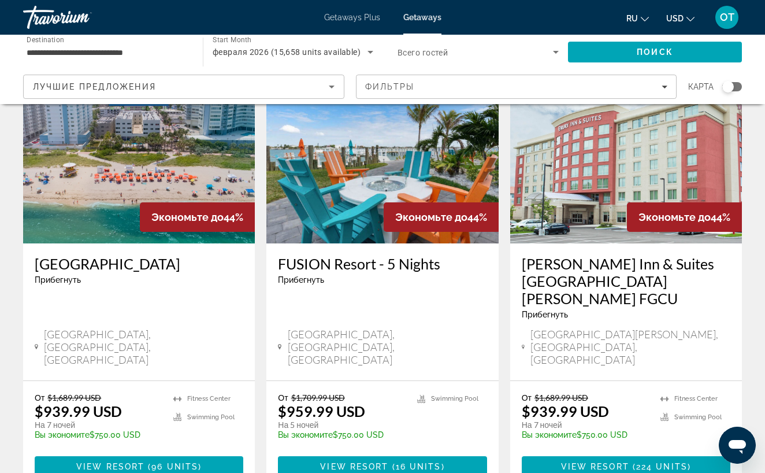
scroll to position [1447, 0]
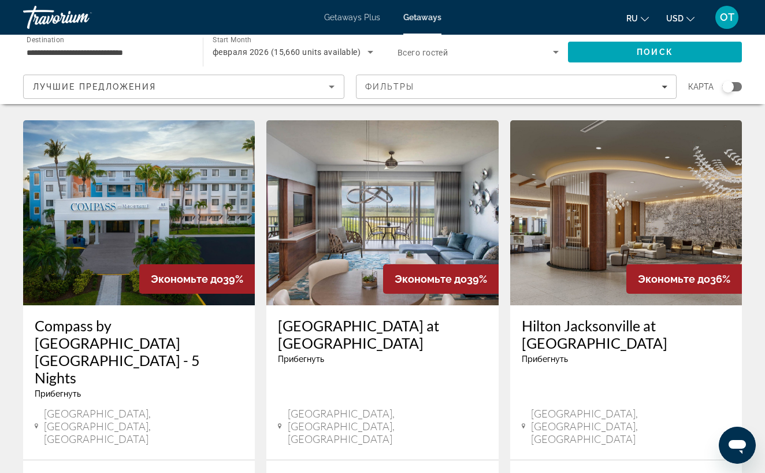
scroll to position [480, 0]
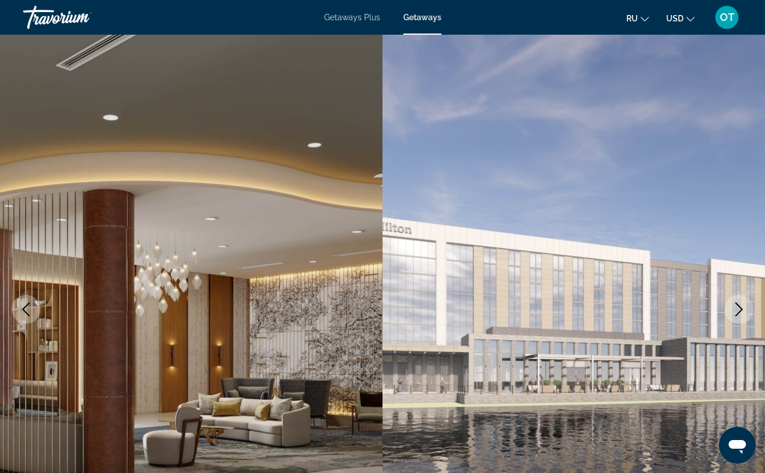
click at [739, 310] on icon "Next image" at bounding box center [739, 309] width 14 height 14
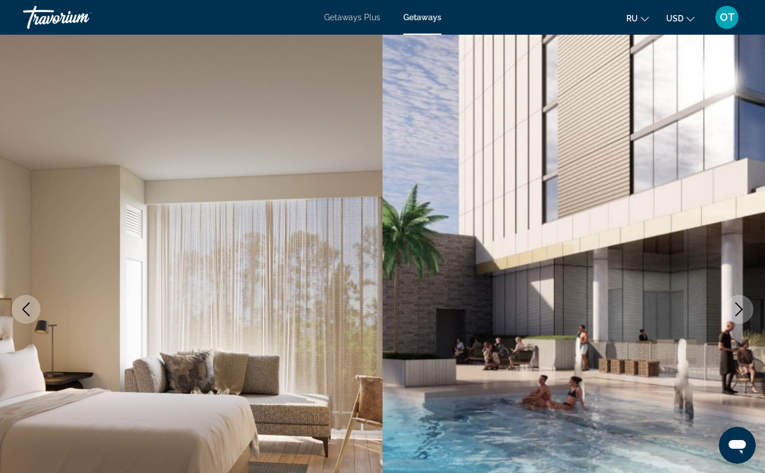
click at [739, 310] on icon "Next image" at bounding box center [739, 309] width 14 height 14
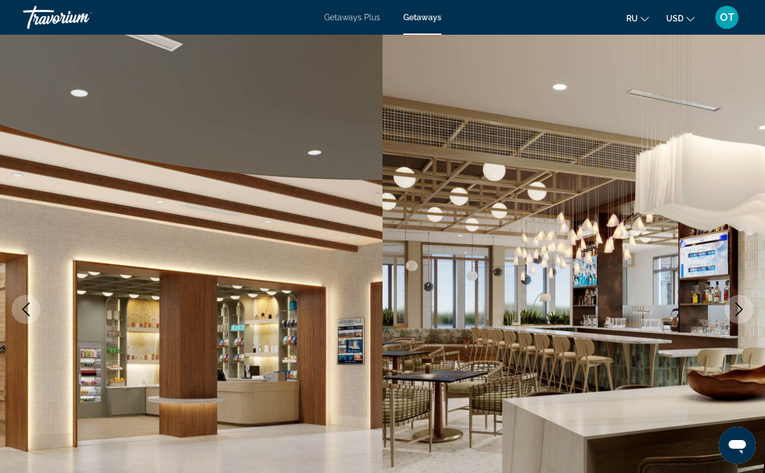
click at [739, 310] on icon "Next image" at bounding box center [739, 309] width 14 height 14
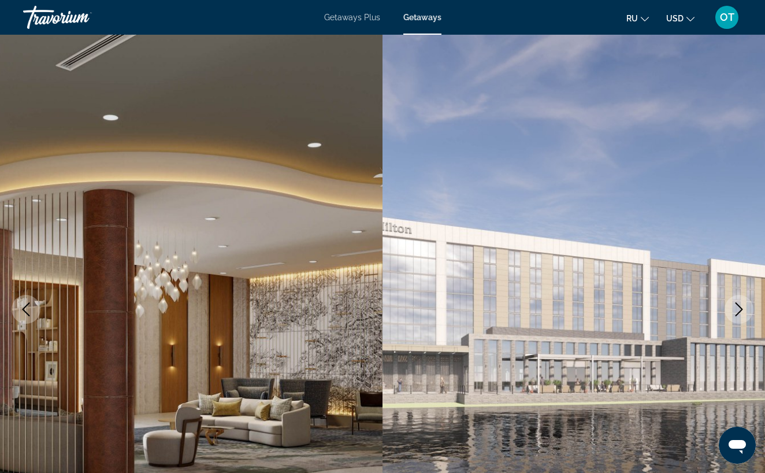
click at [739, 311] on icon "Next image" at bounding box center [739, 309] width 14 height 14
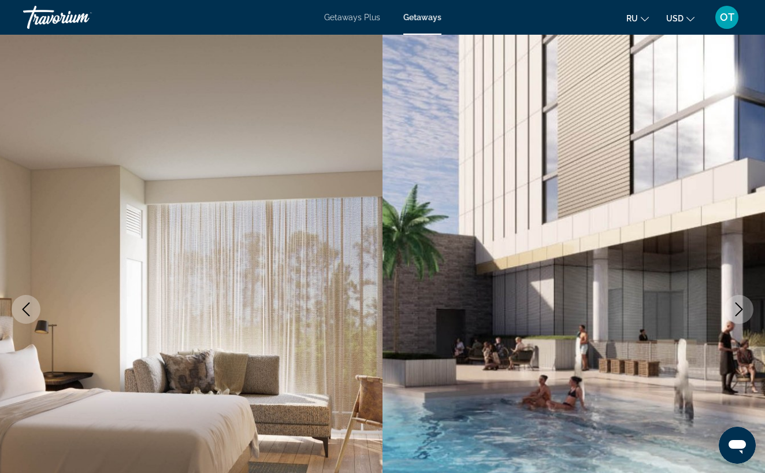
click at [739, 311] on icon "Next image" at bounding box center [739, 309] width 14 height 14
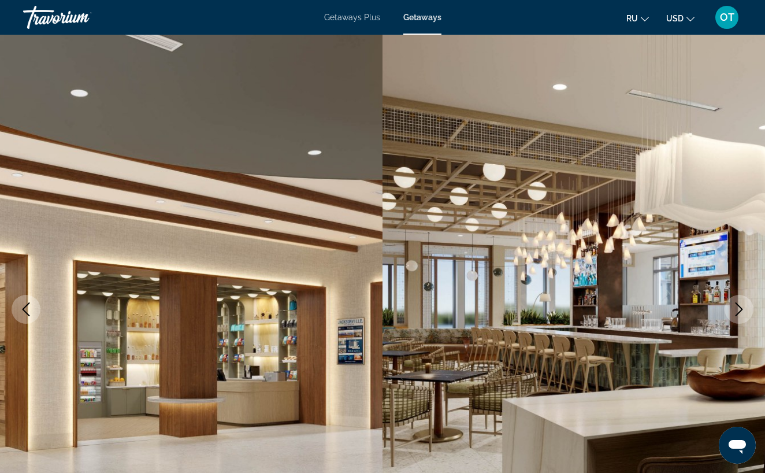
click at [739, 311] on icon "Next image" at bounding box center [739, 309] width 14 height 14
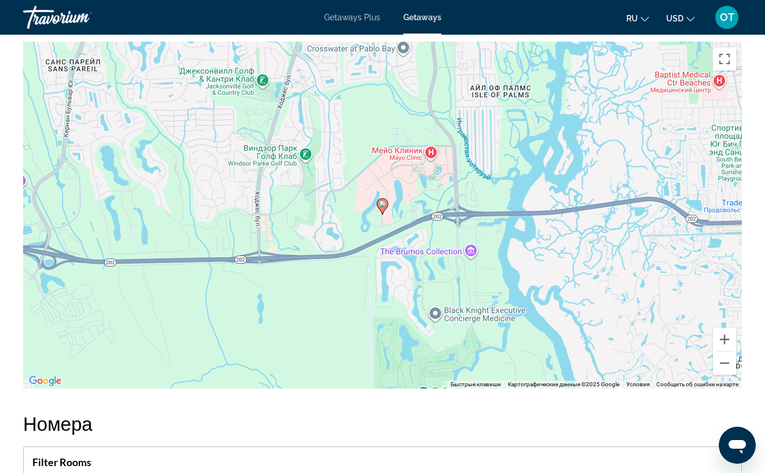
scroll to position [1391, 0]
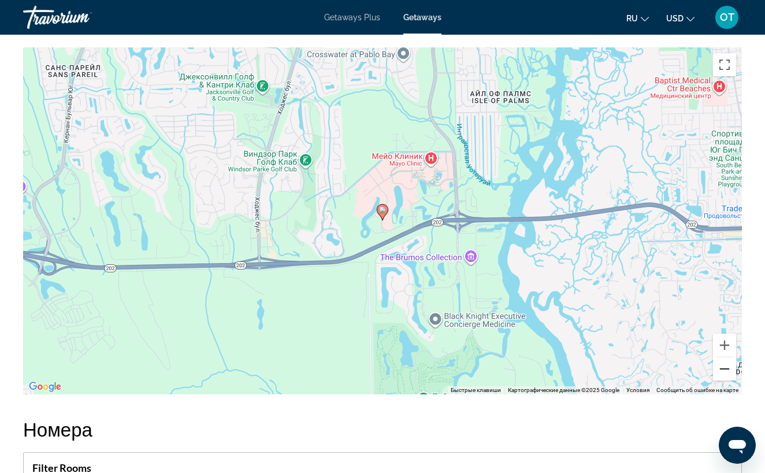
click at [724, 370] on button "Уменьшить" at bounding box center [724, 368] width 23 height 23
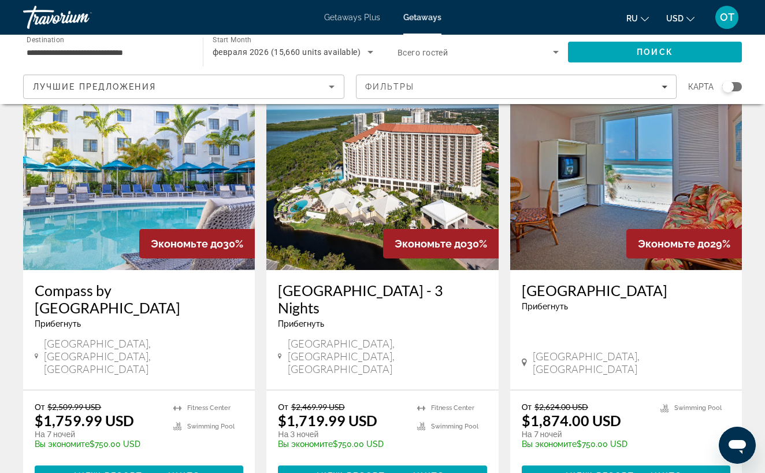
scroll to position [1425, 0]
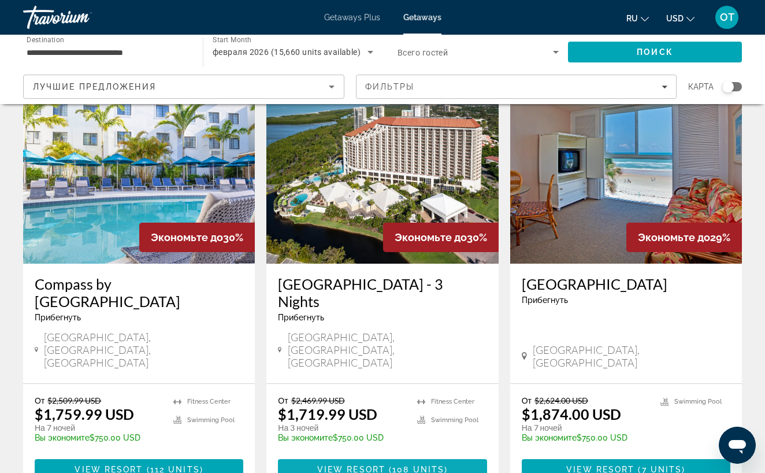
click at [408, 464] on span "108 units" at bounding box center [418, 468] width 52 height 9
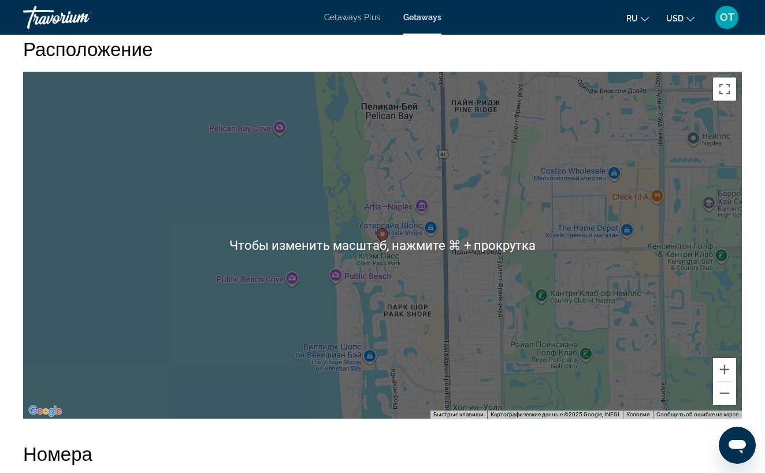
scroll to position [1461, 0]
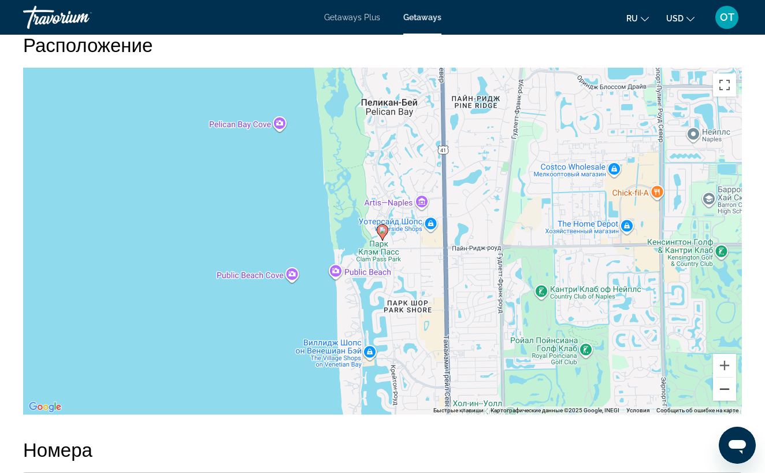
click at [727, 389] on button "Уменьшить" at bounding box center [724, 388] width 23 height 23
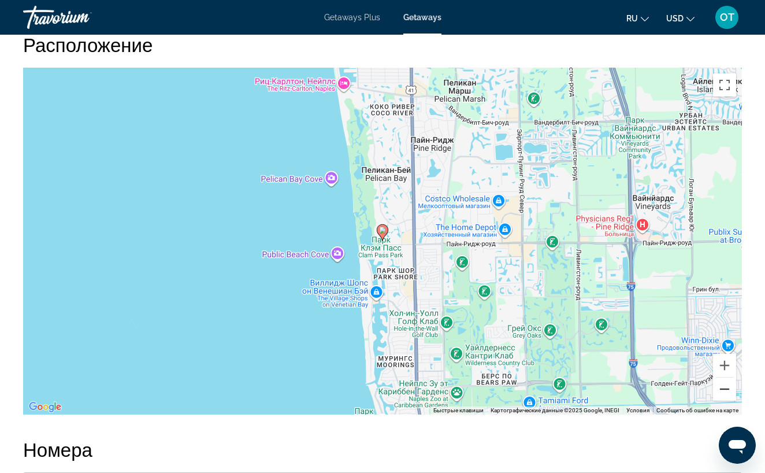
click at [727, 390] on button "Уменьшить" at bounding box center [724, 388] width 23 height 23
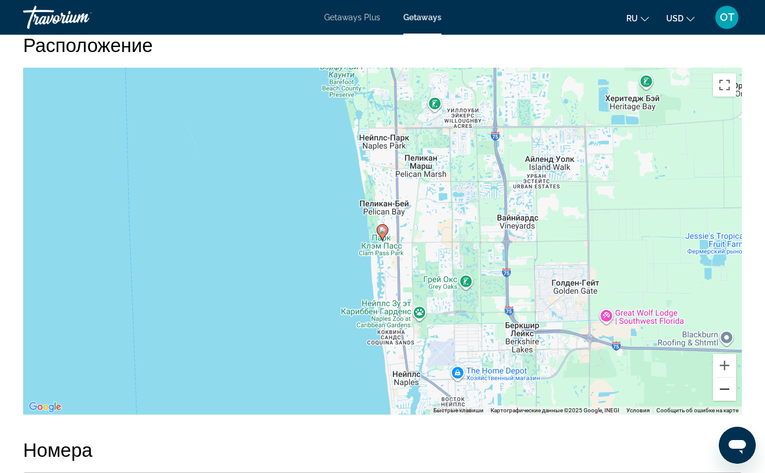
click at [727, 390] on button "Уменьшить" at bounding box center [724, 388] width 23 height 23
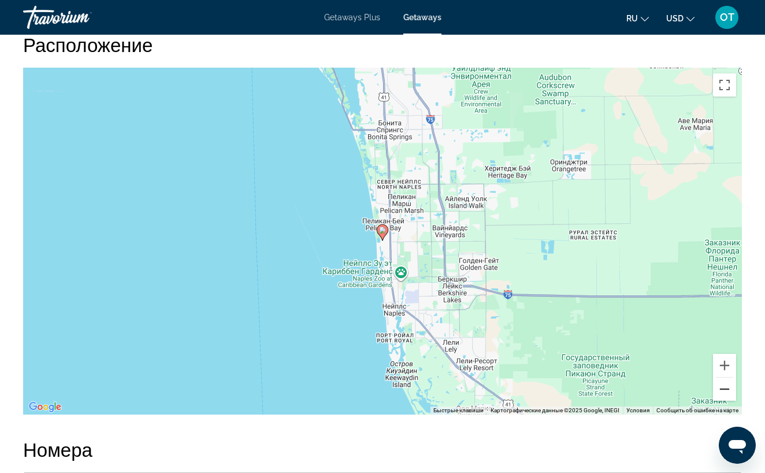
click at [727, 390] on button "Уменьшить" at bounding box center [724, 388] width 23 height 23
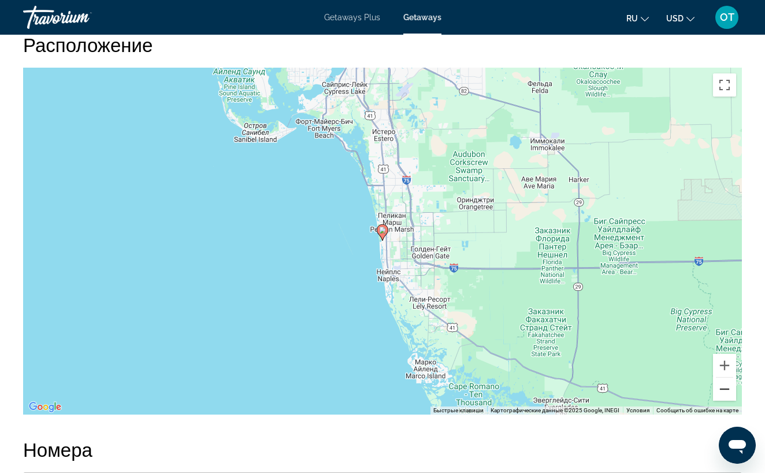
click at [727, 390] on button "Уменьшить" at bounding box center [724, 388] width 23 height 23
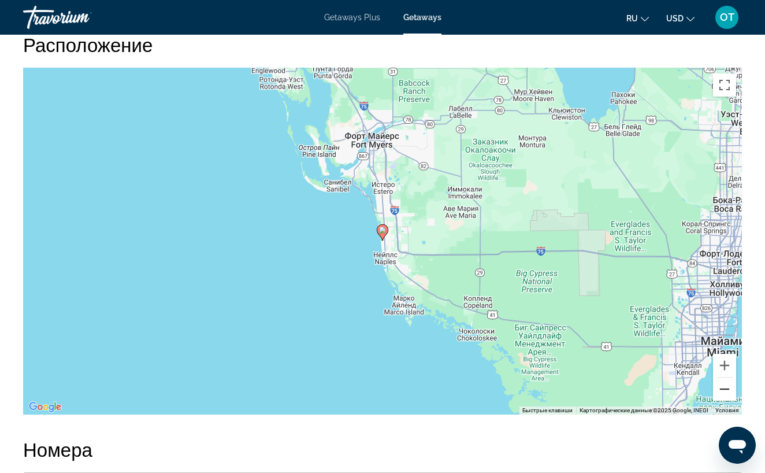
click at [727, 390] on button "Уменьшить" at bounding box center [724, 388] width 23 height 23
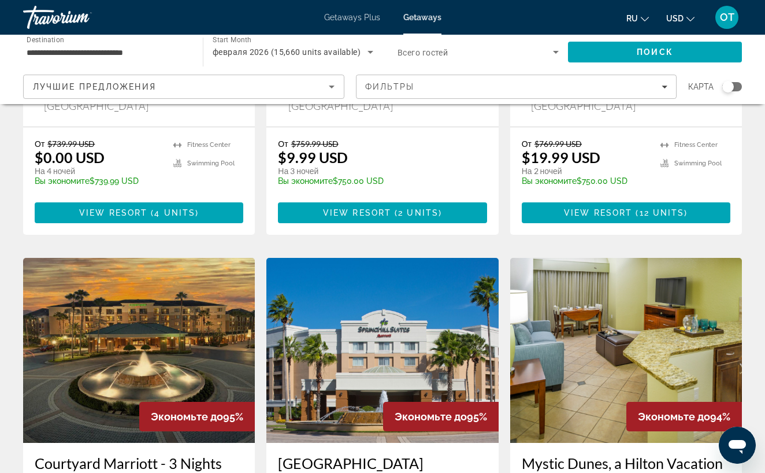
scroll to position [1306, 0]
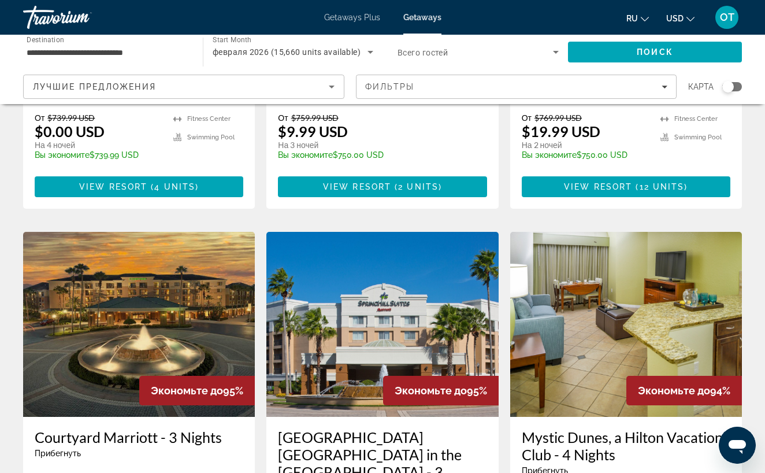
click at [737, 90] on div "Search widget" at bounding box center [732, 86] width 20 height 9
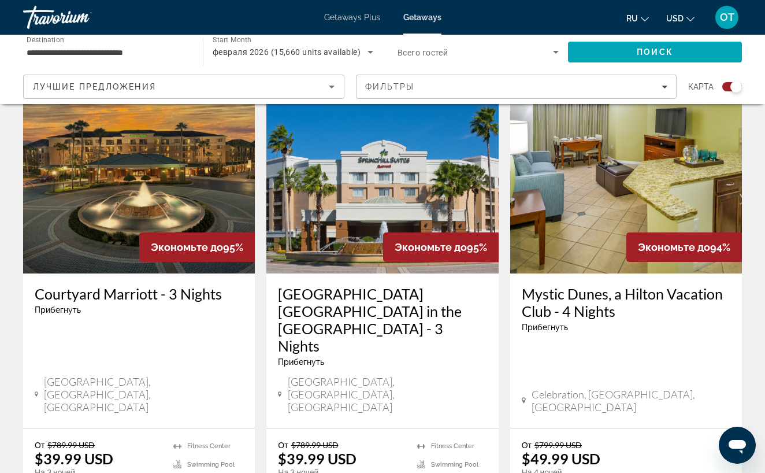
scroll to position [1876, 0]
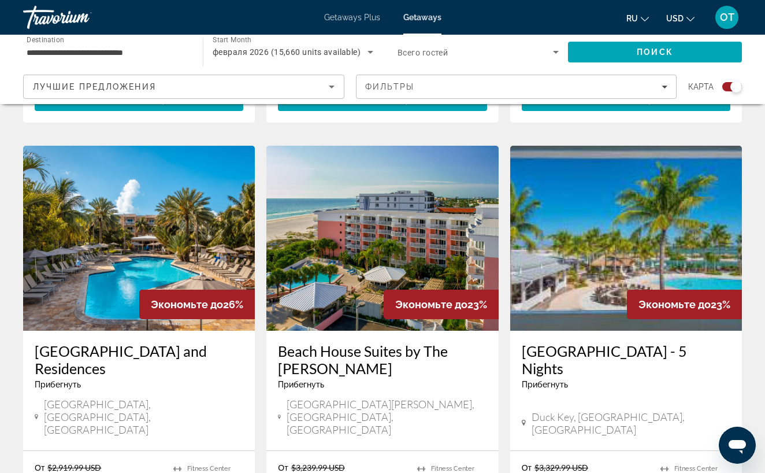
scroll to position [813, 0]
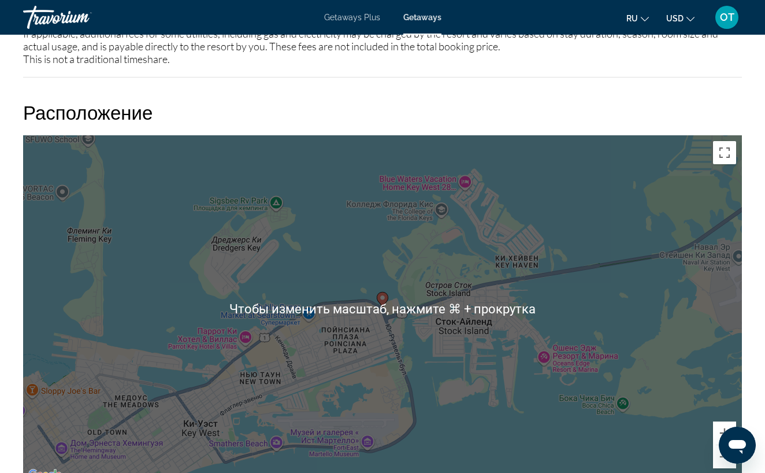
scroll to position [1442, 0]
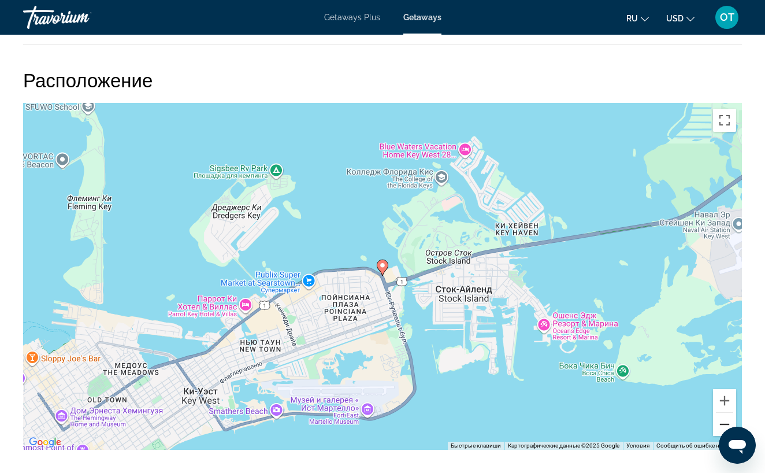
click at [726, 421] on button "Уменьшить" at bounding box center [724, 424] width 23 height 23
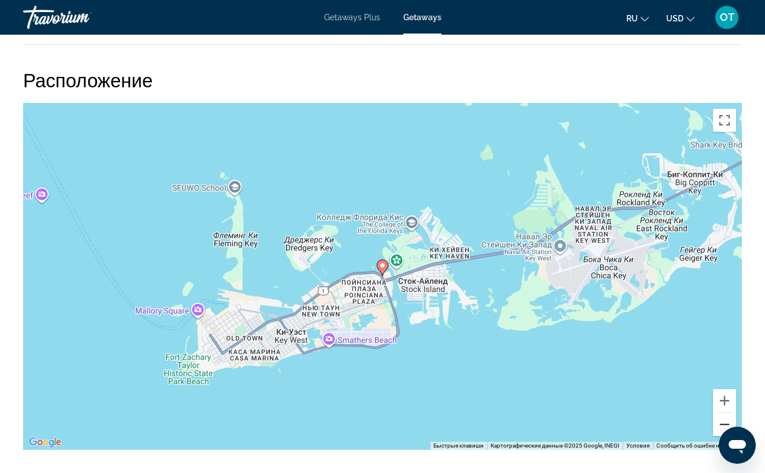
click at [726, 421] on button "Уменьшить" at bounding box center [724, 424] width 23 height 23
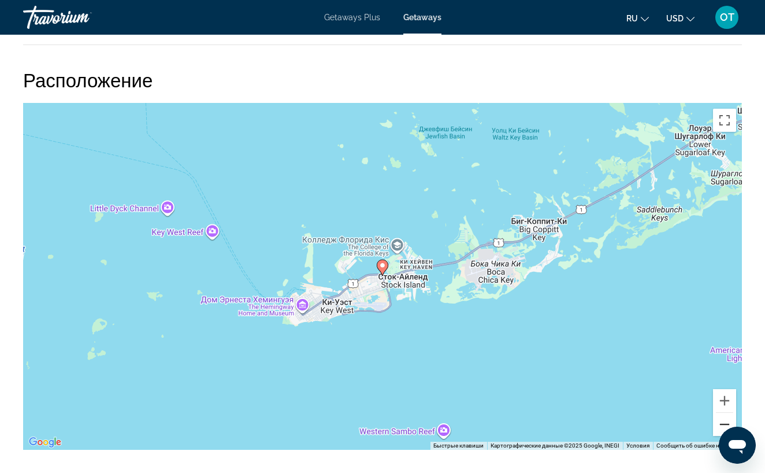
click at [726, 422] on button "Уменьшить" at bounding box center [724, 424] width 23 height 23
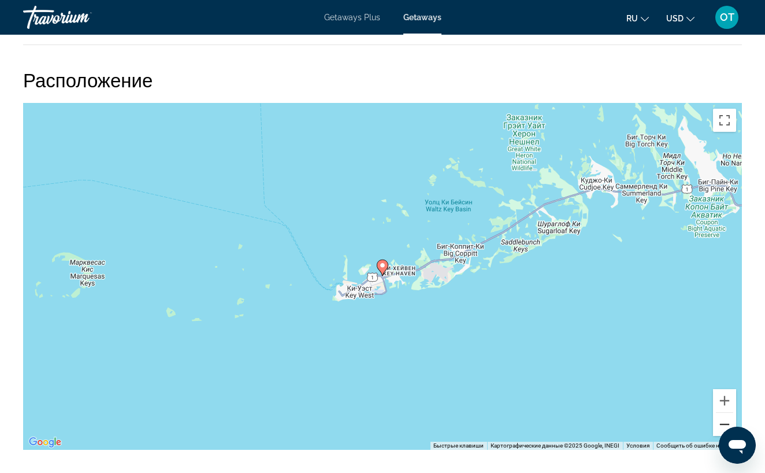
click at [726, 422] on button "Уменьшить" at bounding box center [724, 424] width 23 height 23
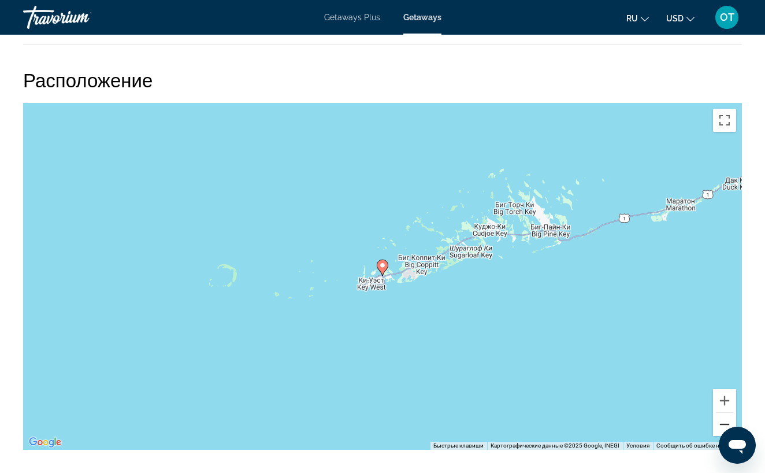
click at [726, 422] on button "Уменьшить" at bounding box center [724, 424] width 23 height 23
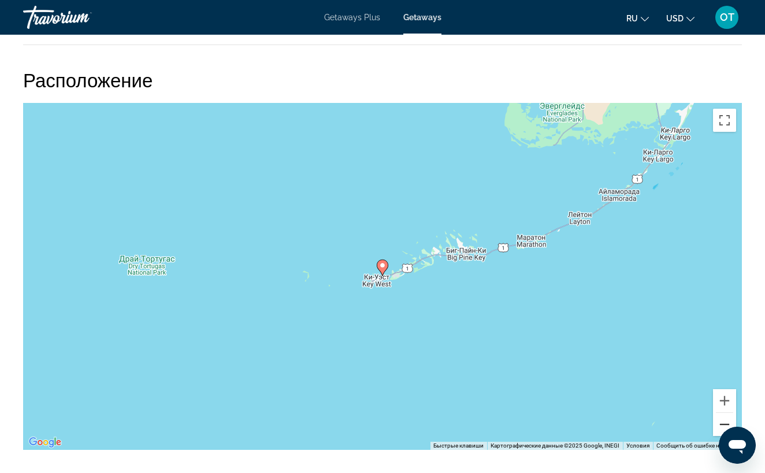
click at [726, 422] on button "Уменьшить" at bounding box center [724, 424] width 23 height 23
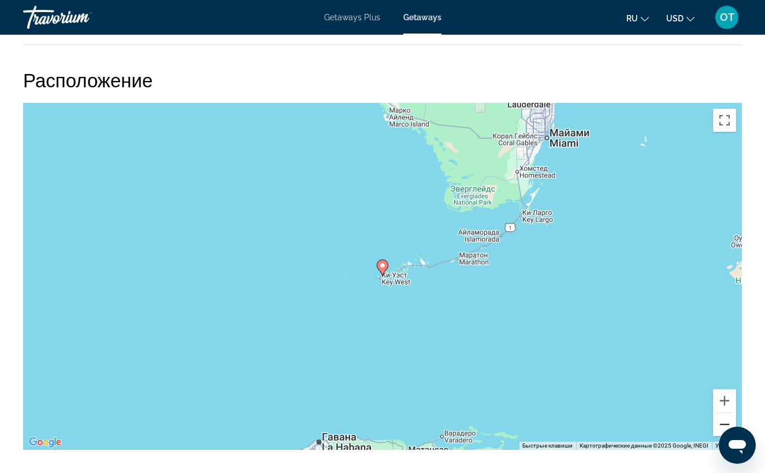
click at [726, 422] on button "Уменьшить" at bounding box center [724, 424] width 23 height 23
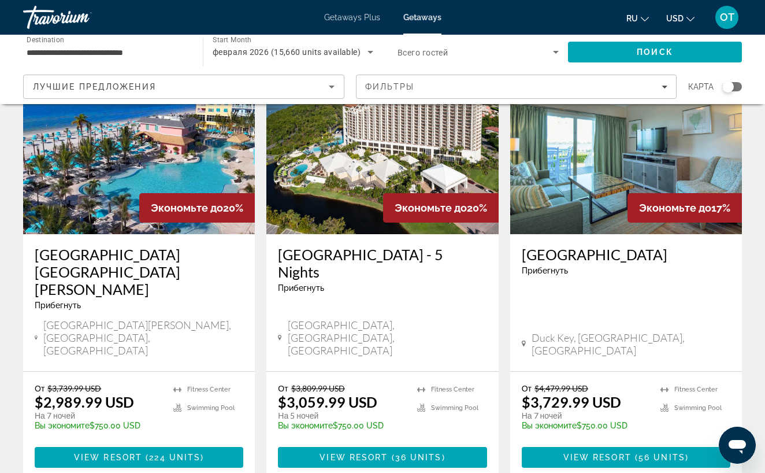
scroll to position [986, 0]
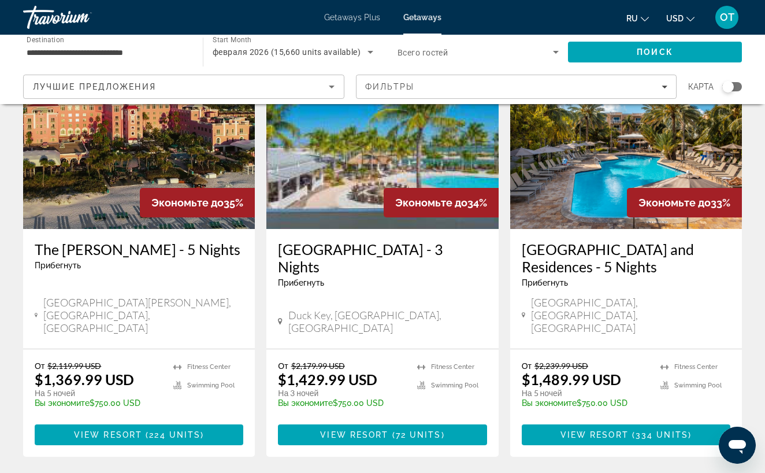
scroll to position [996, 0]
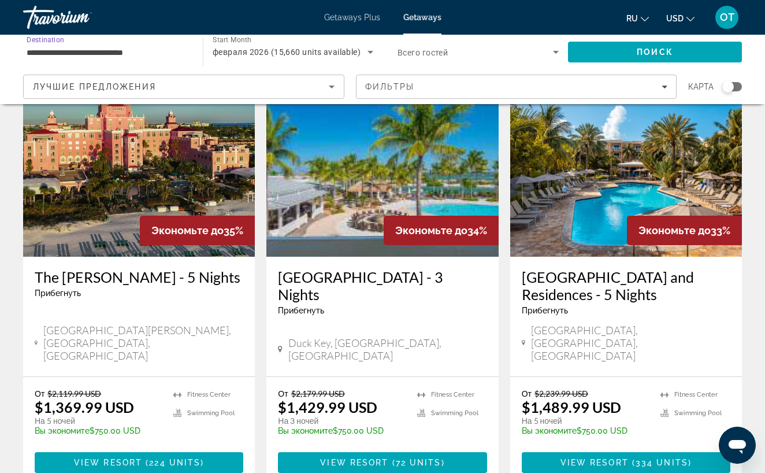
click at [66, 57] on input "**********" at bounding box center [107, 53] width 161 height 14
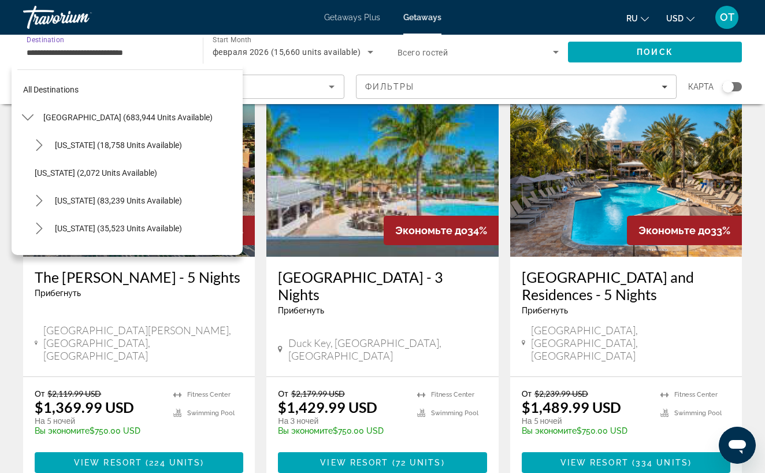
scroll to position [124, 0]
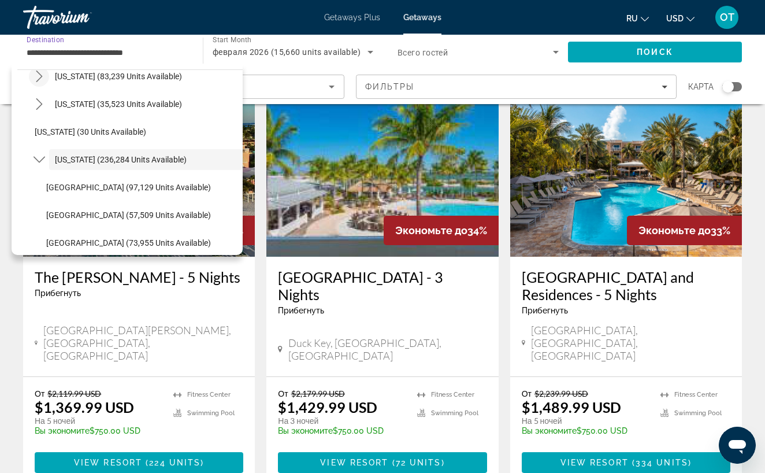
click at [43, 76] on icon "Toggle California (83,239 units available) submenu" at bounding box center [40, 76] width 12 height 12
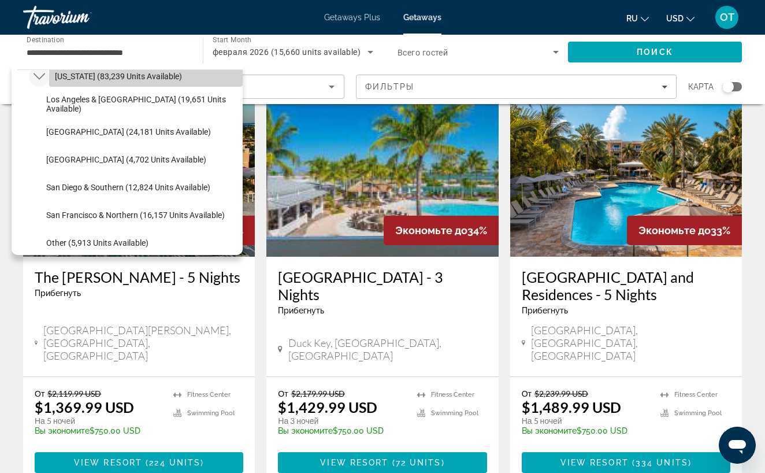
click at [72, 74] on span "[US_STATE] (83,239 units available)" at bounding box center [118, 76] width 127 height 9
type input "**********"
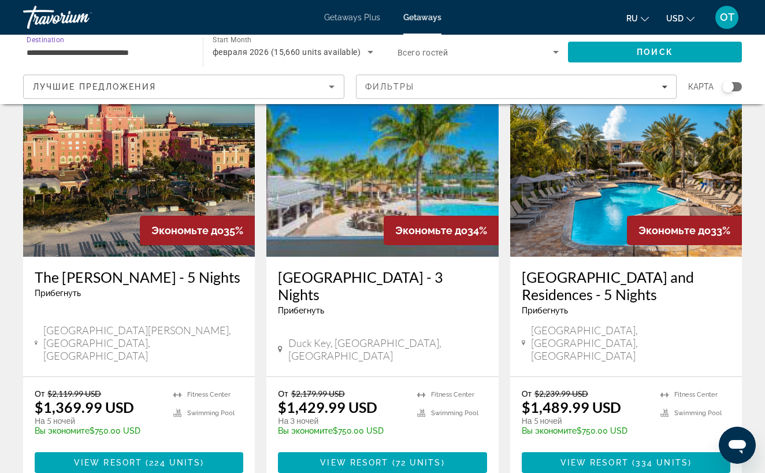
click at [350, 55] on span "[DATE] (15,660 units available)" at bounding box center [287, 51] width 148 height 9
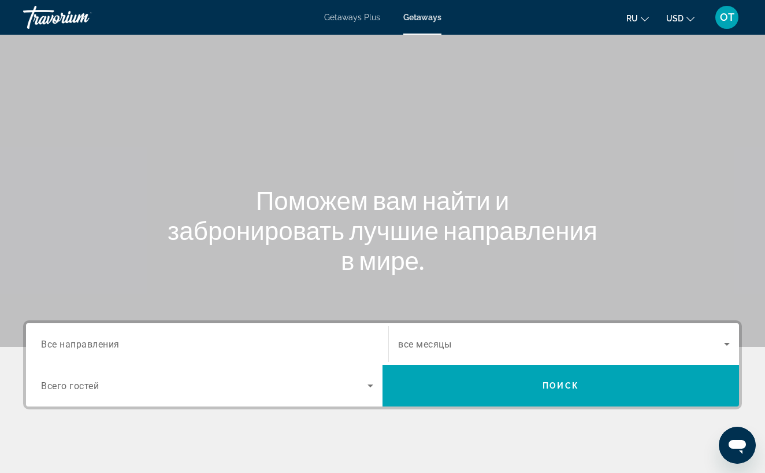
click at [101, 342] on span "Все направления" at bounding box center [80, 343] width 79 height 11
click at [101, 342] on input "Destination Все направления" at bounding box center [207, 344] width 332 height 14
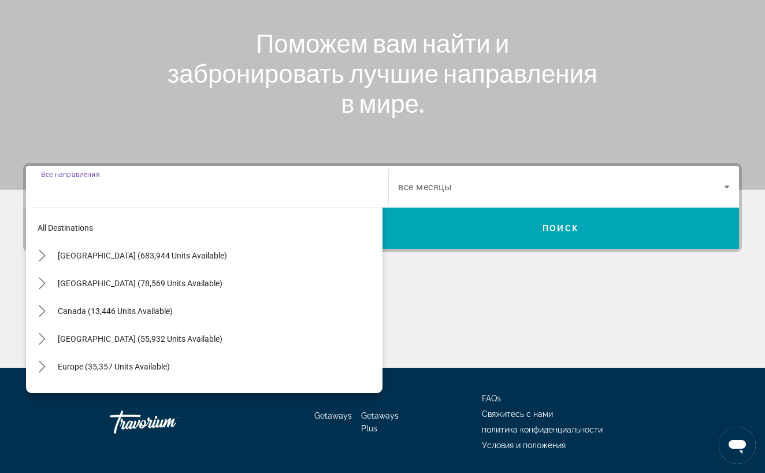
scroll to position [194, 0]
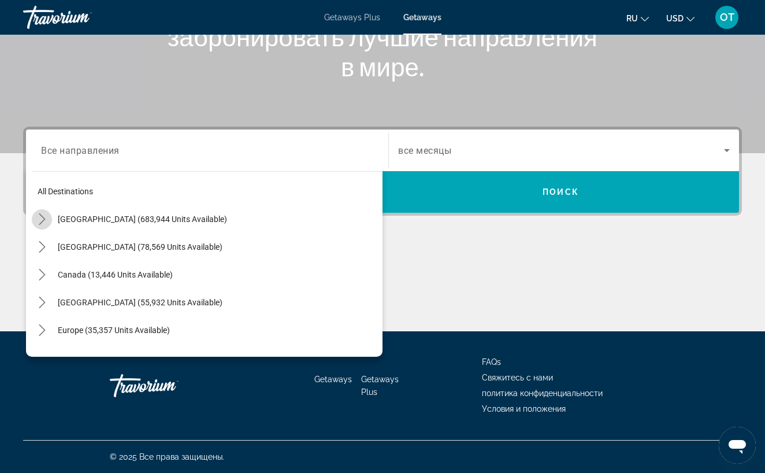
click at [39, 217] on icon "Toggle United States (683,944 units available) submenu" at bounding box center [42, 219] width 12 height 12
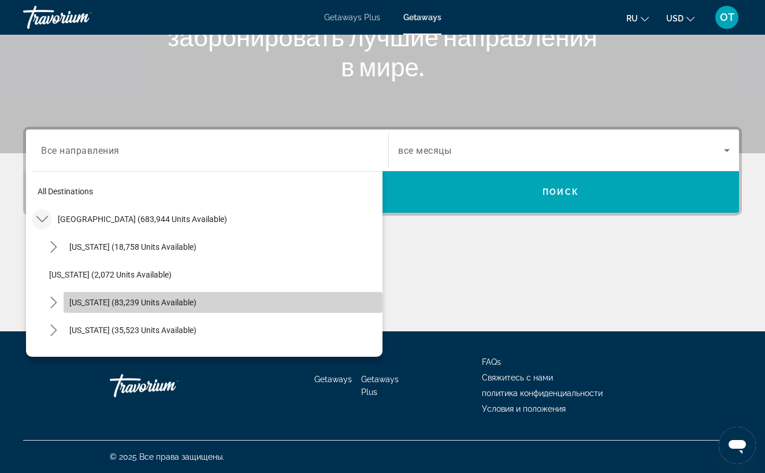
click at [90, 303] on span "[US_STATE] (83,239 units available)" at bounding box center [132, 302] width 127 height 9
type input "**********"
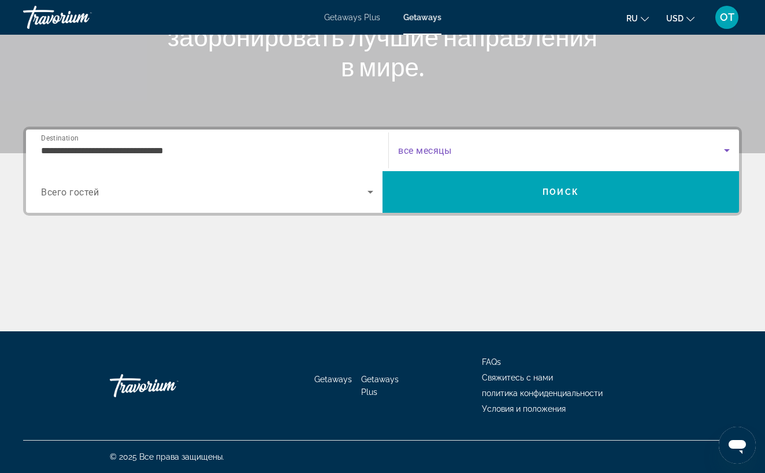
click at [729, 148] on icon "Search widget" at bounding box center [727, 150] width 14 height 14
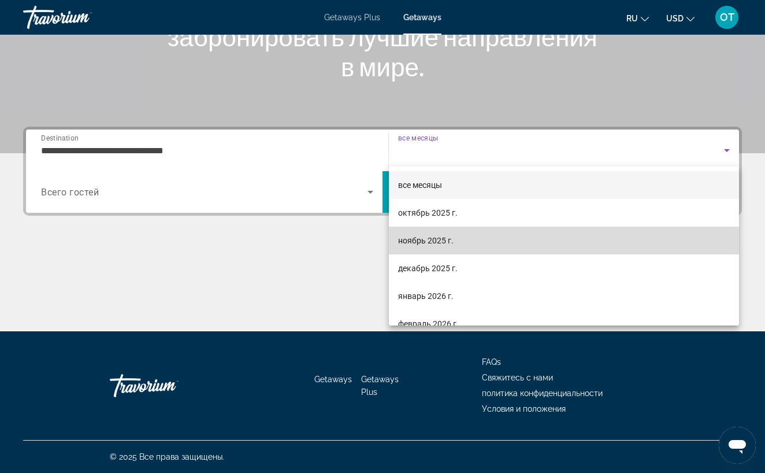
click at [522, 247] on mat-option "ноябрь 2025 г." at bounding box center [564, 240] width 350 height 28
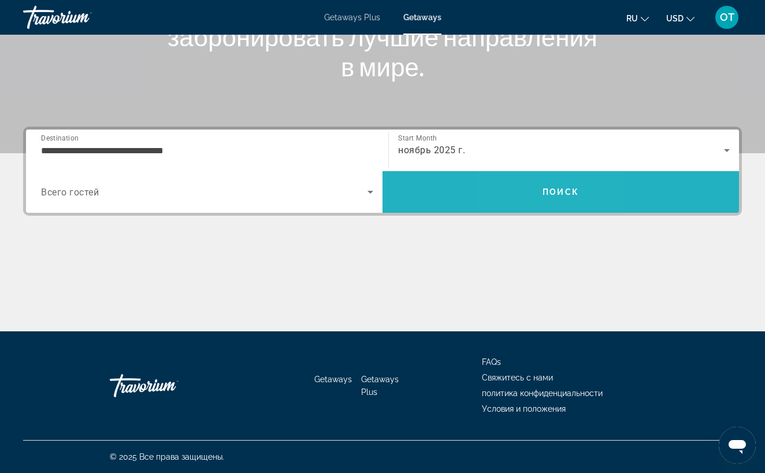
click at [535, 192] on span "Search" at bounding box center [560, 192] width 356 height 28
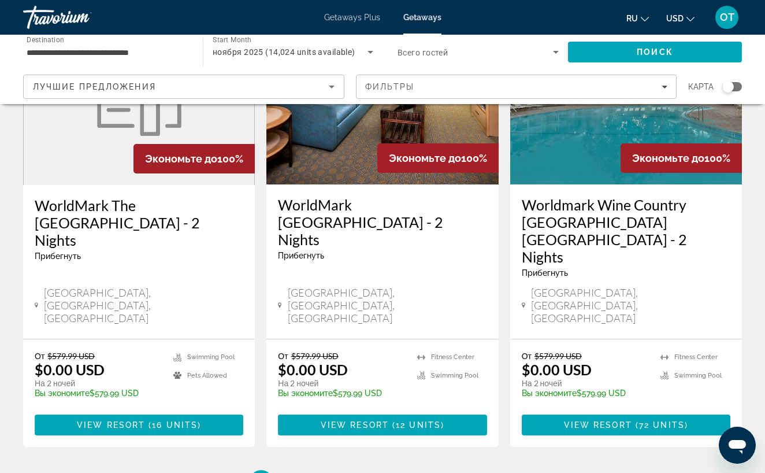
scroll to position [1437, 0]
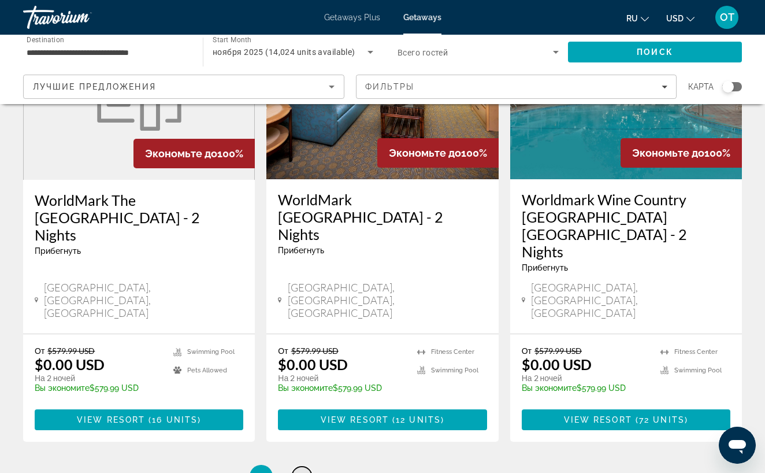
click at [303, 470] on span "2" at bounding box center [302, 476] width 6 height 13
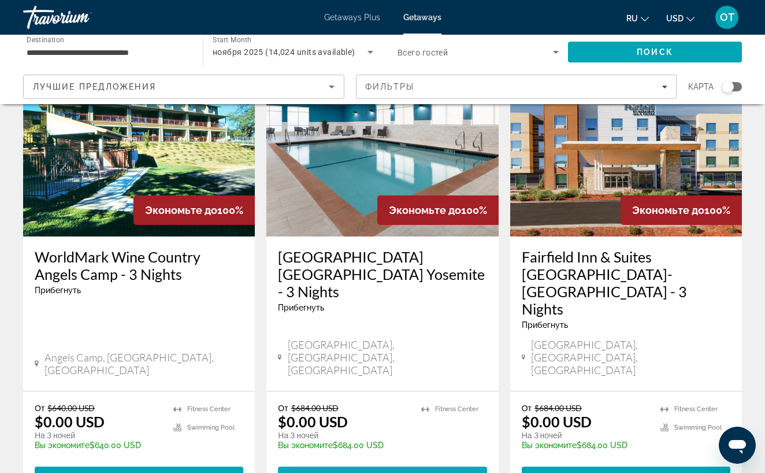
scroll to position [547, 0]
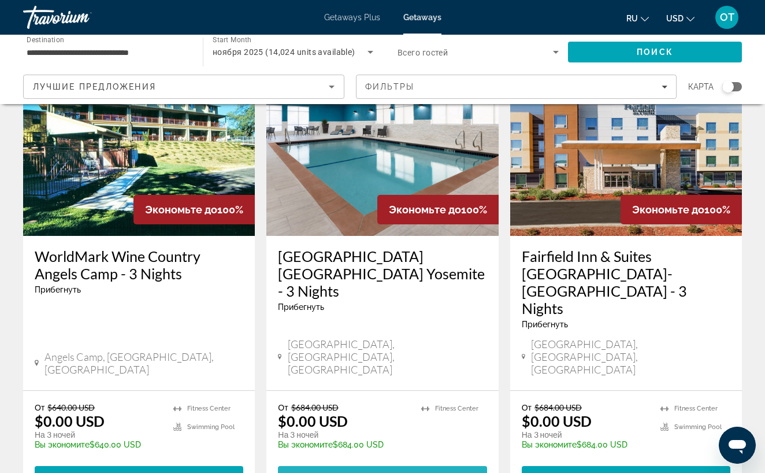
click at [416, 471] on span "238 units" at bounding box center [418, 475] width 52 height 9
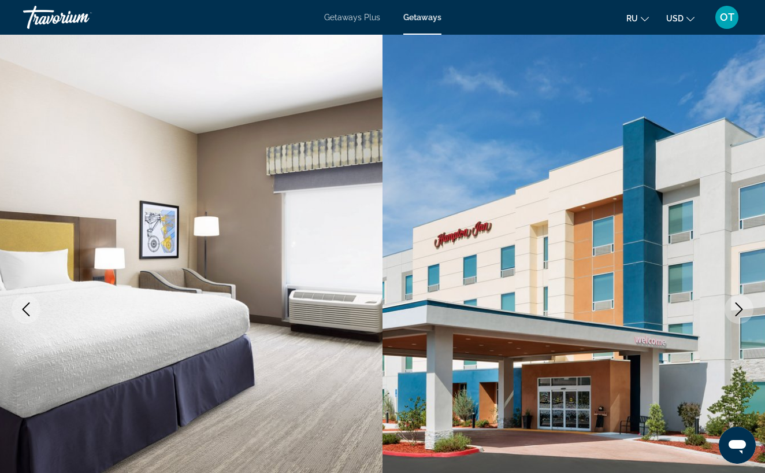
click at [741, 309] on icon "Next image" at bounding box center [739, 309] width 14 height 14
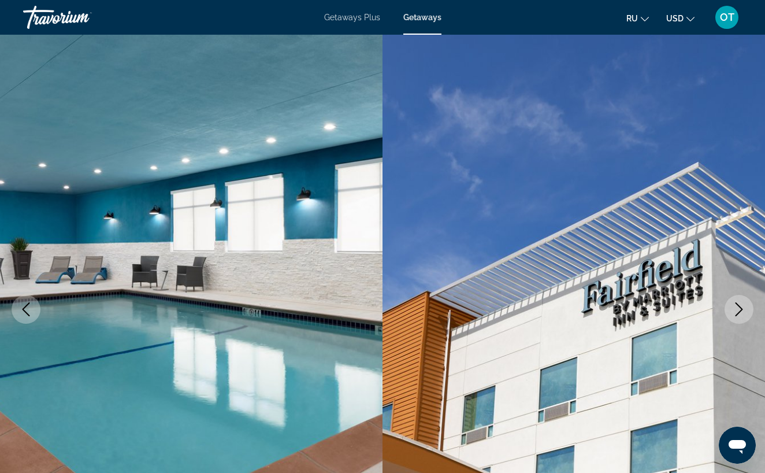
click at [741, 309] on icon "Next image" at bounding box center [739, 309] width 14 height 14
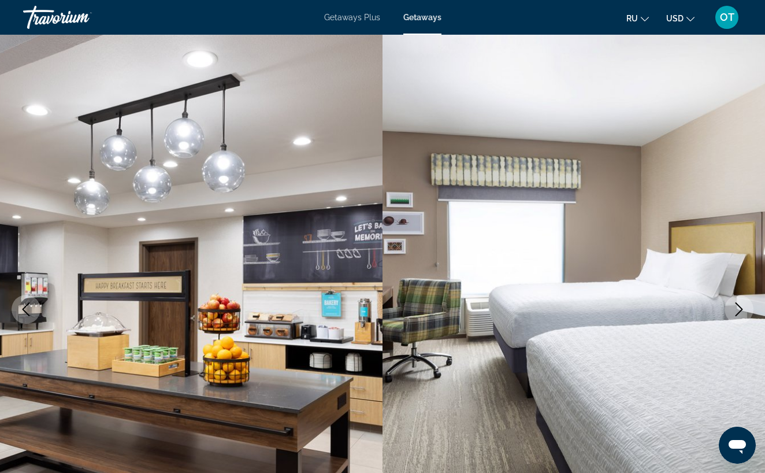
click at [741, 309] on icon "Next image" at bounding box center [739, 309] width 14 height 14
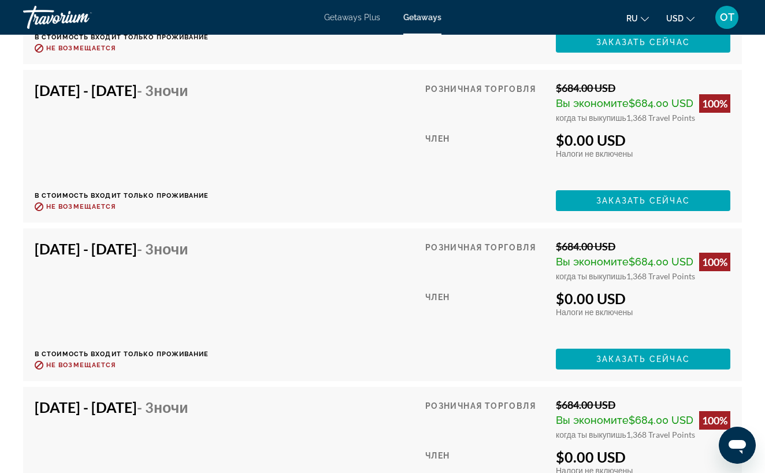
scroll to position [5977, 0]
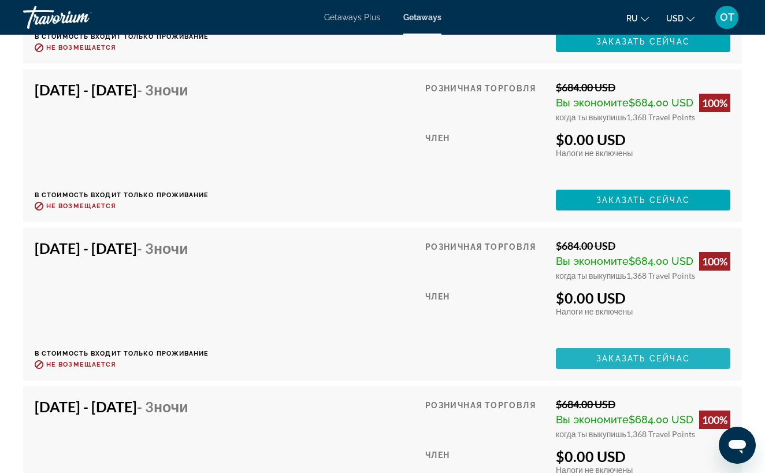
click at [636, 354] on span "Заказать сейчас" at bounding box center [643, 358] width 94 height 9
